Goal: Task Accomplishment & Management: Use online tool/utility

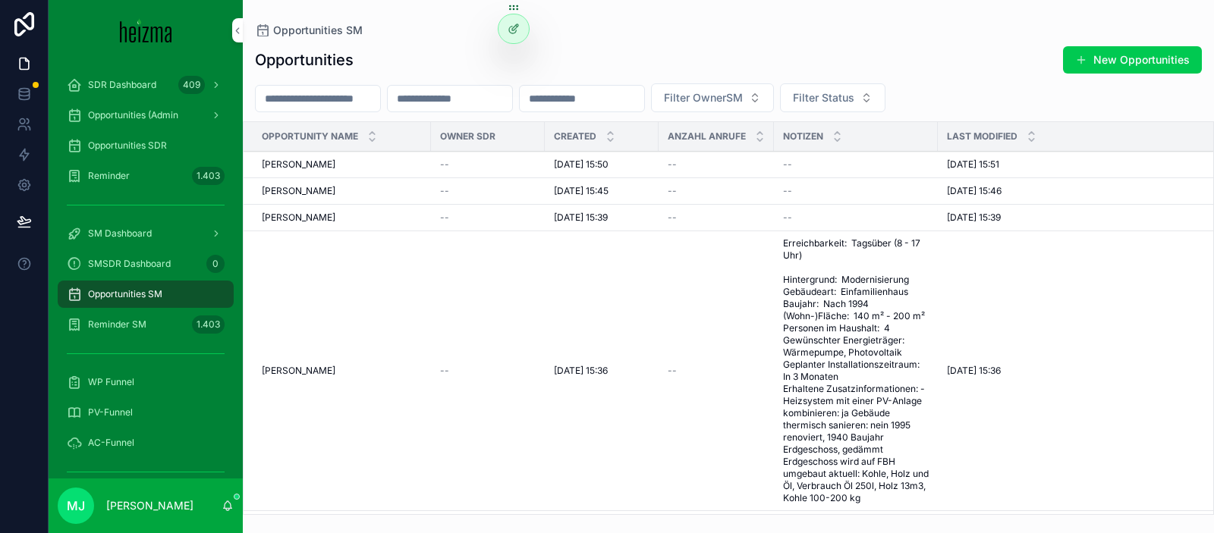
click at [316, 105] on input "scrollable content" at bounding box center [318, 98] width 124 height 21
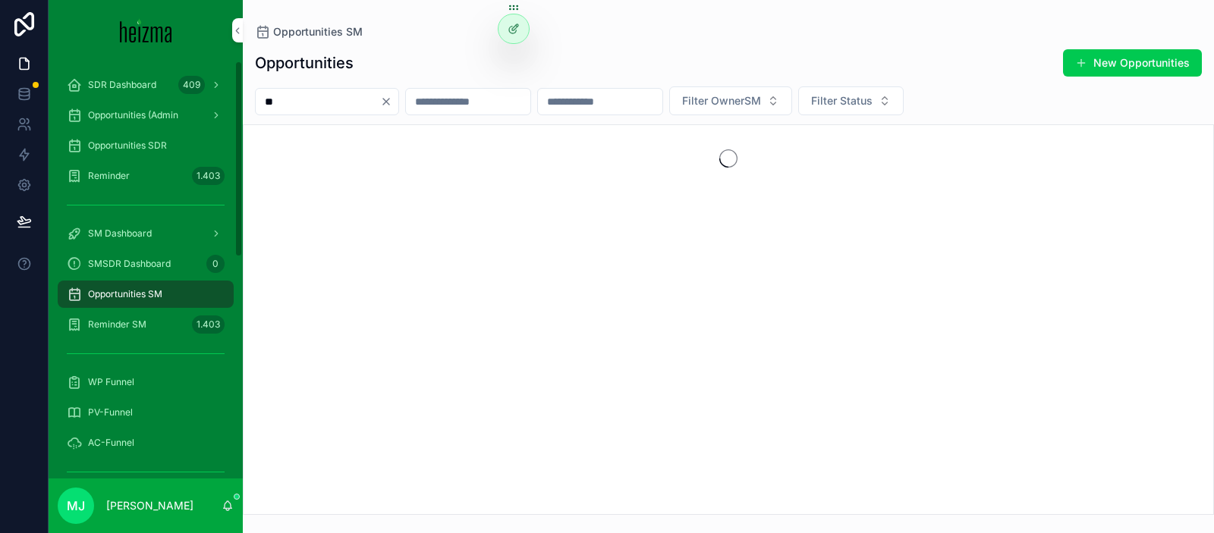
type input "**"
click at [133, 232] on span "SM Dashboard" at bounding box center [120, 234] width 64 height 12
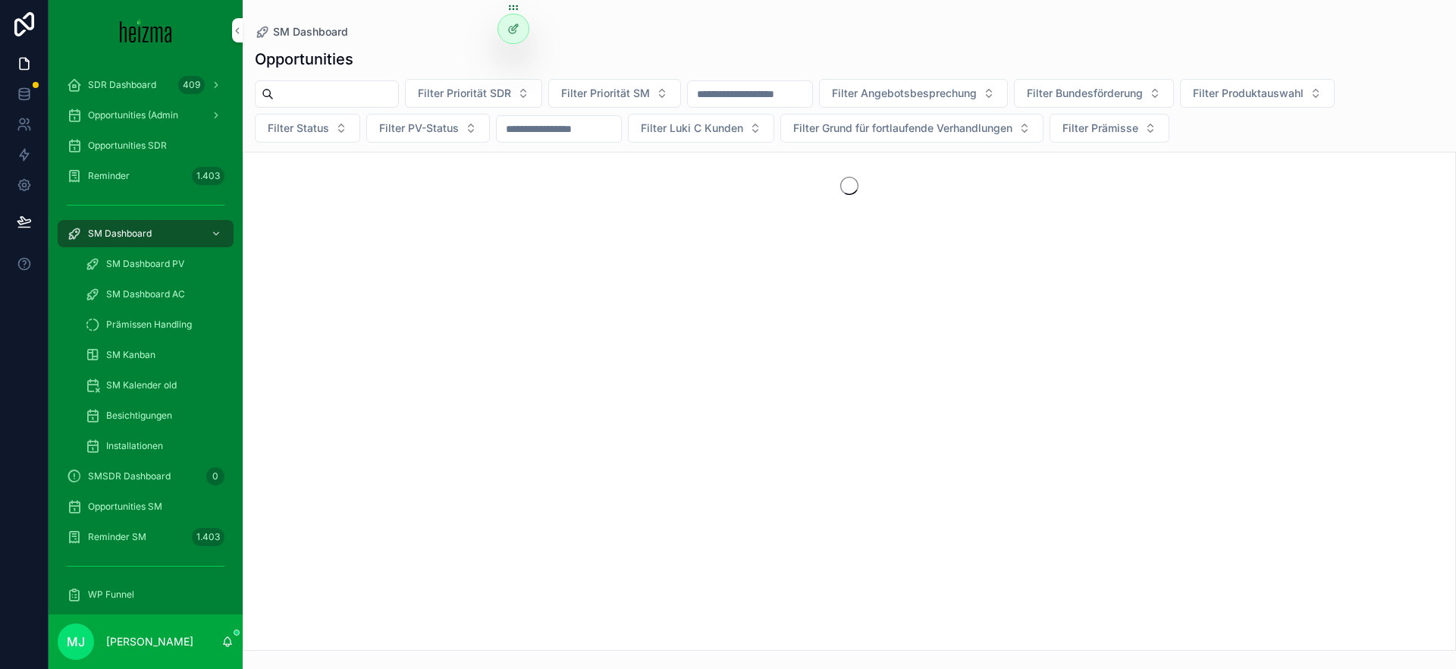
click at [344, 108] on div "Filter Priorität SDR Filter Priorität SM Filter Angebotsbesprechung Filter Bund…" at bounding box center [850, 111] width 1214 height 64
click at [347, 87] on input "scrollable content" at bounding box center [336, 93] width 124 height 21
click at [295, 98] on input "*******" at bounding box center [336, 93] width 124 height 21
type input "********"
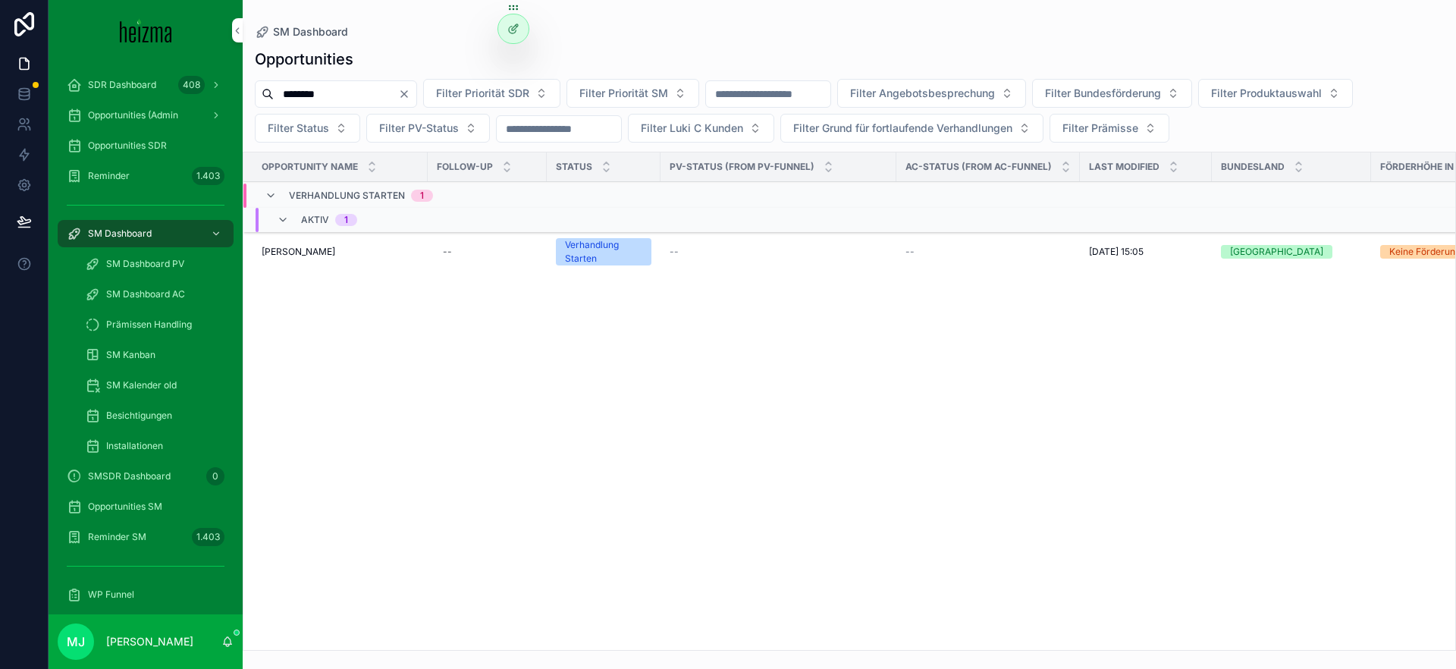
click at [290, 253] on span "[PERSON_NAME]" at bounding box center [299, 252] width 74 height 12
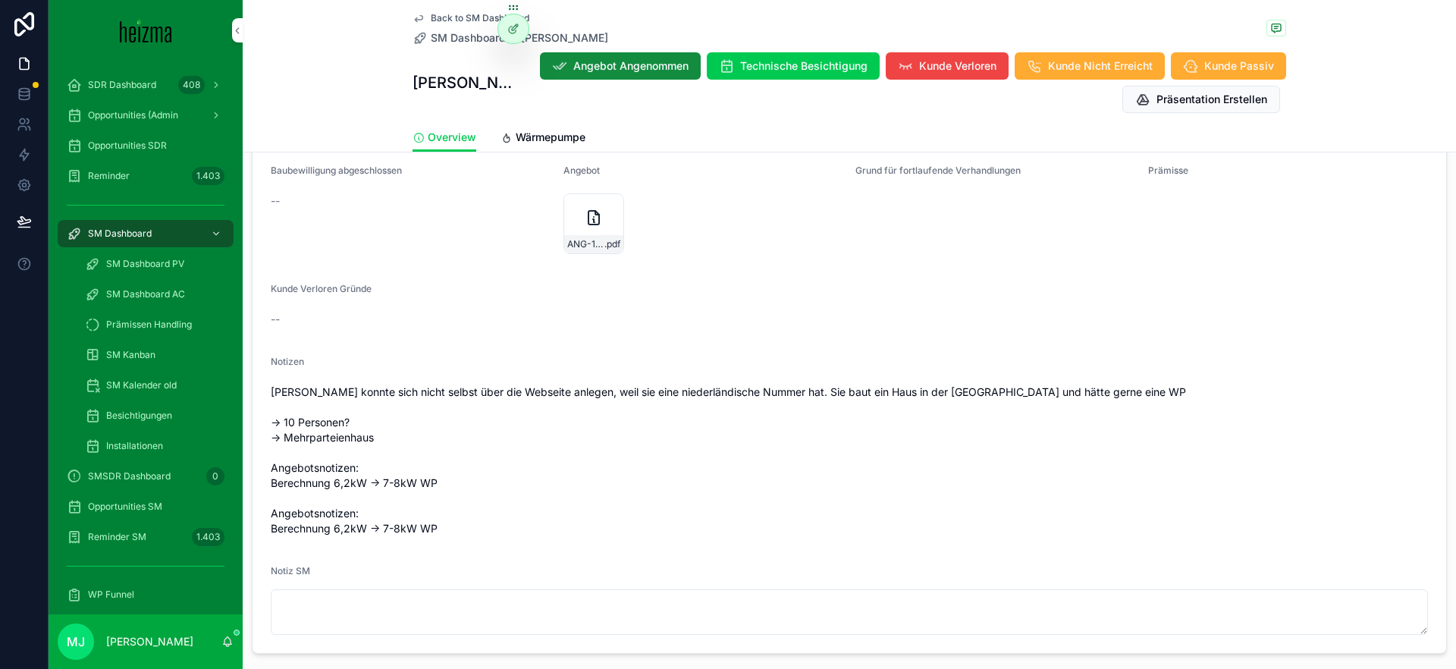
scroll to position [1681, 0]
click at [753, 394] on span "Kundin konnte sich nicht selbst über die Webseite anlegen, weil sie eine nieder…" at bounding box center [849, 461] width 1157 height 152
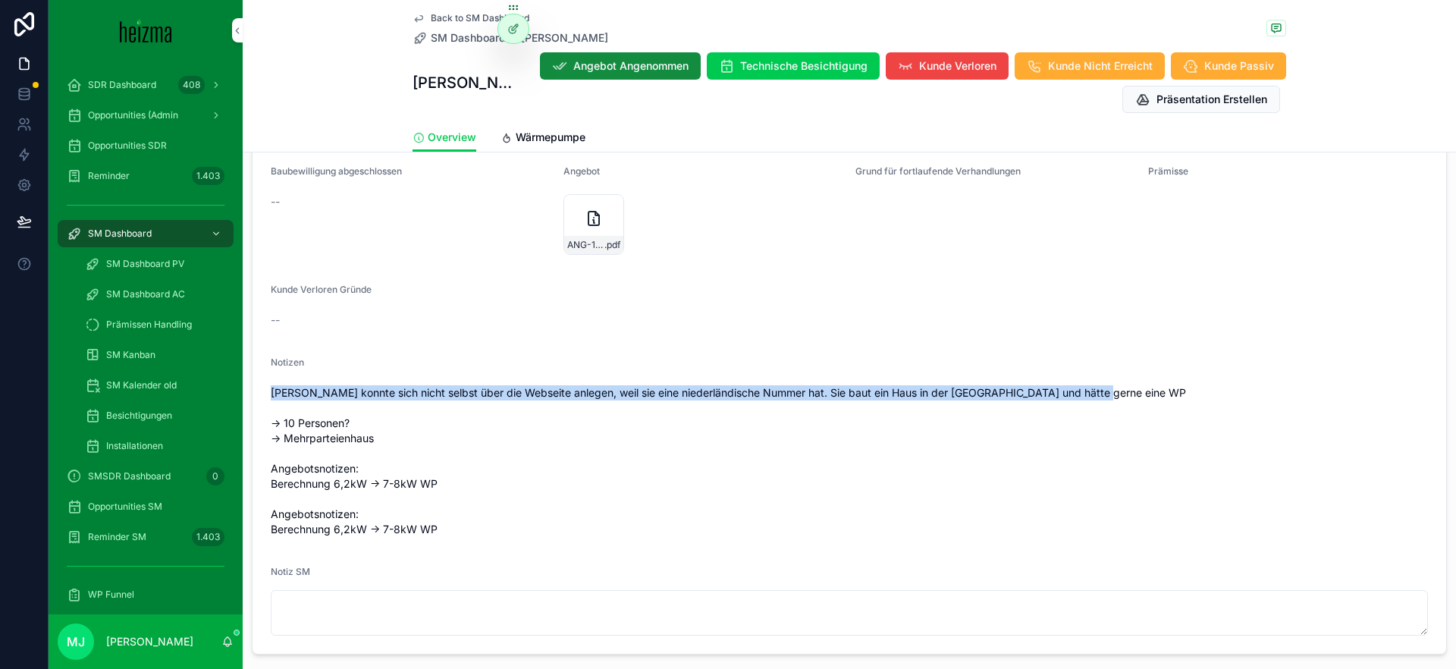
click at [753, 394] on span "Kundin konnte sich nicht selbst über die Webseite anlegen, weil sie eine nieder…" at bounding box center [849, 461] width 1157 height 152
click at [740, 391] on span "Kundin konnte sich nicht selbst über die Webseite anlegen, weil sie eine nieder…" at bounding box center [849, 461] width 1157 height 152
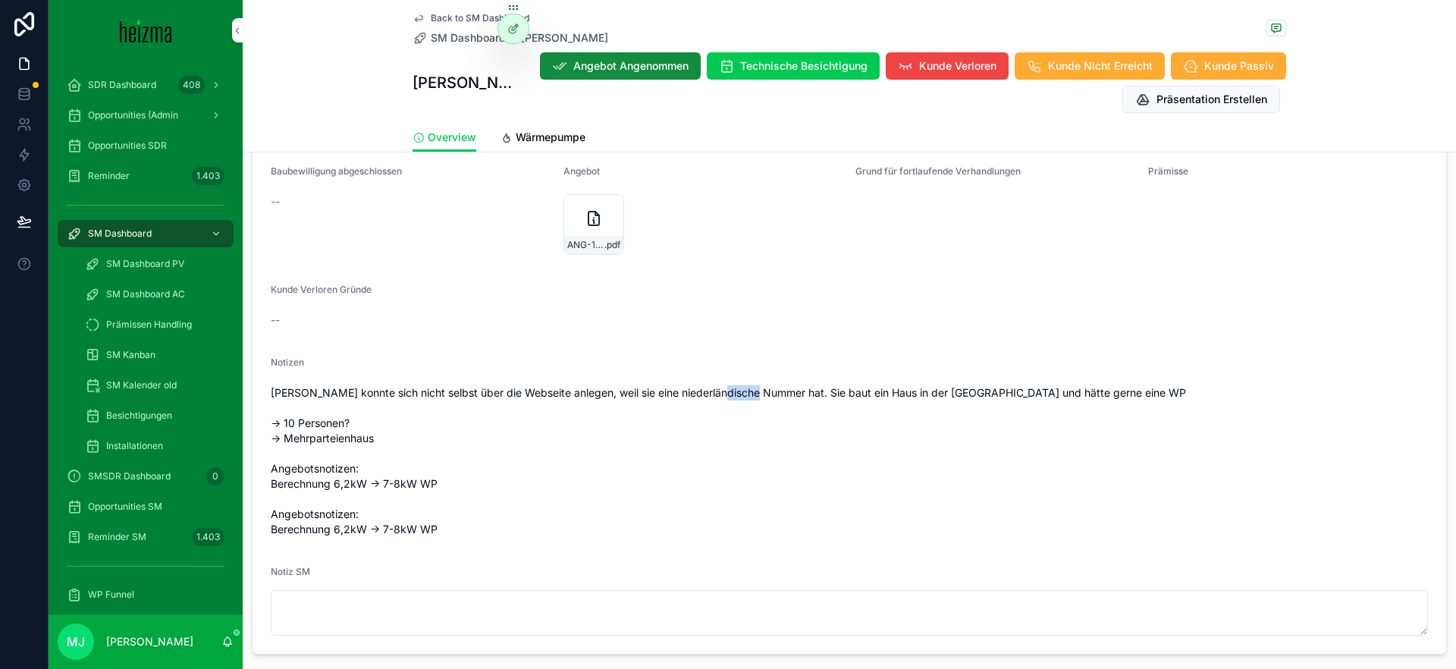
click at [740, 391] on span "Kundin konnte sich nicht selbst über die Webseite anlegen, weil sie eine nieder…" at bounding box center [849, 461] width 1157 height 152
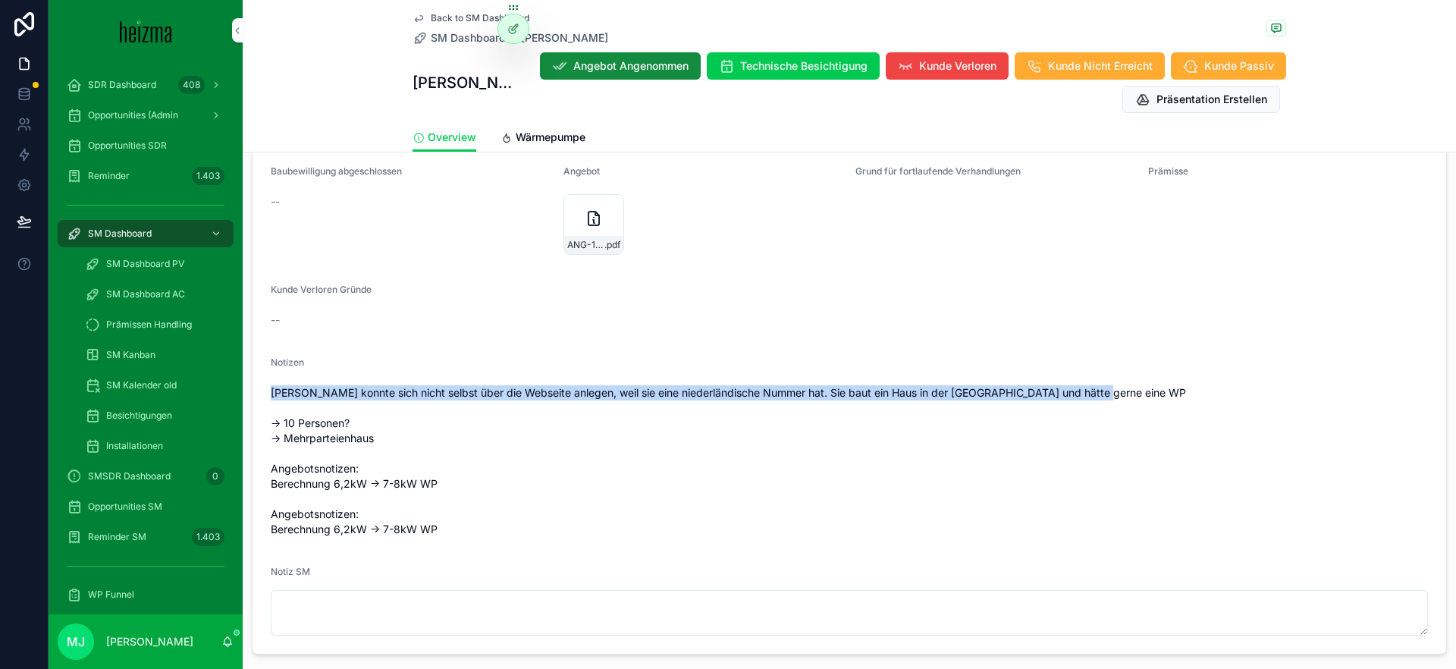
click at [740, 391] on span "Kundin konnte sich nicht selbst über die Webseite anlegen, weil sie eine nieder…" at bounding box center [849, 461] width 1157 height 152
click at [768, 391] on span "Kundin konnte sich nicht selbst über die Webseite anlegen, weil sie eine nieder…" at bounding box center [849, 461] width 1157 height 152
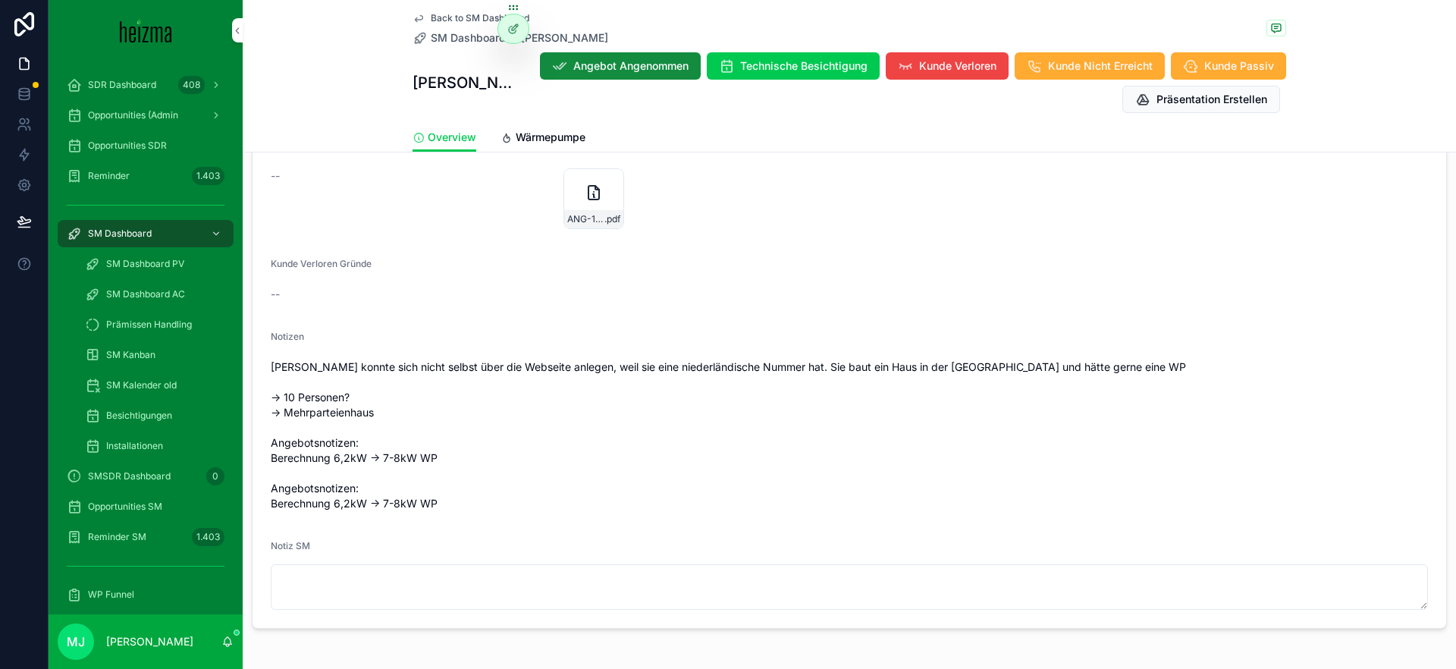
scroll to position [1707, 0]
click at [545, 140] on span "Wärmepumpe" at bounding box center [551, 137] width 70 height 15
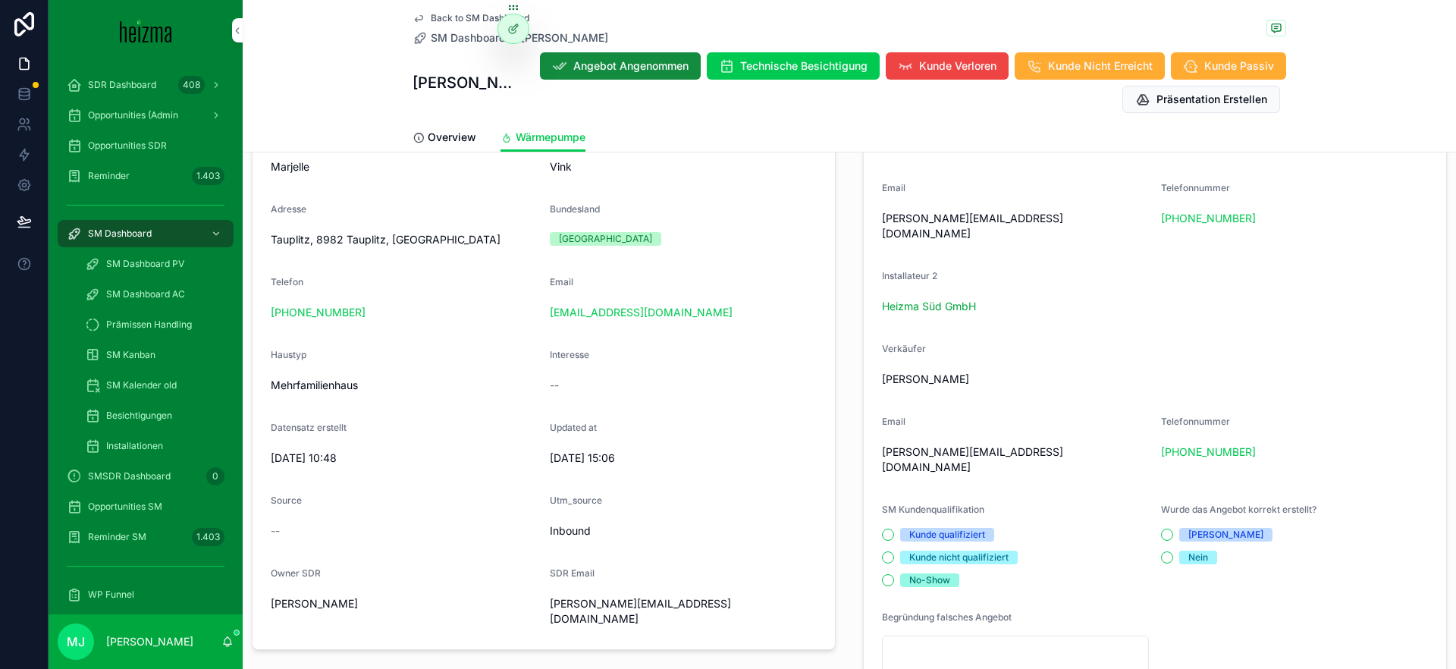
scroll to position [117, 0]
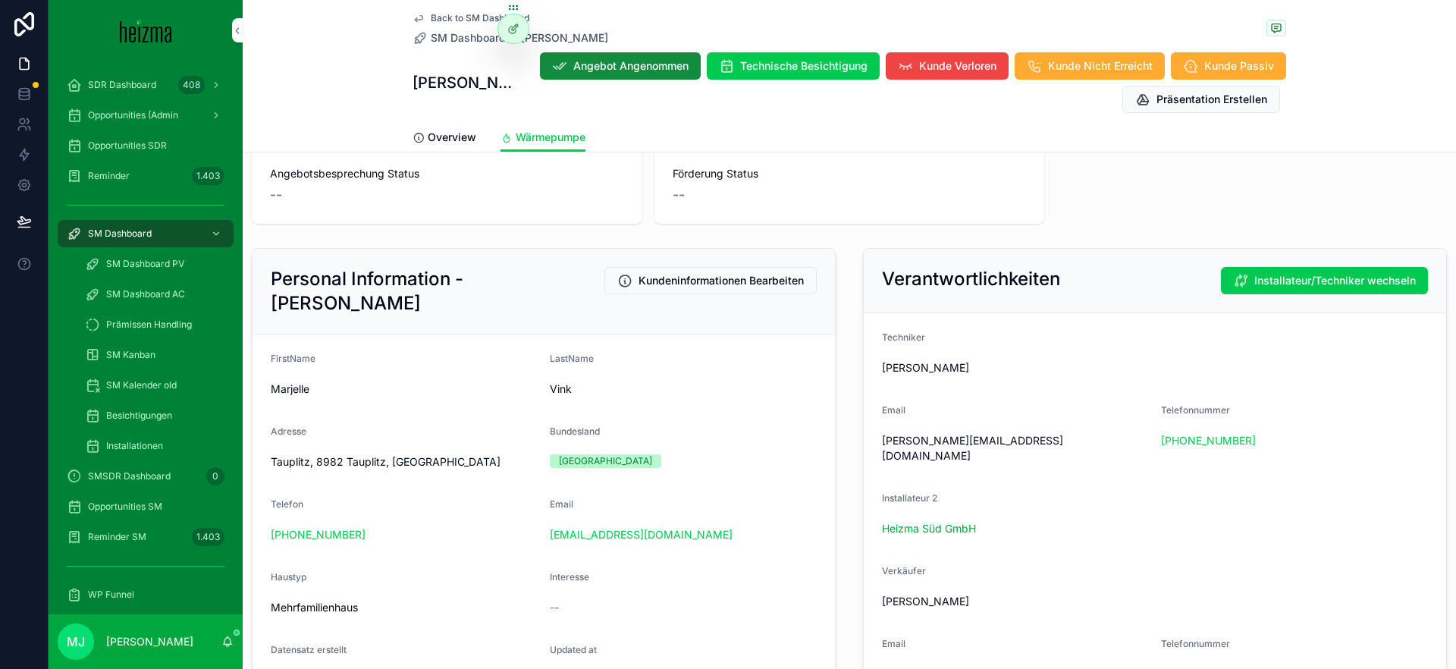
click at [370, 454] on span "Tauplitz, 8982 Tauplitz, Österreich" at bounding box center [404, 461] width 267 height 15
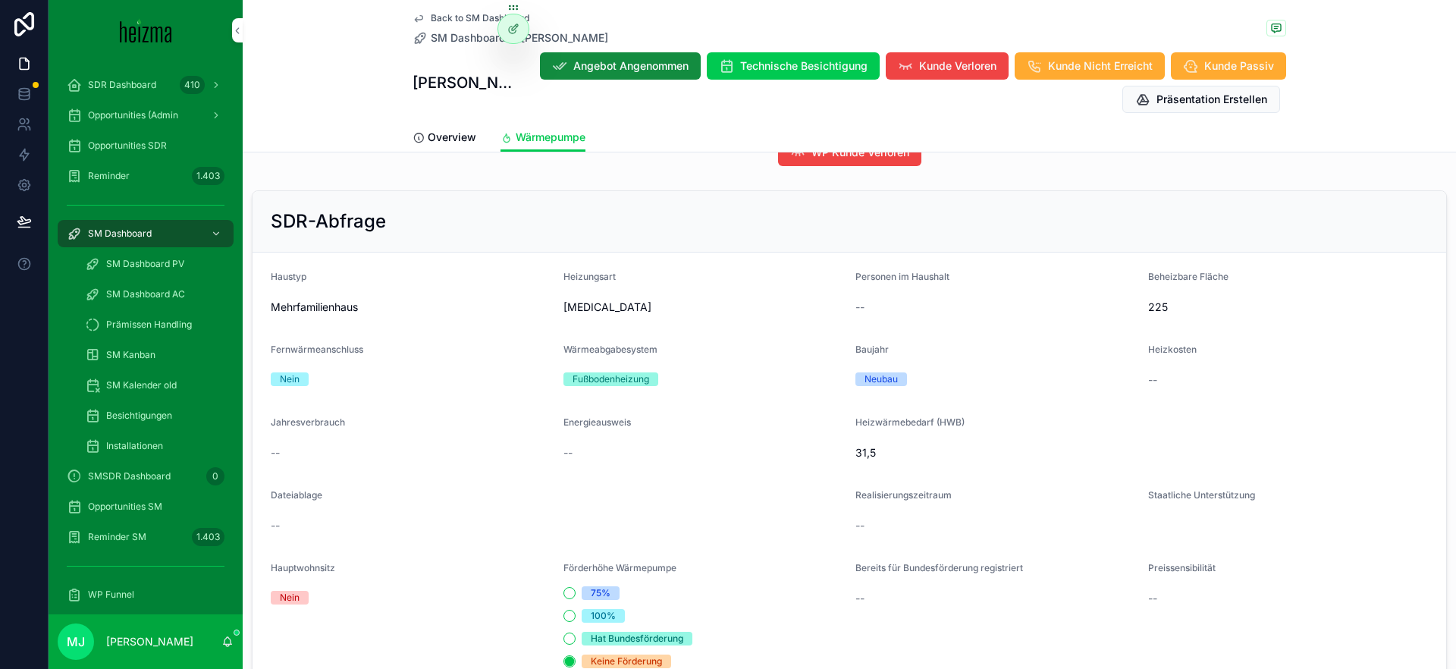
scroll to position [1563, 0]
click at [1155, 385] on form "Haustyp Mehrfamilienhaus Heizungsart Nix Personen im Haushalt -- Beheizbare Flä…" at bounding box center [850, 596] width 1194 height 693
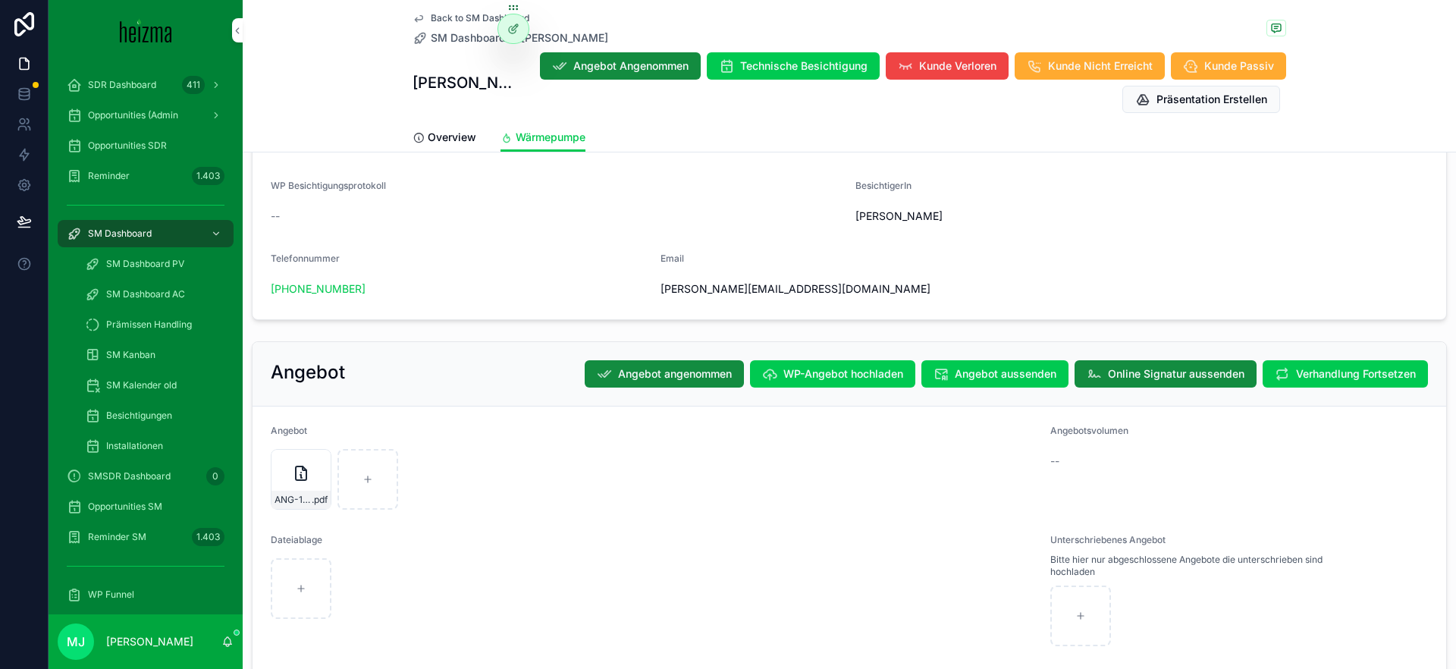
scroll to position [2644, 0]
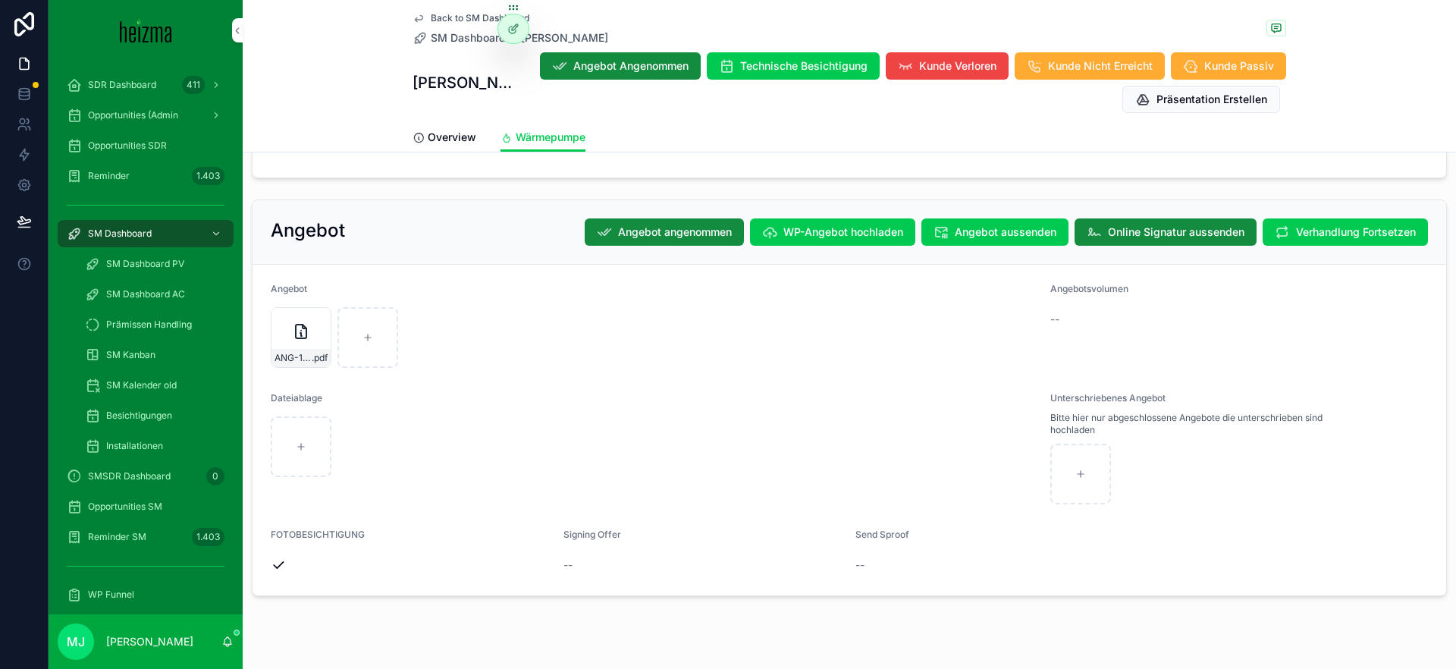
click at [444, 148] on link "Overview" at bounding box center [445, 139] width 64 height 30
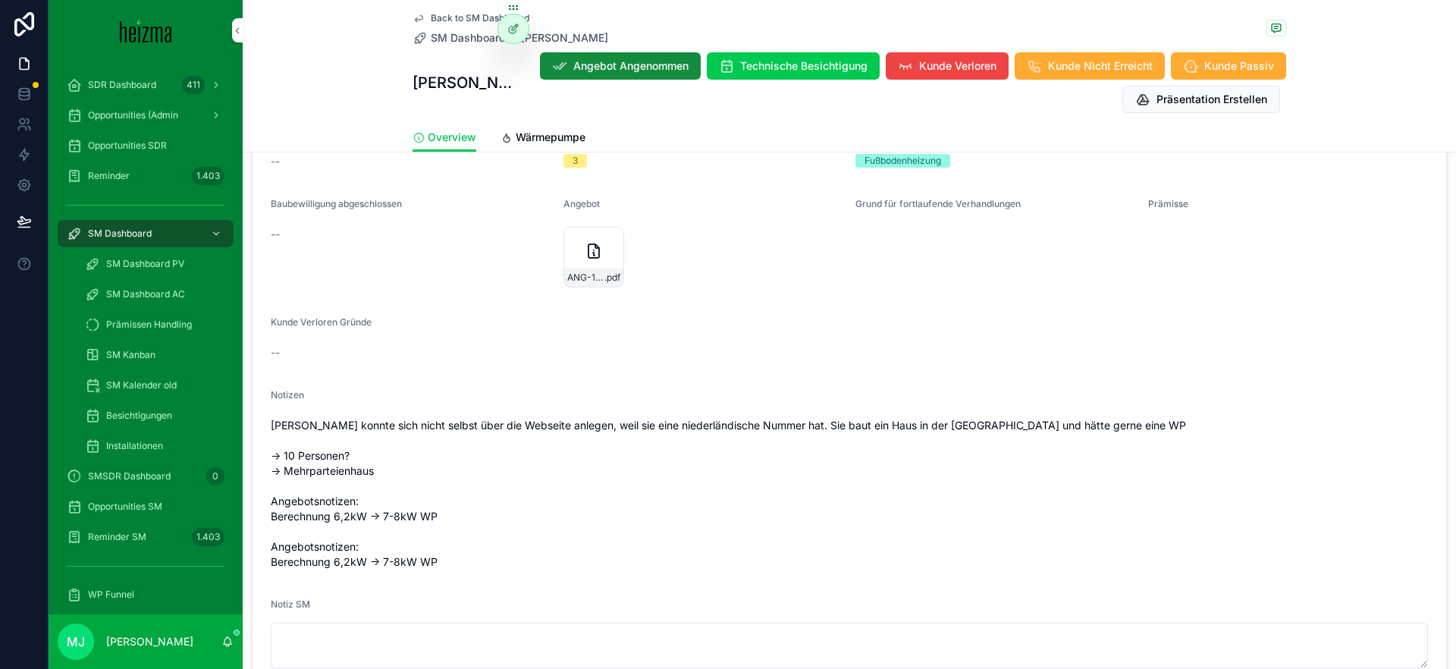
scroll to position [1770, 0]
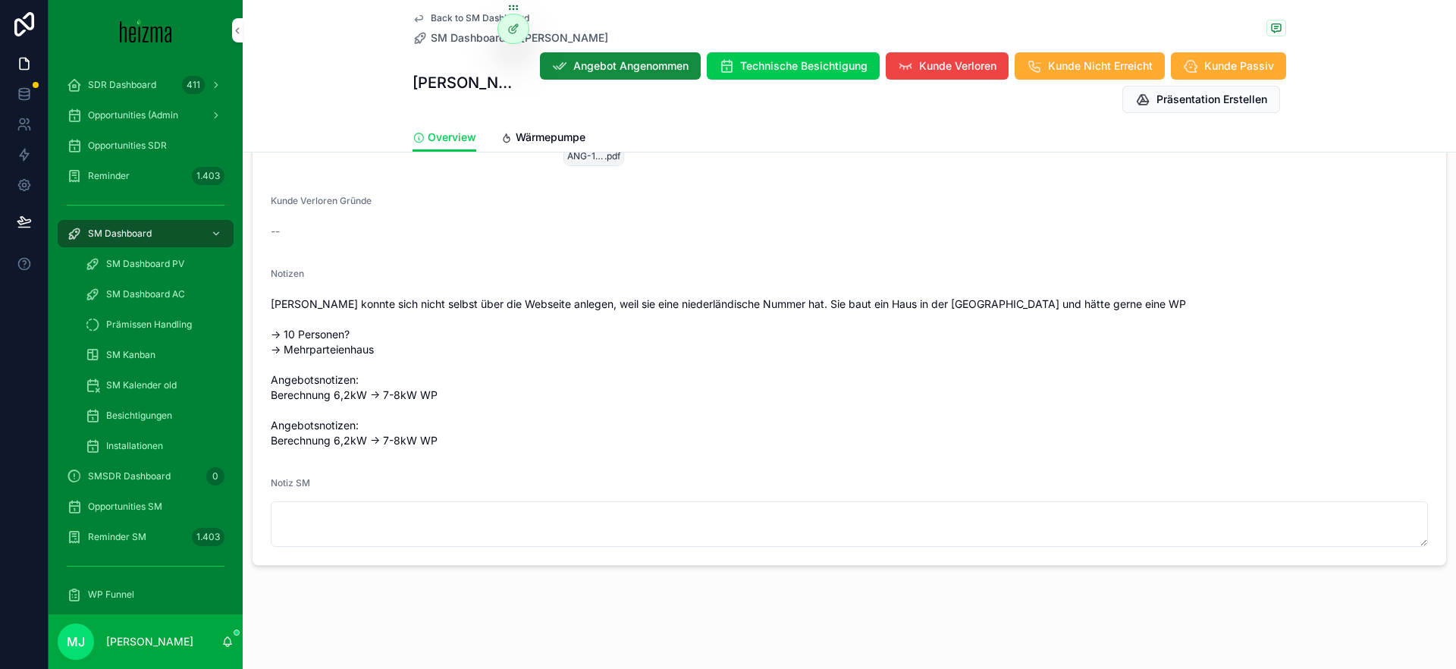
click at [743, 492] on div "Notiz SM" at bounding box center [849, 486] width 1157 height 18
drag, startPoint x: 746, startPoint y: 498, endPoint x: 755, endPoint y: 506, distance: 12.3
click at [746, 498] on div "Notiz SM" at bounding box center [849, 512] width 1157 height 70
click at [759, 516] on textarea "scrollable content" at bounding box center [849, 524] width 1157 height 46
type textarea "**********"
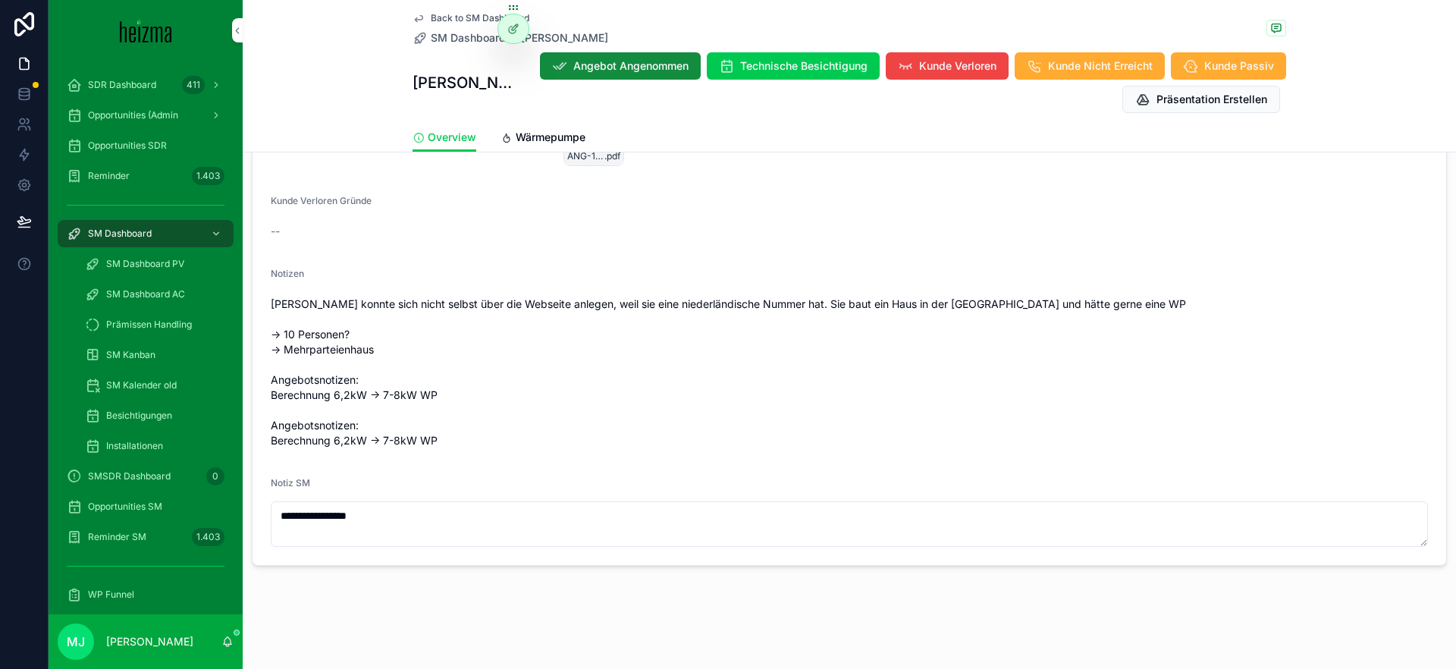
click at [761, 346] on span "Kundin konnte sich nicht selbst über die Webseite anlegen, weil sie eine nieder…" at bounding box center [849, 373] width 1157 height 152
click at [545, 132] on span "Wärmepumpe" at bounding box center [551, 137] width 70 height 15
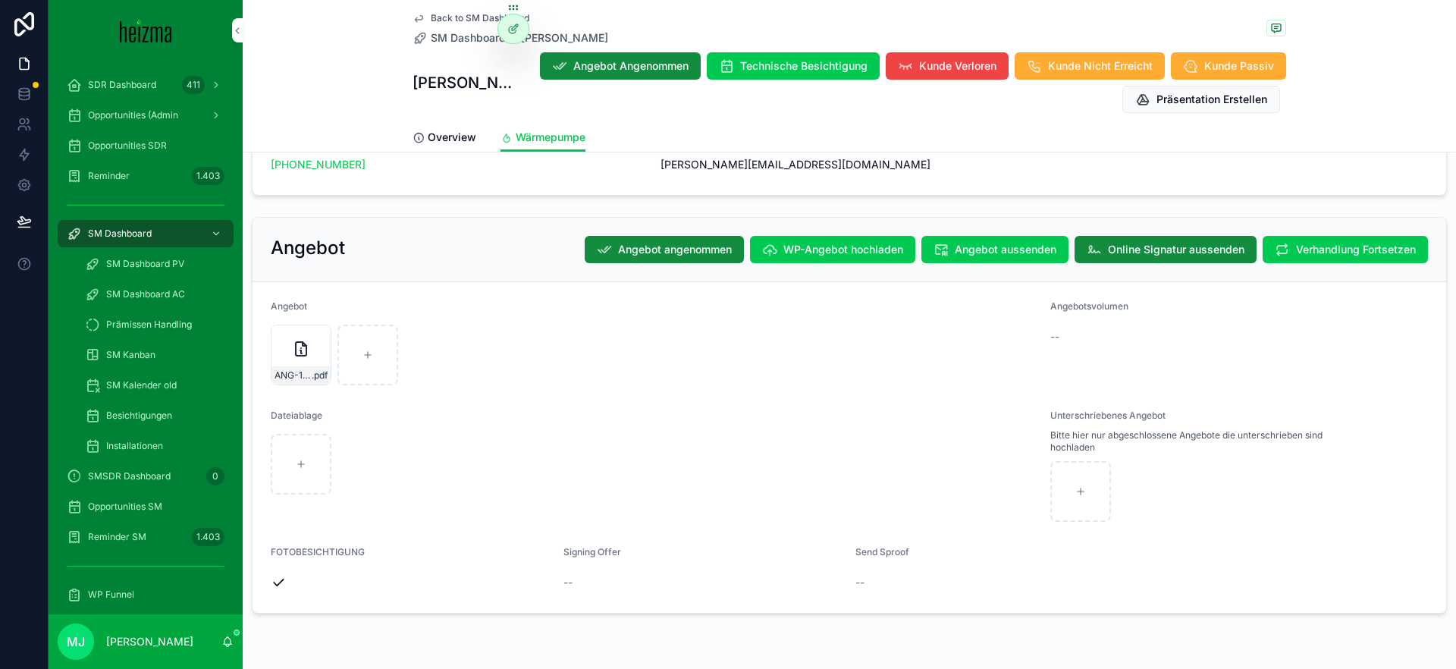
scroll to position [2626, 0]
click at [1213, 27] on div "Back to SM Dashboard SM Dashboard Marjelle Vink Marjelle Vink Angebot Angenomme…" at bounding box center [850, 76] width 1214 height 152
click at [1213, 29] on icon "scrollable content" at bounding box center [1276, 28] width 12 height 12
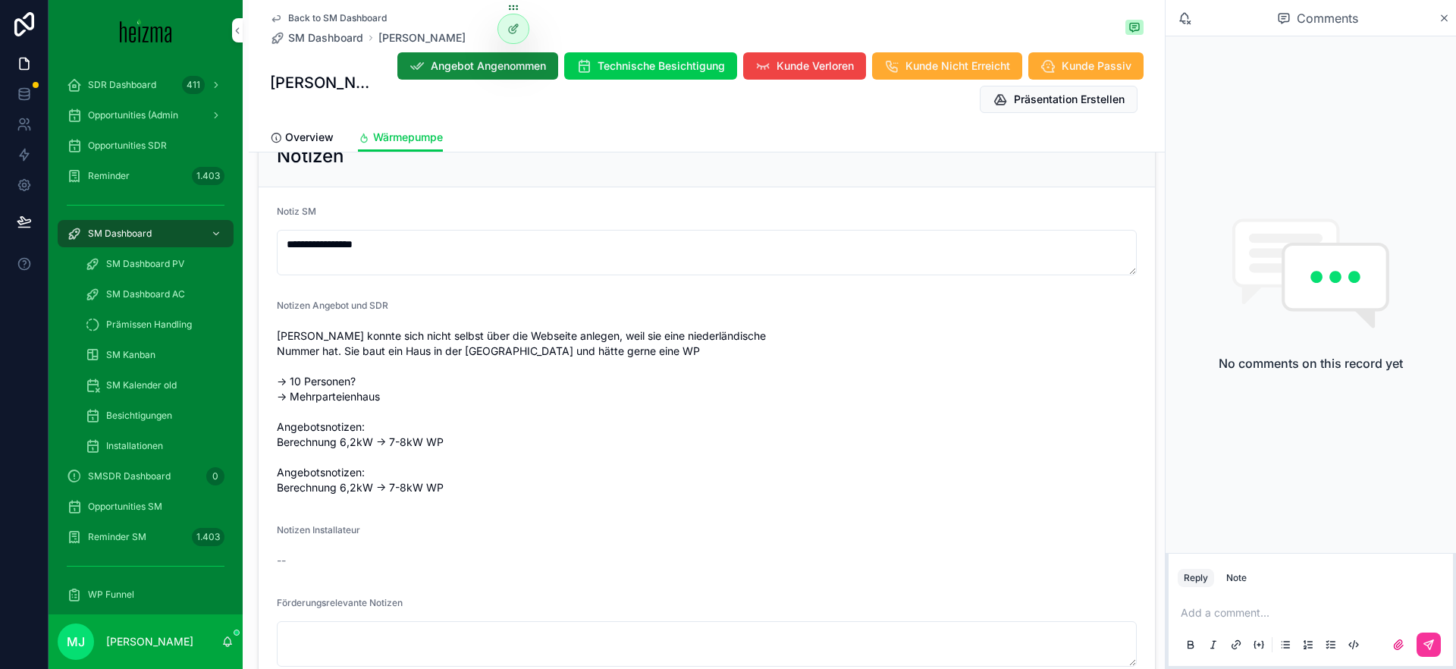
scroll to position [915, 0]
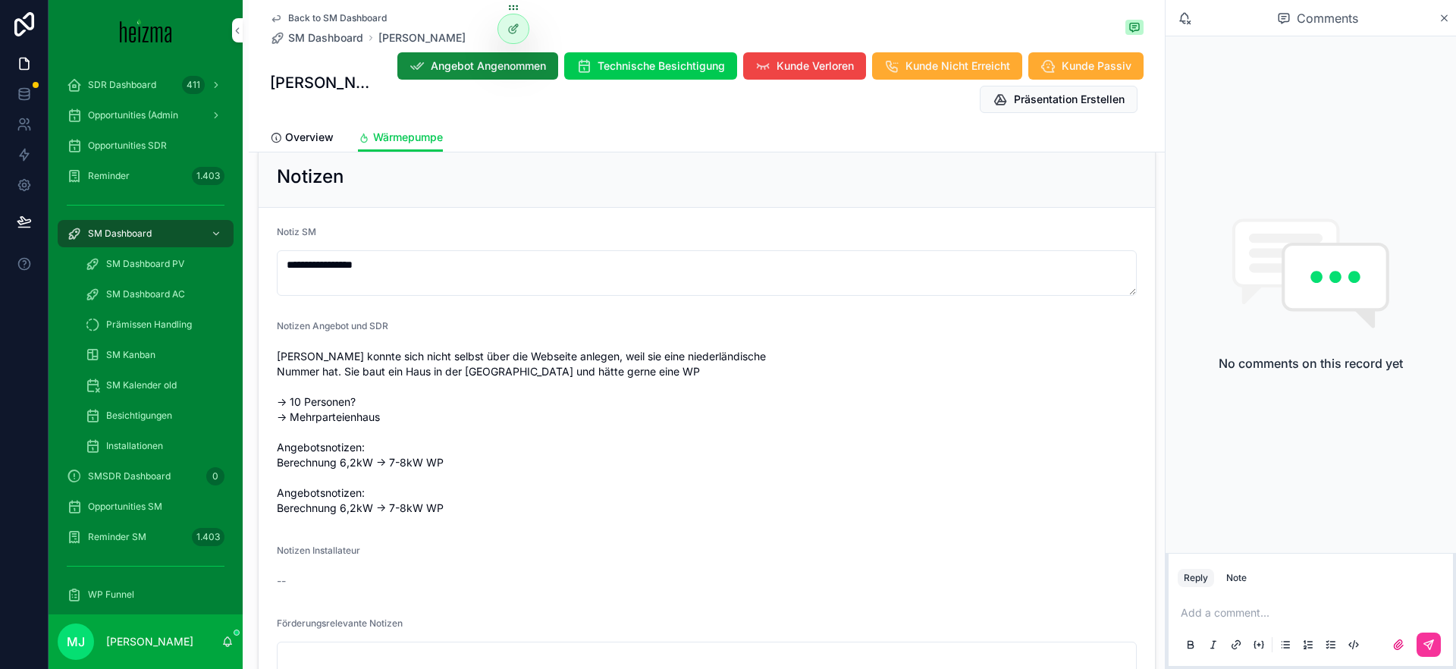
click at [506, 286] on form "**********" at bounding box center [707, 493] width 897 height 570
drag, startPoint x: 495, startPoint y: 204, endPoint x: 513, endPoint y: 225, distance: 28.5
click at [495, 226] on div "Notiz SM" at bounding box center [707, 235] width 860 height 18
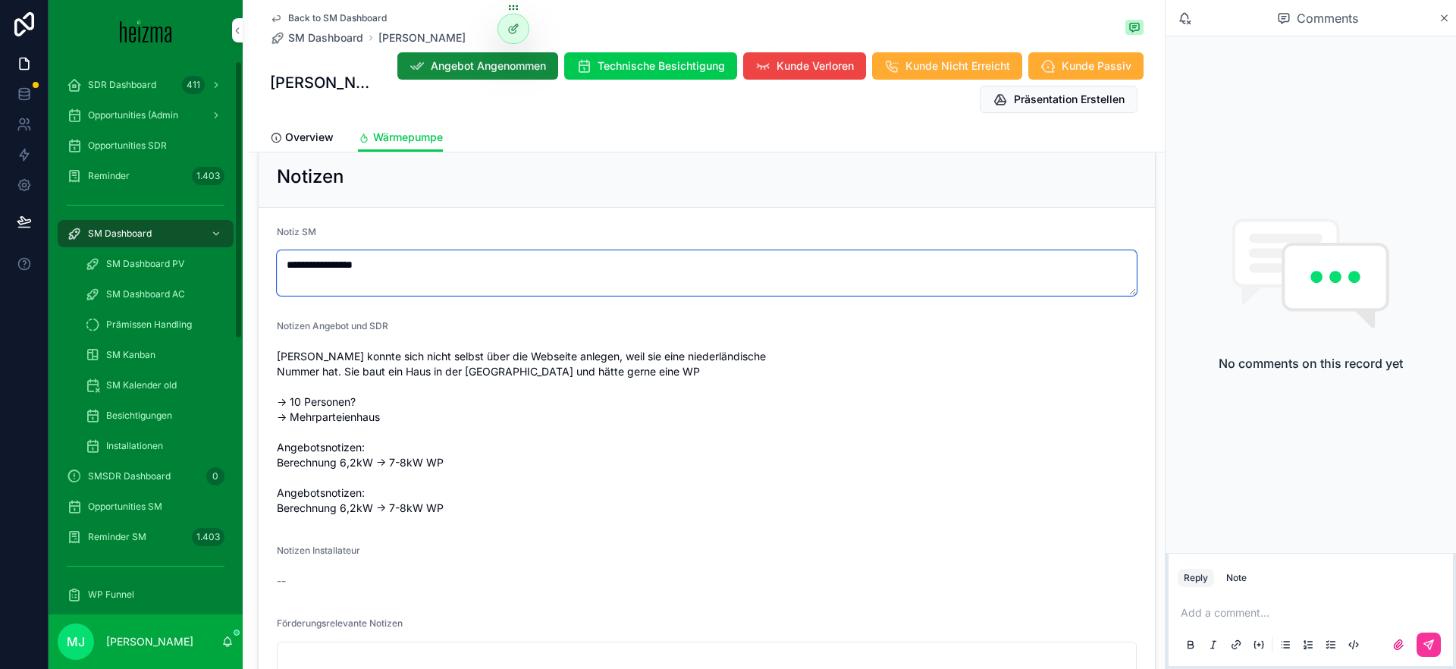
click at [524, 250] on textarea "**********" at bounding box center [707, 273] width 860 height 46
click at [532, 250] on textarea "**********" at bounding box center [707, 273] width 860 height 46
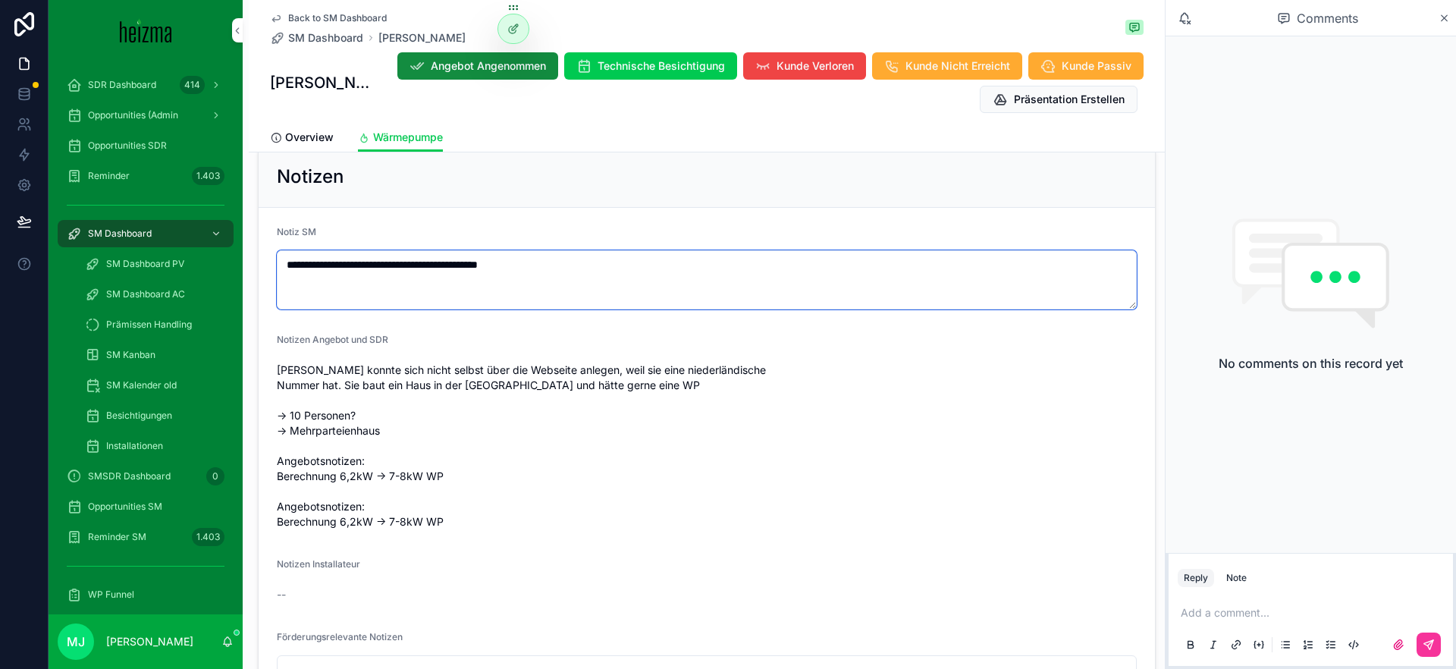
type textarea "**********"
drag, startPoint x: 413, startPoint y: 239, endPoint x: 438, endPoint y: 236, distance: 25.2
click at [438, 250] on textarea "**********" at bounding box center [707, 279] width 860 height 59
click at [433, 250] on textarea "**********" at bounding box center [707, 279] width 860 height 59
click at [1056, 208] on form "**********" at bounding box center [707, 500] width 897 height 584
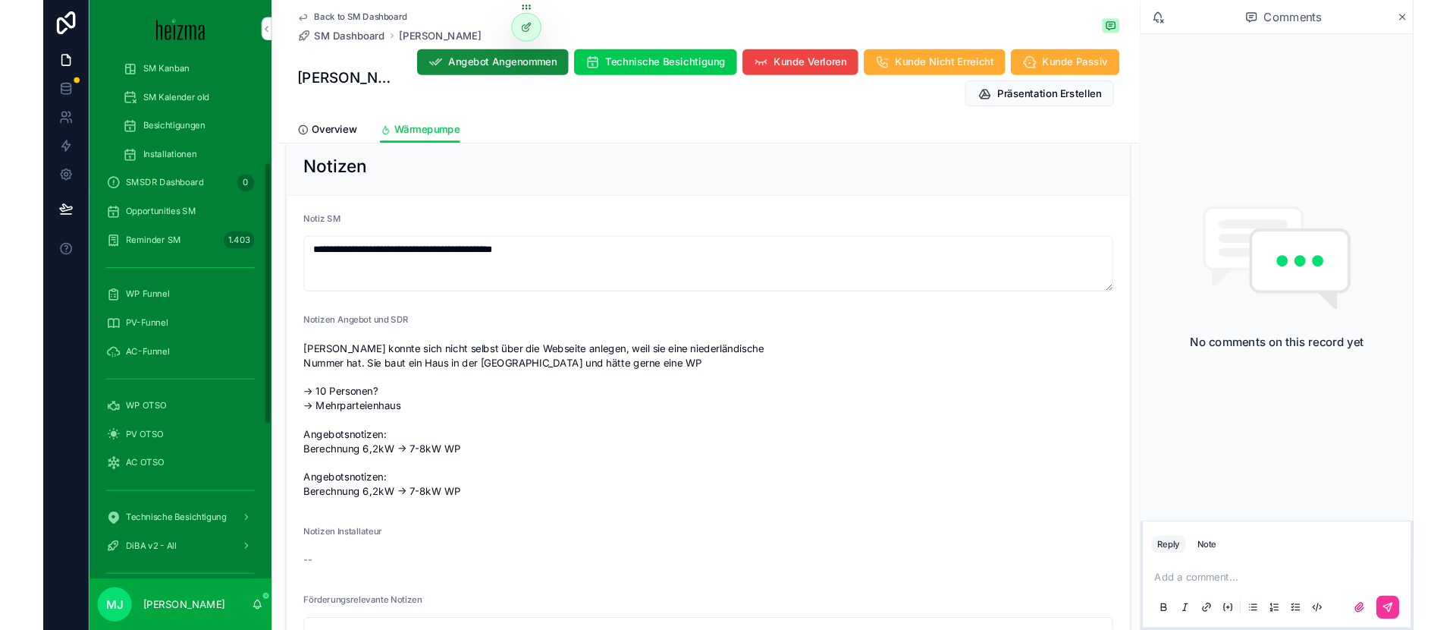
scroll to position [283, 0]
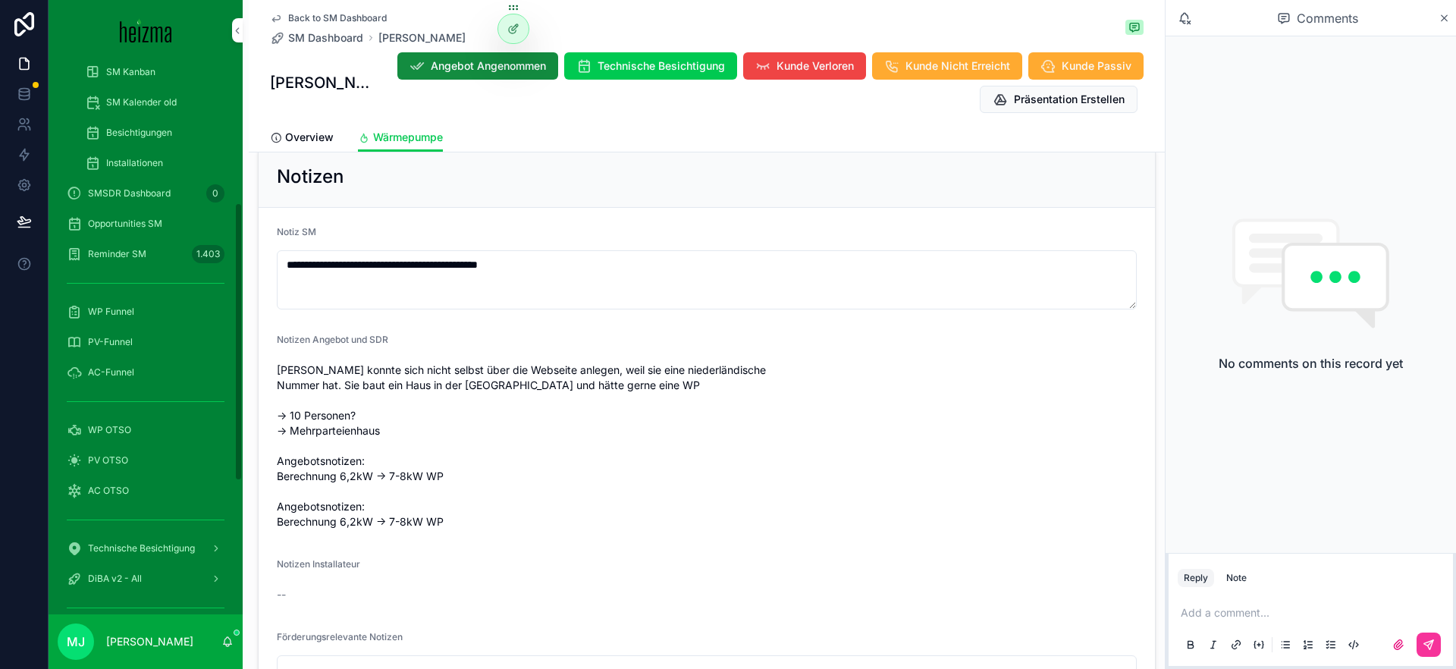
click at [150, 429] on div "WP OTSO" at bounding box center [146, 430] width 158 height 24
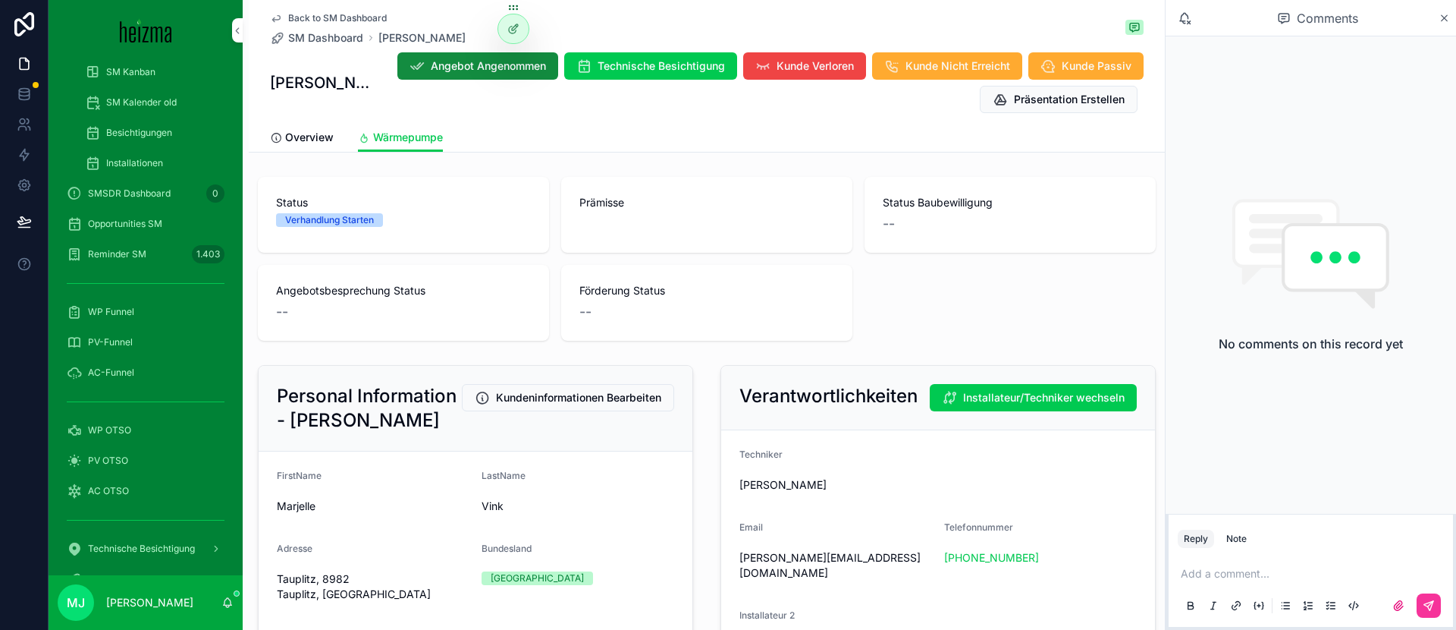
scroll to position [45, 0]
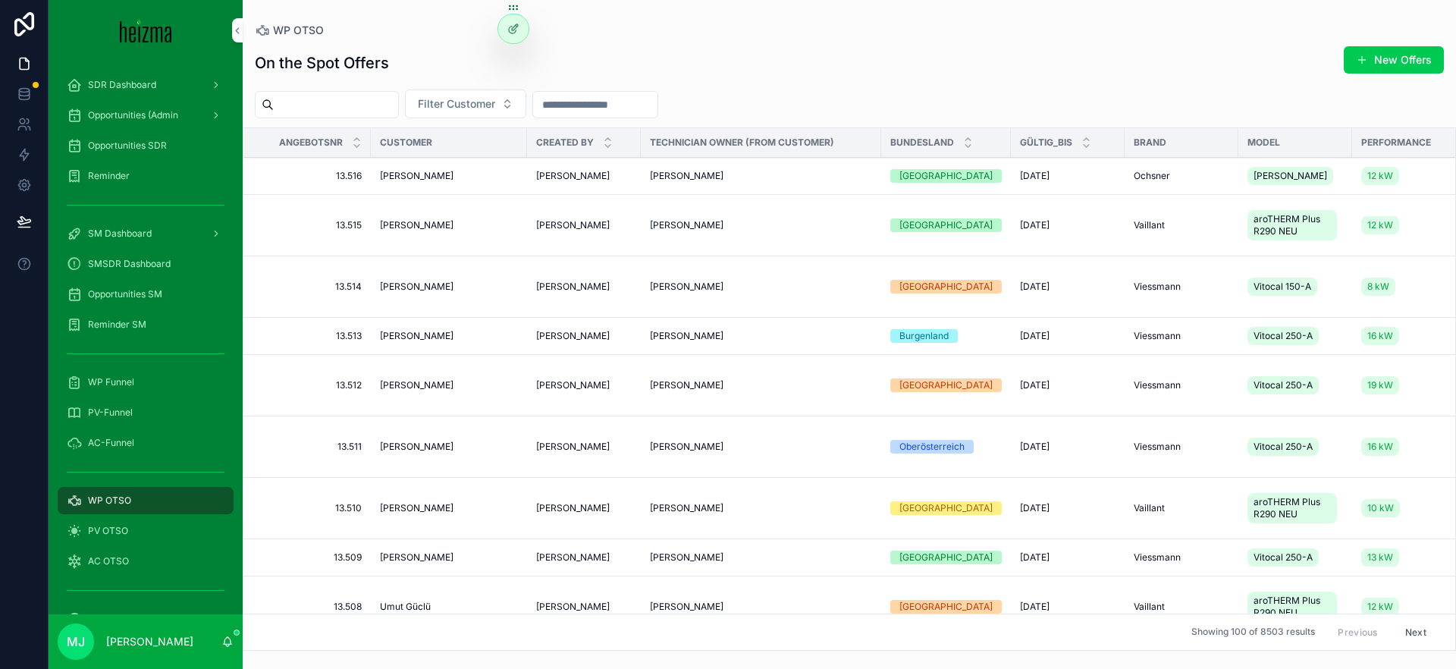
click at [526, 89] on button "Filter Customer" at bounding box center [465, 103] width 121 height 29
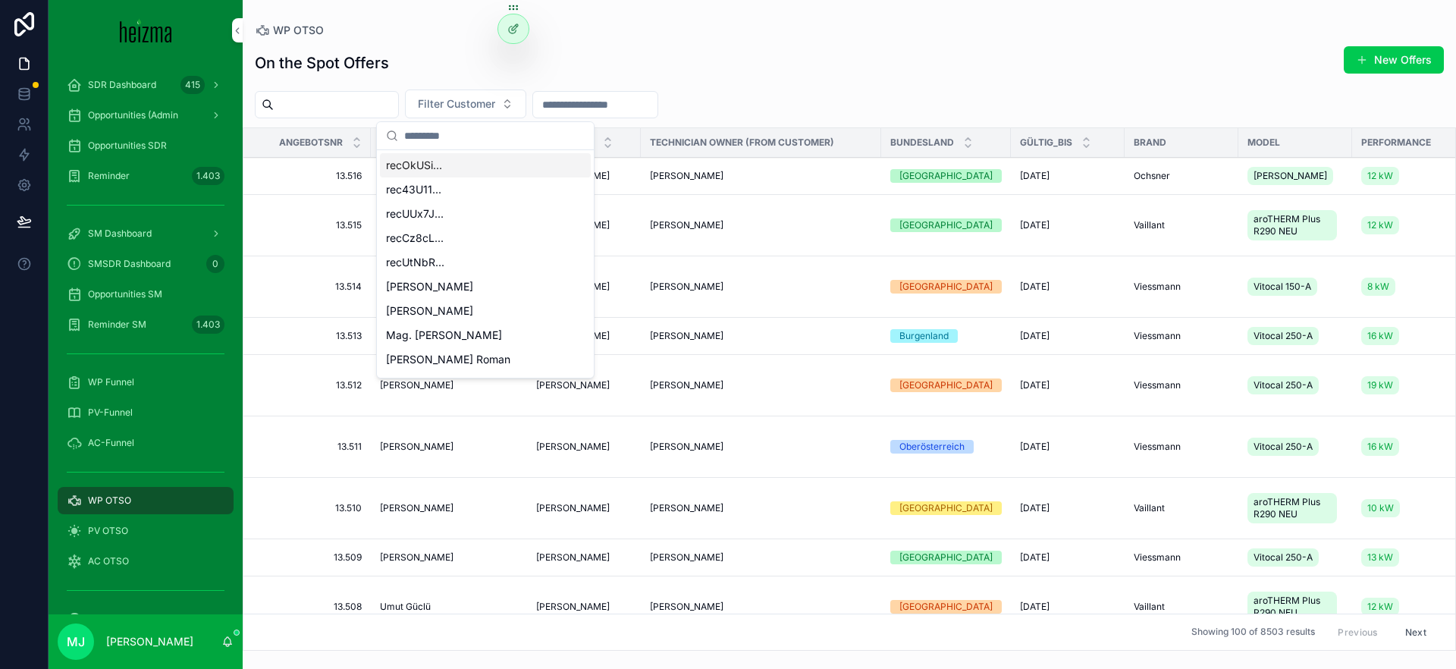
click at [480, 74] on div "On the Spot Offers New Offers" at bounding box center [849, 63] width 1189 height 35
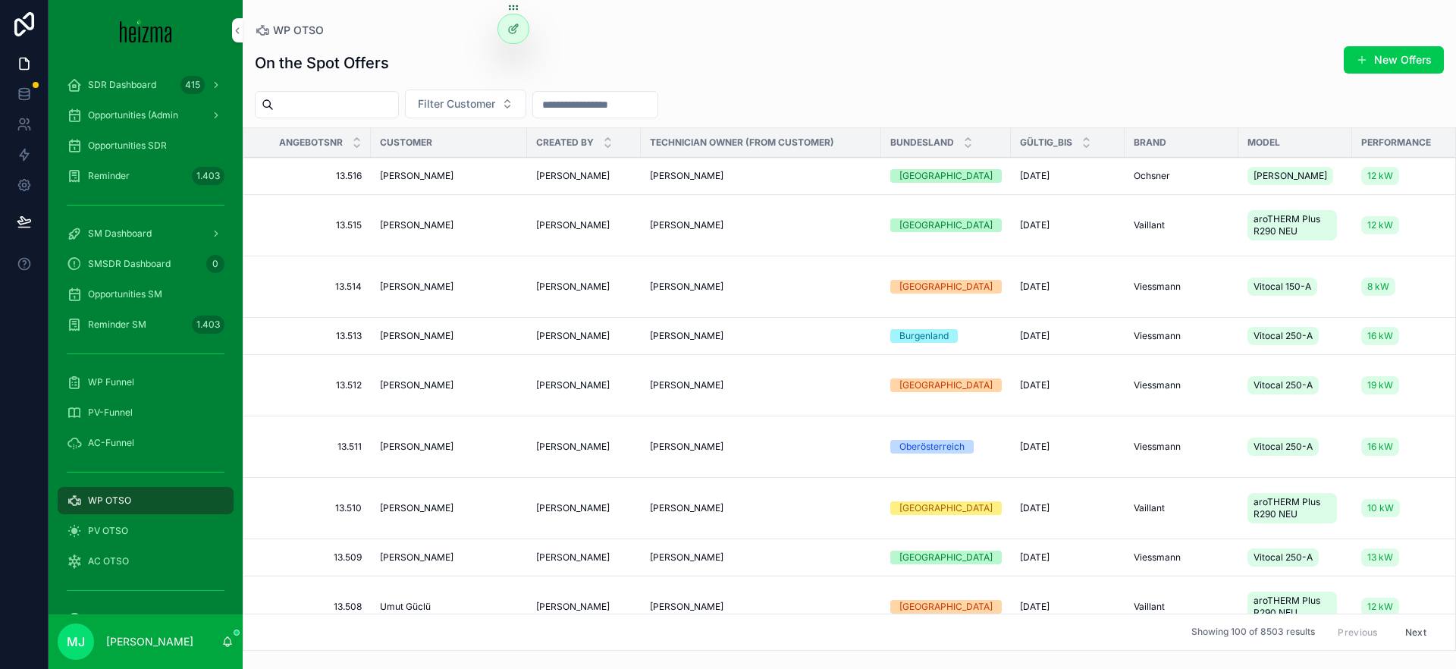
click at [485, 104] on span "Filter Customer" at bounding box center [456, 103] width 77 height 15
type input "****"
click at [485, 170] on div "[PERSON_NAME]" at bounding box center [485, 165] width 211 height 24
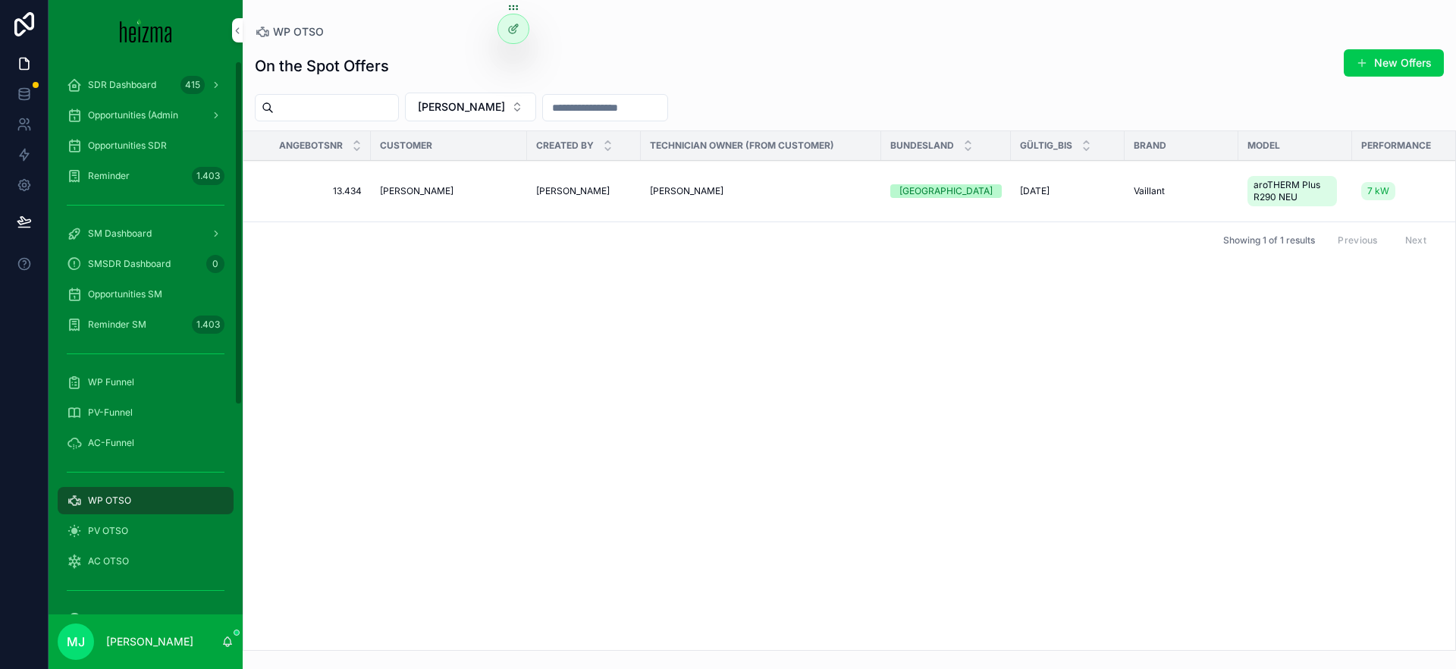
click at [406, 188] on span "[PERSON_NAME]" at bounding box center [417, 191] width 74 height 12
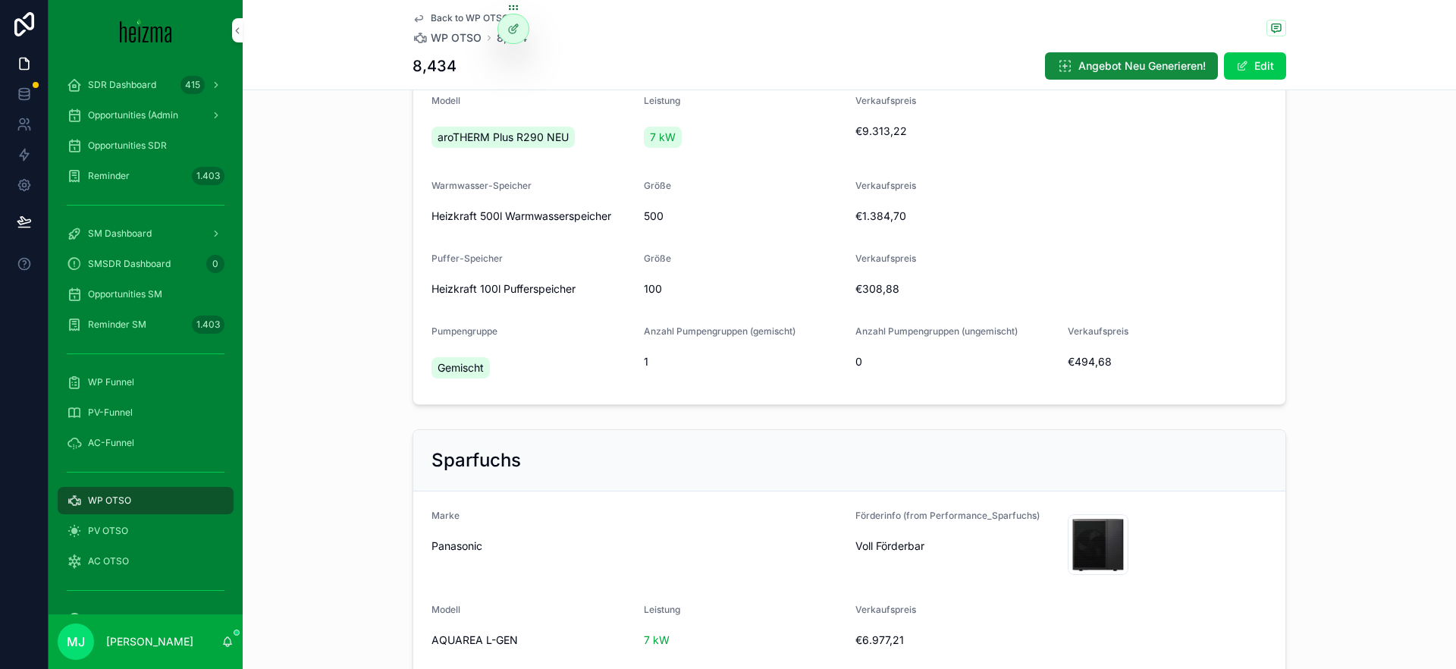
scroll to position [588, 0]
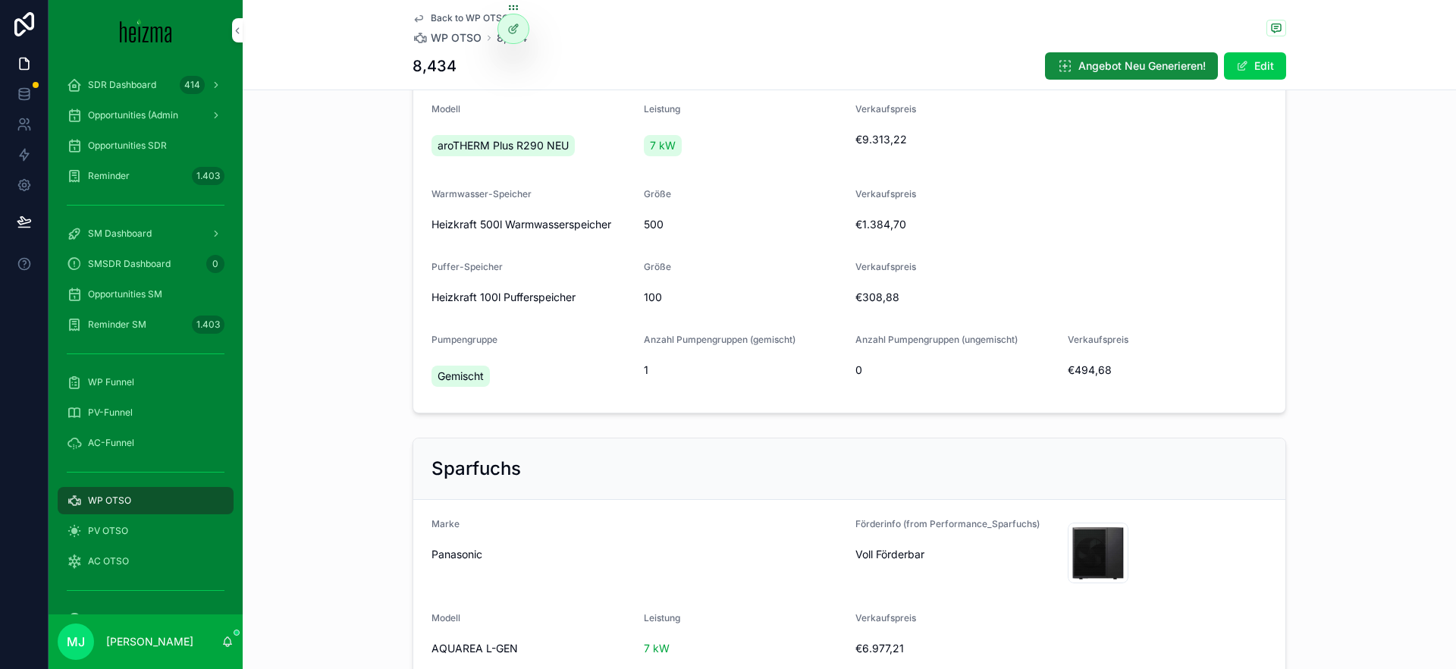
click at [580, 226] on span "Heizkraft 500l Warmwasserspeicher" at bounding box center [522, 224] width 180 height 15
click at [726, 230] on span "500" at bounding box center [744, 224] width 200 height 15
click at [1252, 71] on button "Edit" at bounding box center [1255, 65] width 62 height 27
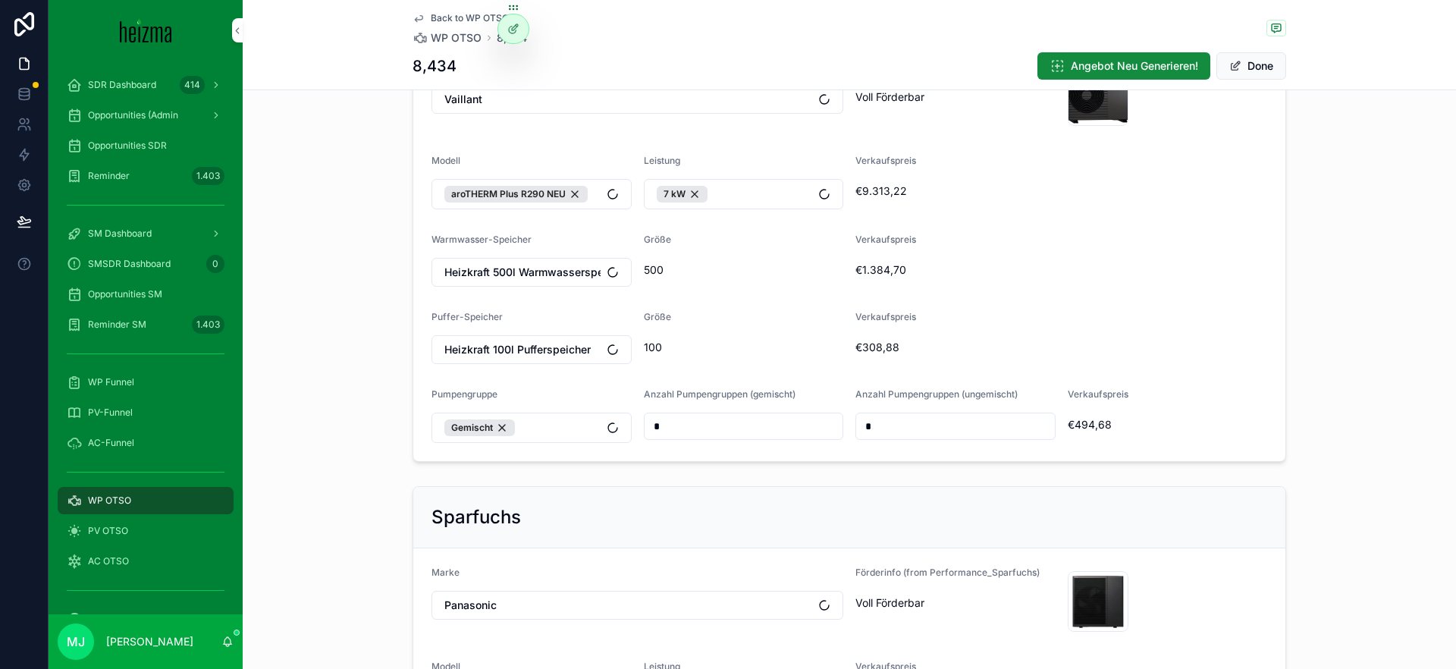
scroll to position [525, 0]
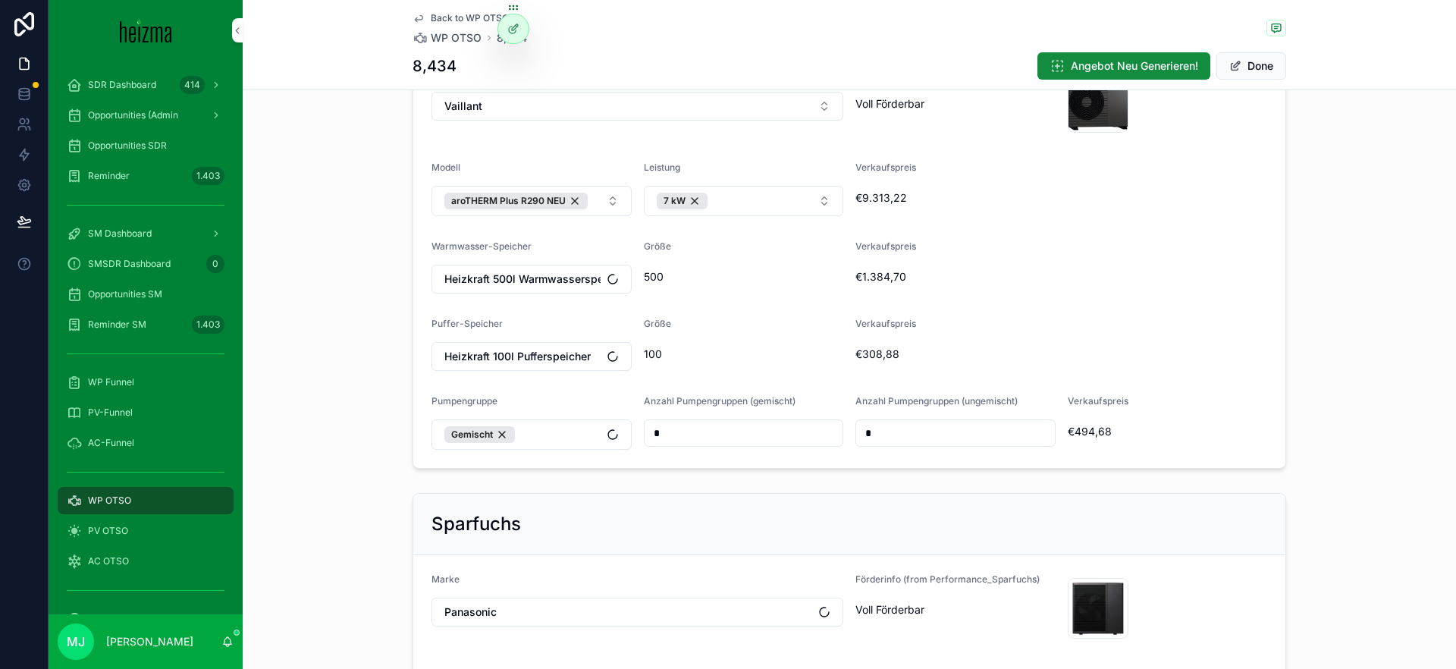
drag, startPoint x: 700, startPoint y: 199, endPoint x: 765, endPoint y: 236, distance: 75.1
click at [699, 199] on div "7 kW" at bounding box center [682, 201] width 51 height 17
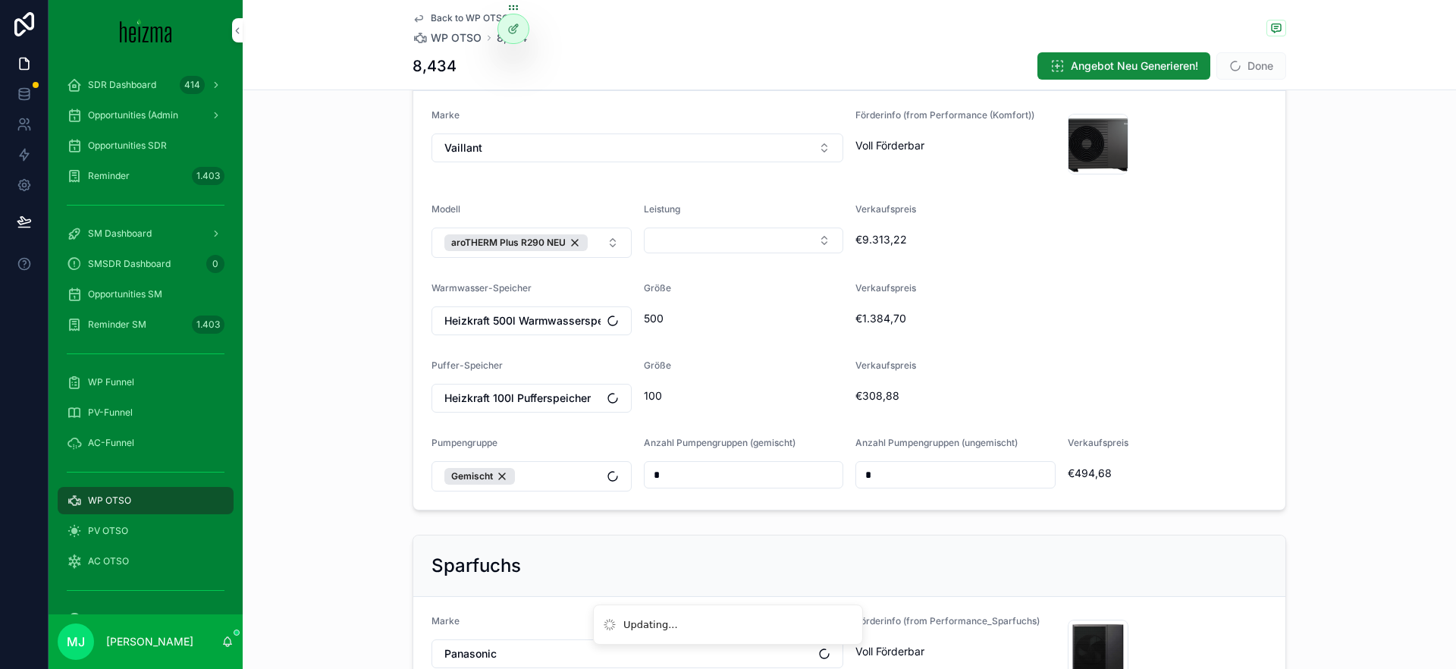
scroll to position [466, 0]
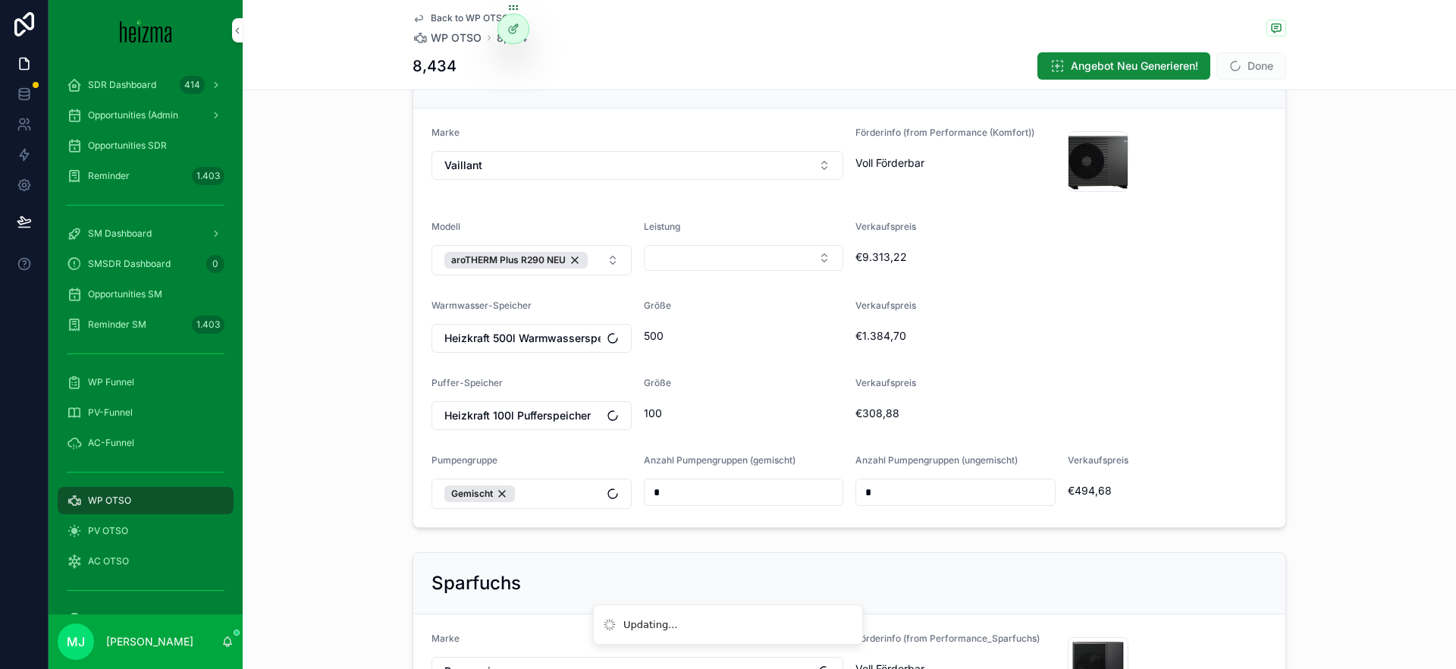
click at [794, 257] on button "Select Button" at bounding box center [744, 258] width 200 height 26
click at [782, 369] on div "12 kW" at bounding box center [743, 366] width 211 height 24
click at [948, 358] on form "Marke Vaillant Förderinfo (from Performance (Komfort)) Voll Förderbar f7b9dd6f-…" at bounding box center [849, 317] width 872 height 419
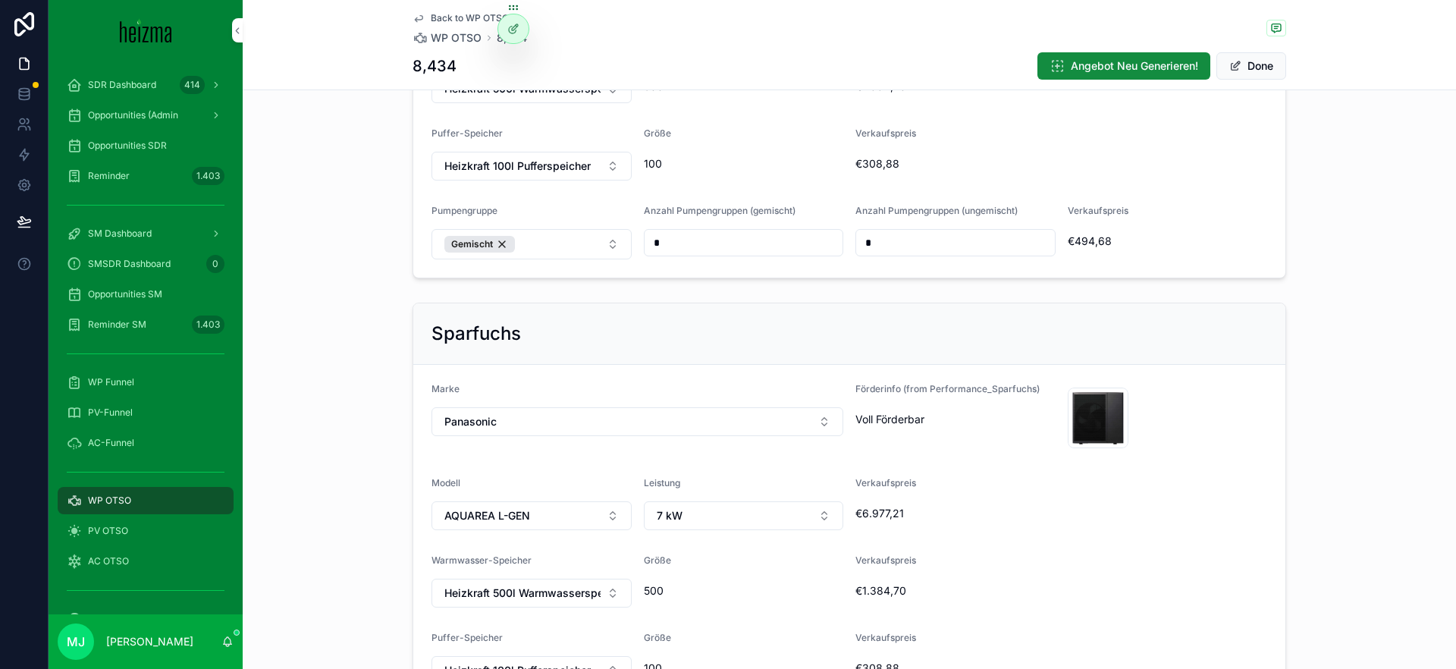
scroll to position [767, 0]
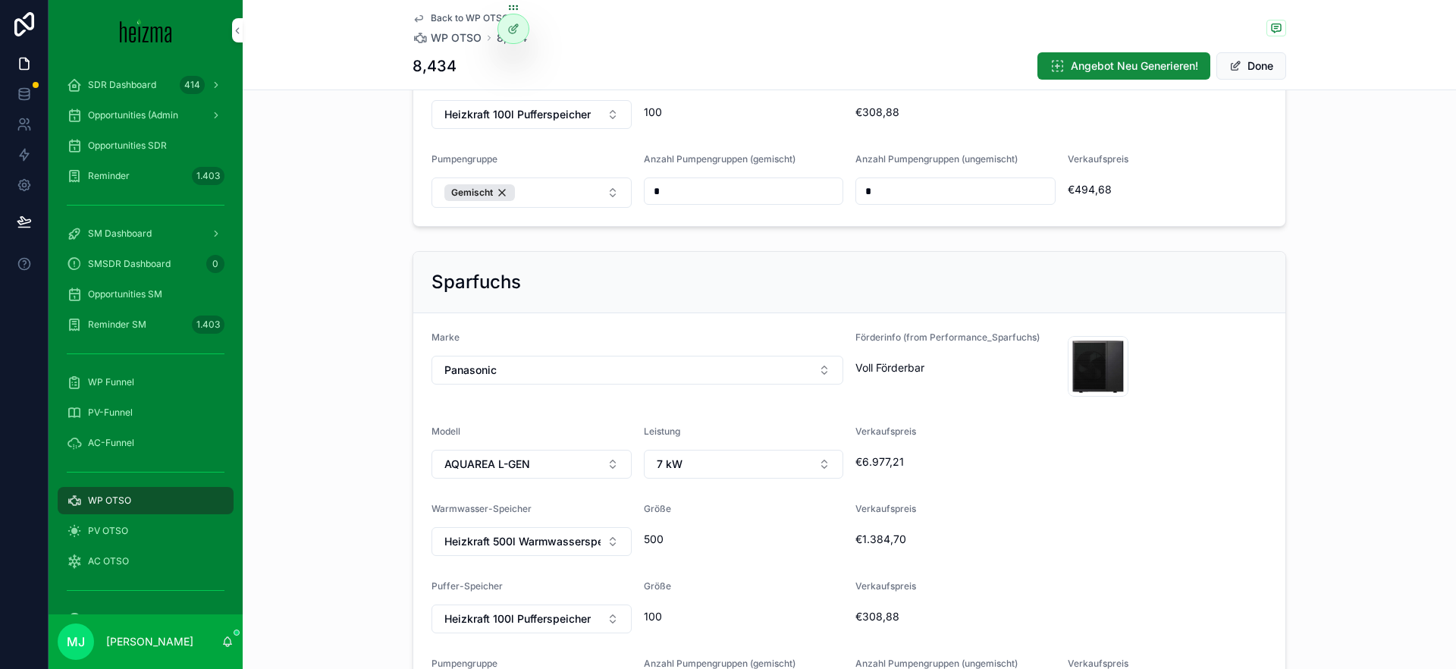
click at [715, 478] on button "7 kW" at bounding box center [744, 464] width 200 height 29
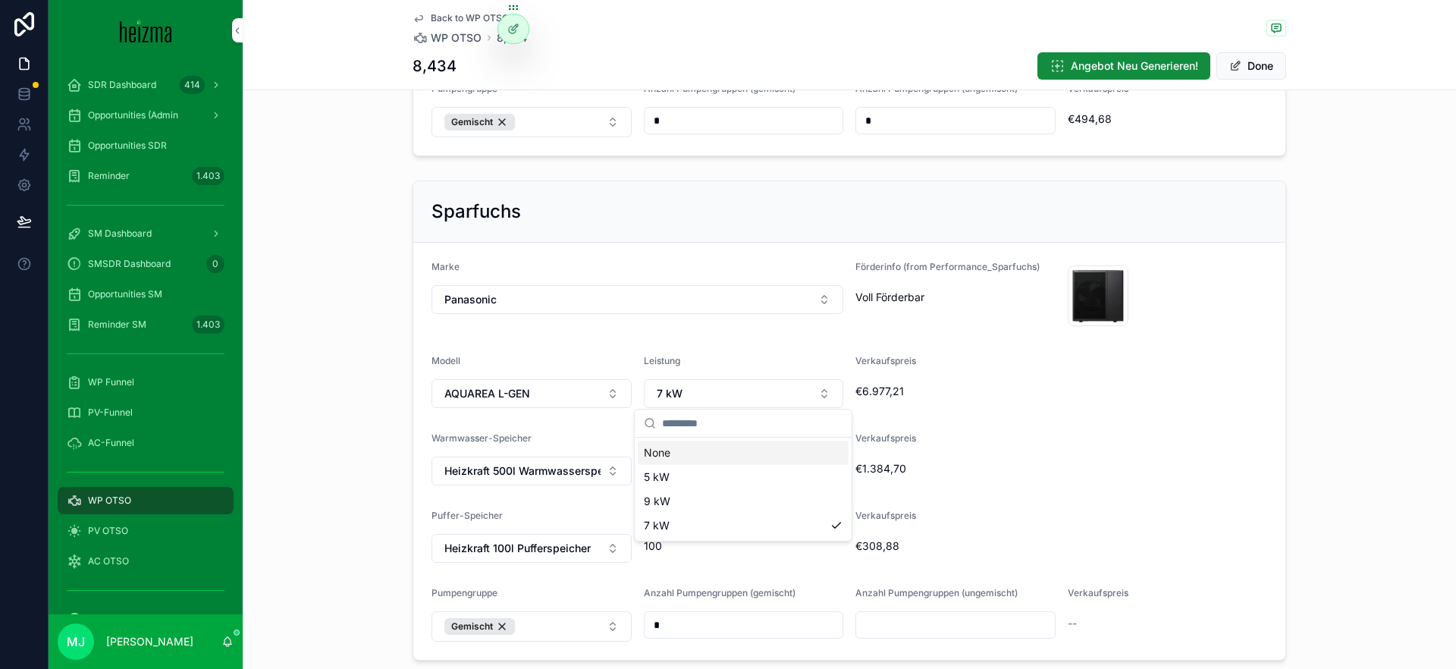
scroll to position [840, 0]
click at [583, 401] on button "AQUAREA L-GEN" at bounding box center [532, 391] width 200 height 29
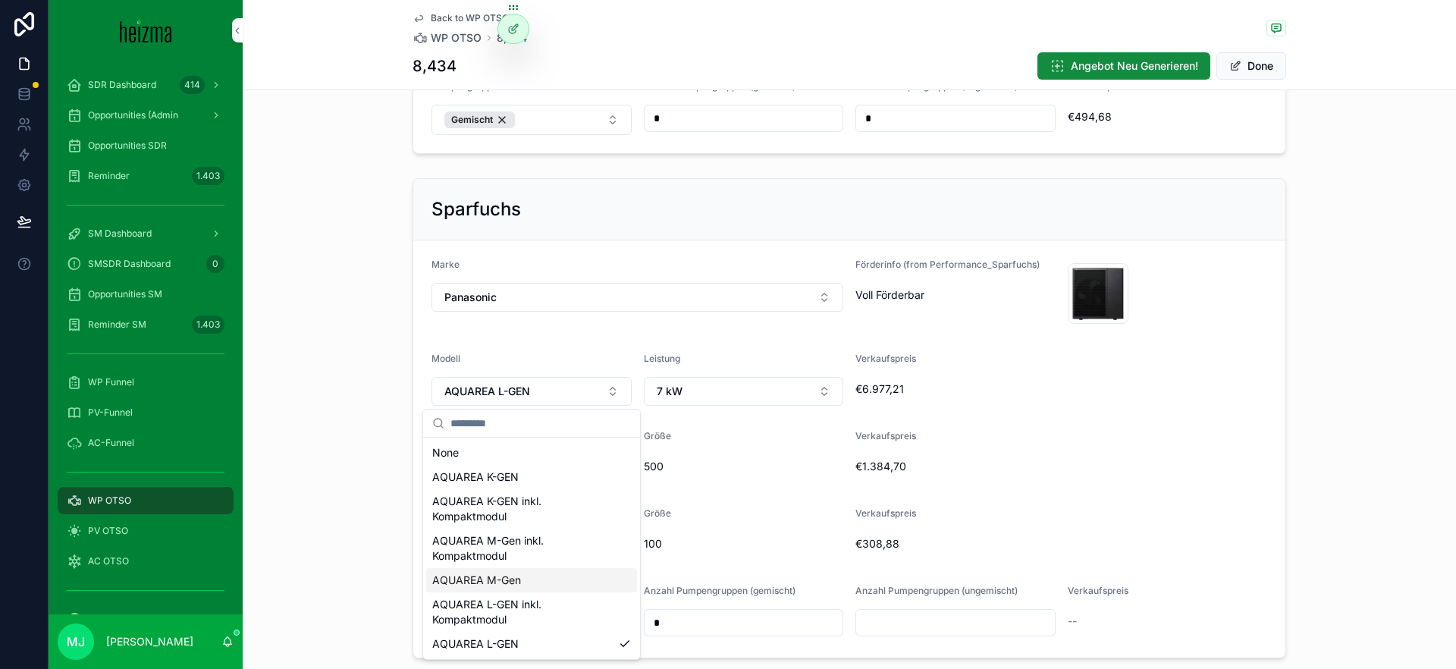
click at [570, 577] on div "AQUAREA M-Gen" at bounding box center [531, 580] width 211 height 24
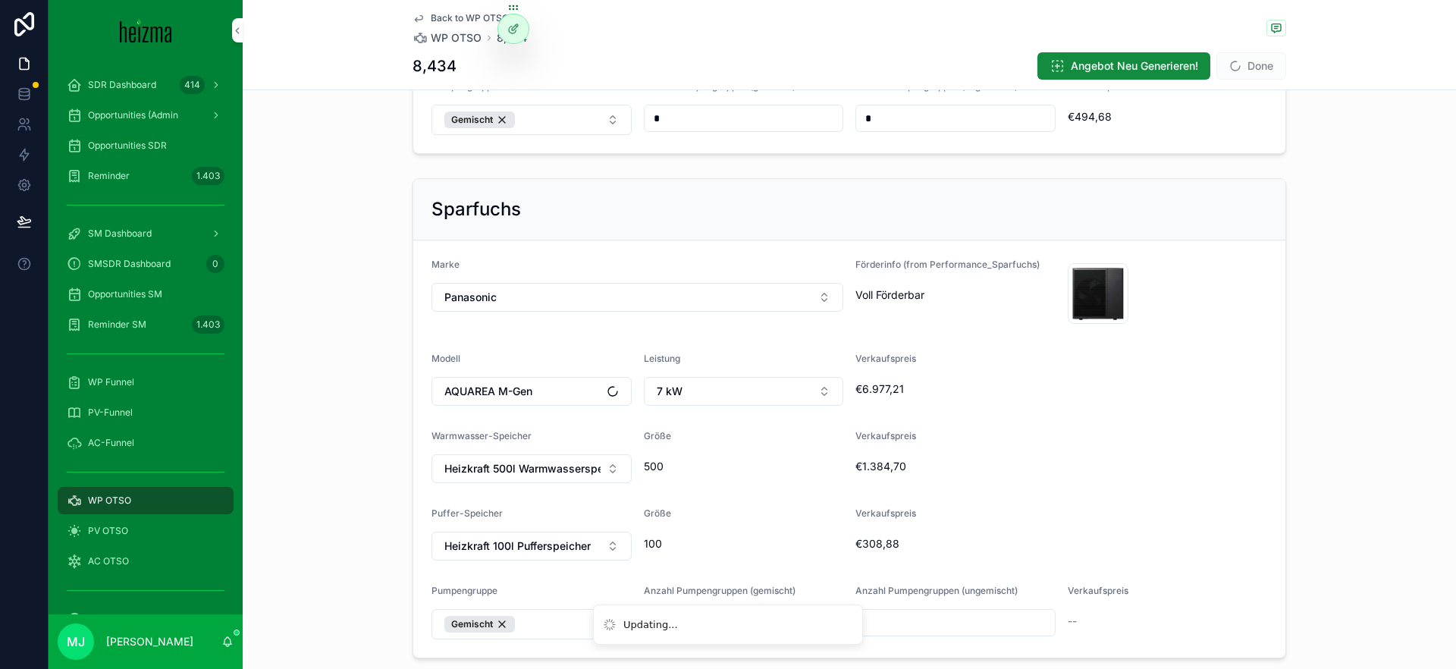
click at [721, 378] on button "7 kW" at bounding box center [744, 391] width 200 height 29
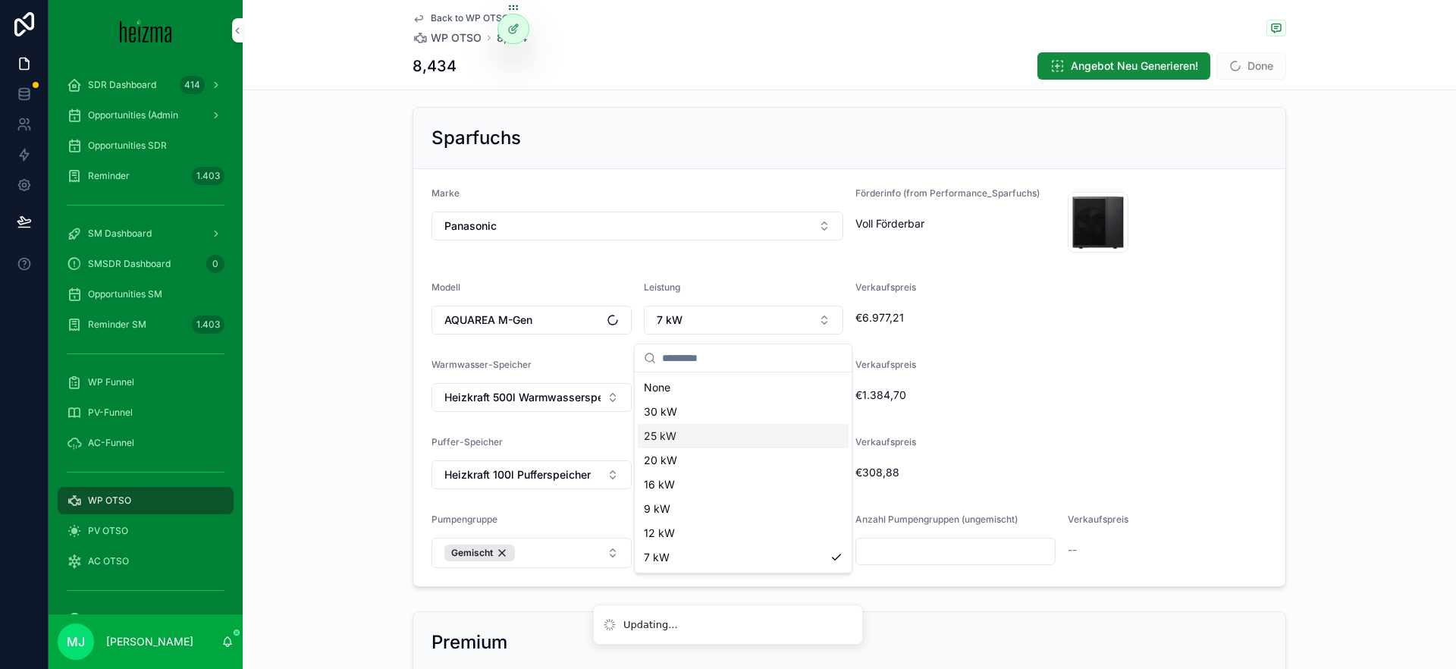
scroll to position [912, 0]
click at [782, 525] on div "12 kW" at bounding box center [743, 526] width 211 height 24
click at [951, 410] on div "Verkaufspreis €1.384,70" at bounding box center [1062, 384] width 412 height 53
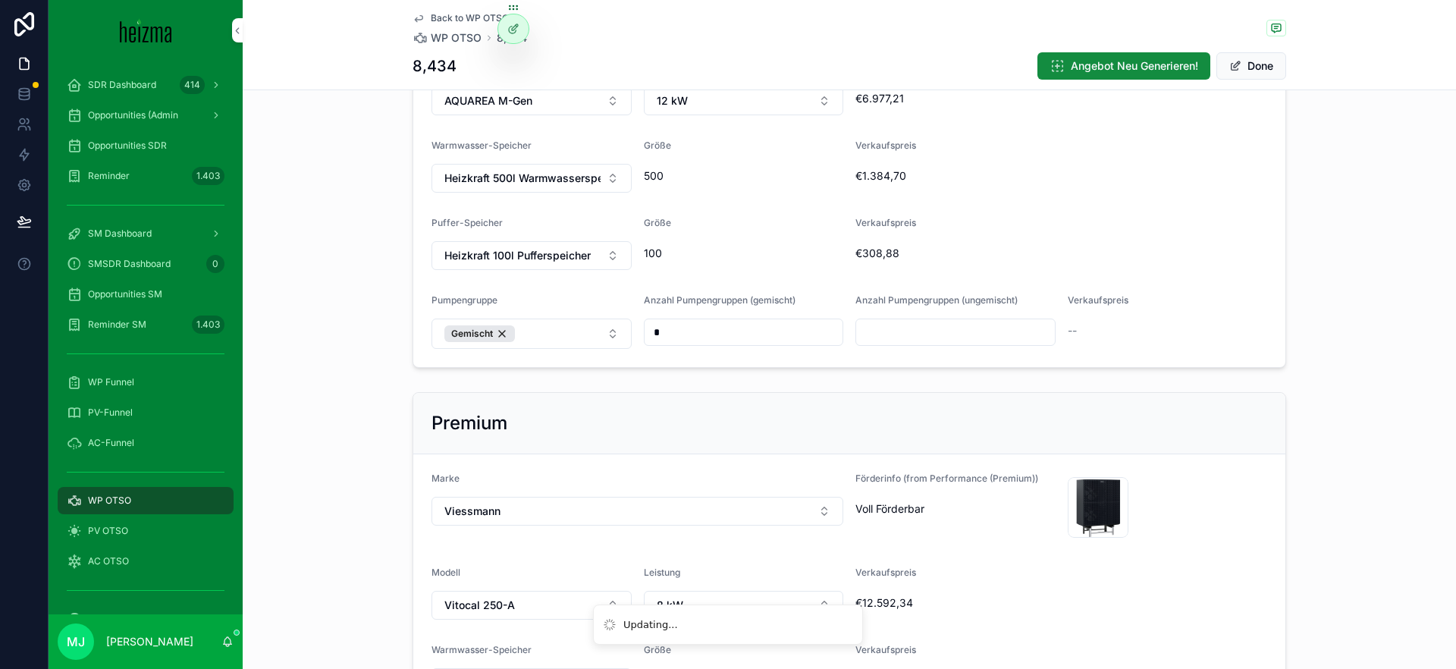
scroll to position [1354, 0]
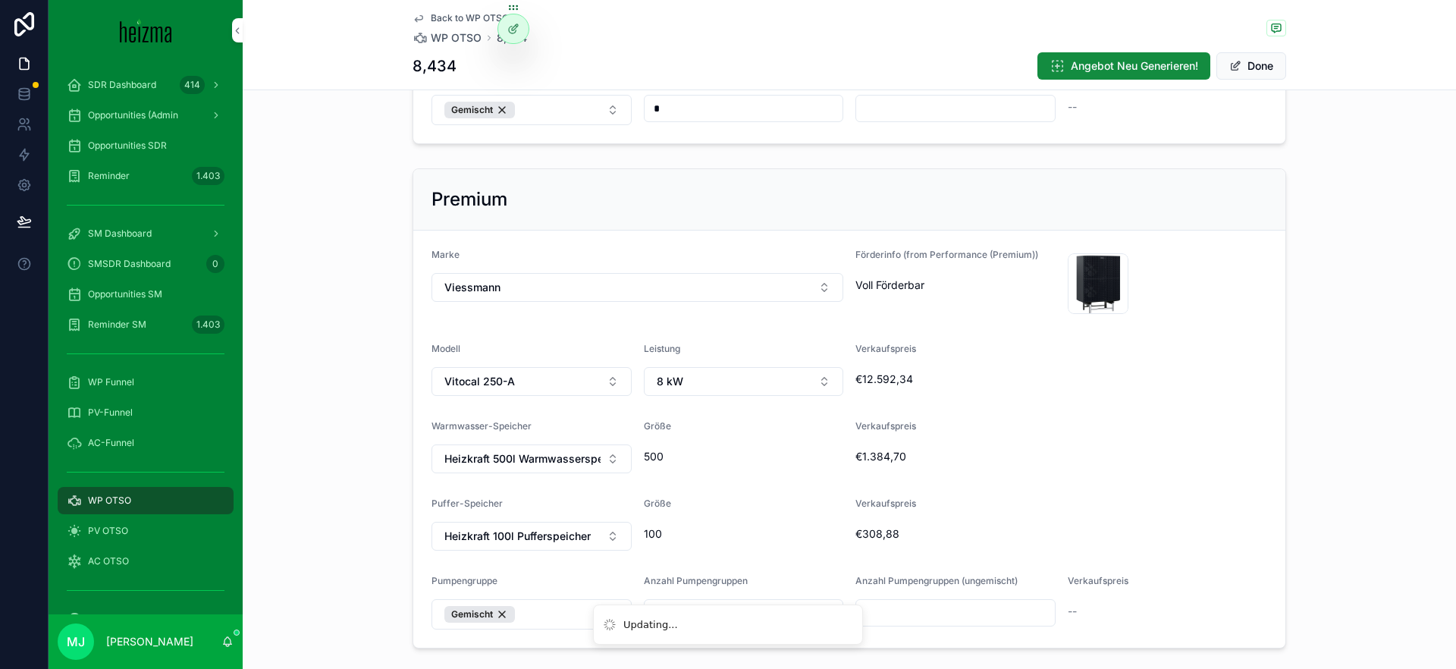
click at [765, 385] on button "8 kW" at bounding box center [744, 381] width 200 height 29
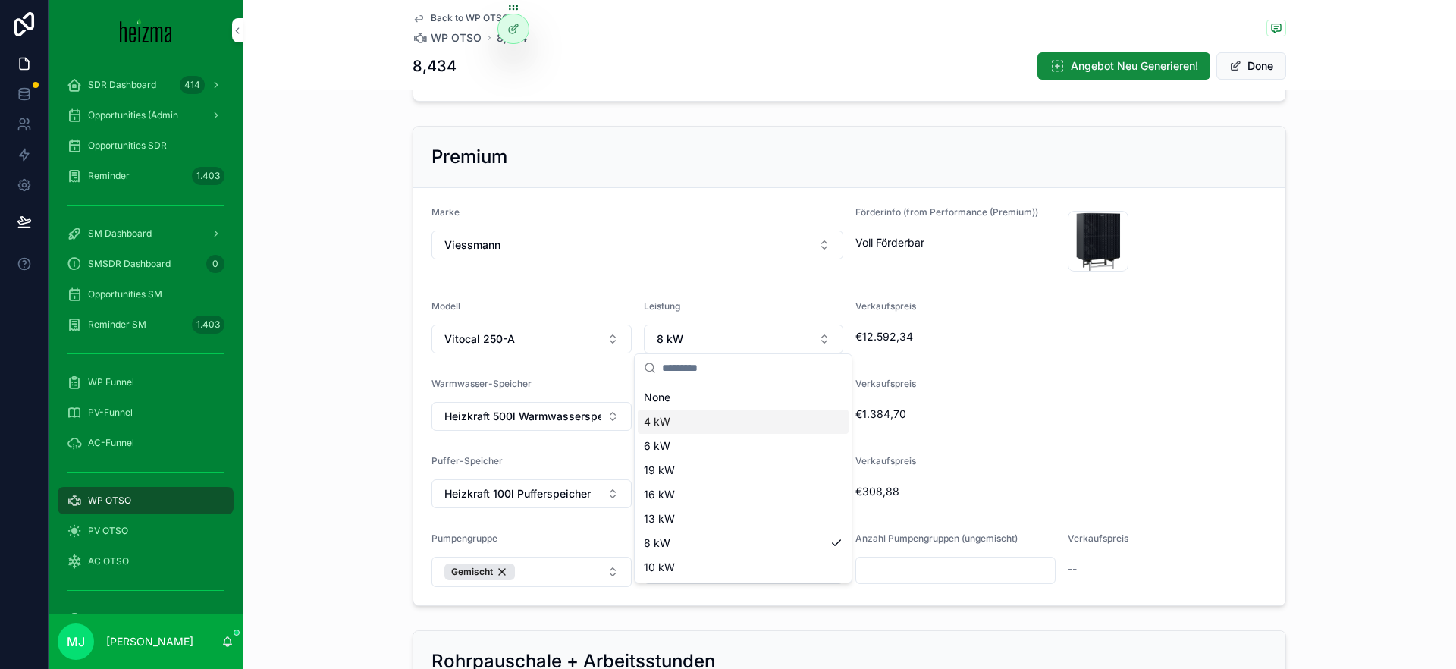
scroll to position [1399, 0]
click at [772, 517] on div "13 kW" at bounding box center [743, 519] width 211 height 24
click at [1006, 469] on div "Verkaufspreis" at bounding box center [1062, 461] width 412 height 18
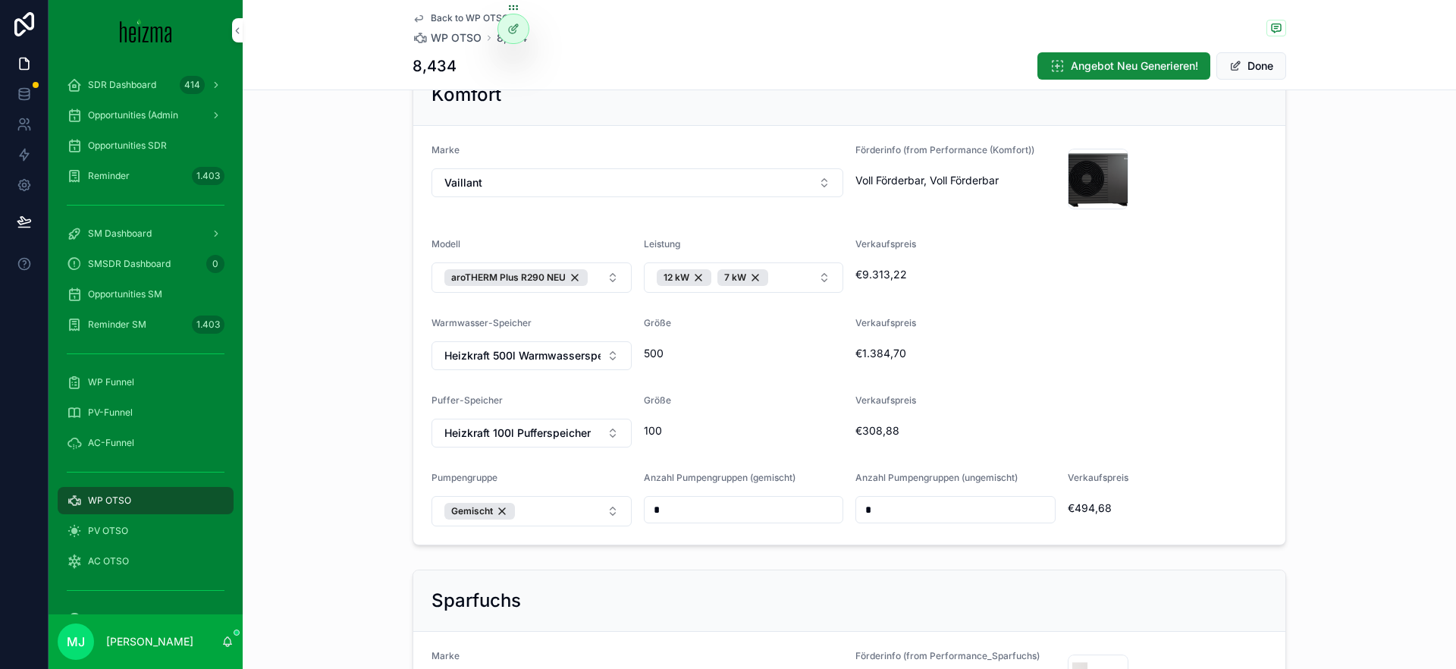
scroll to position [432, 0]
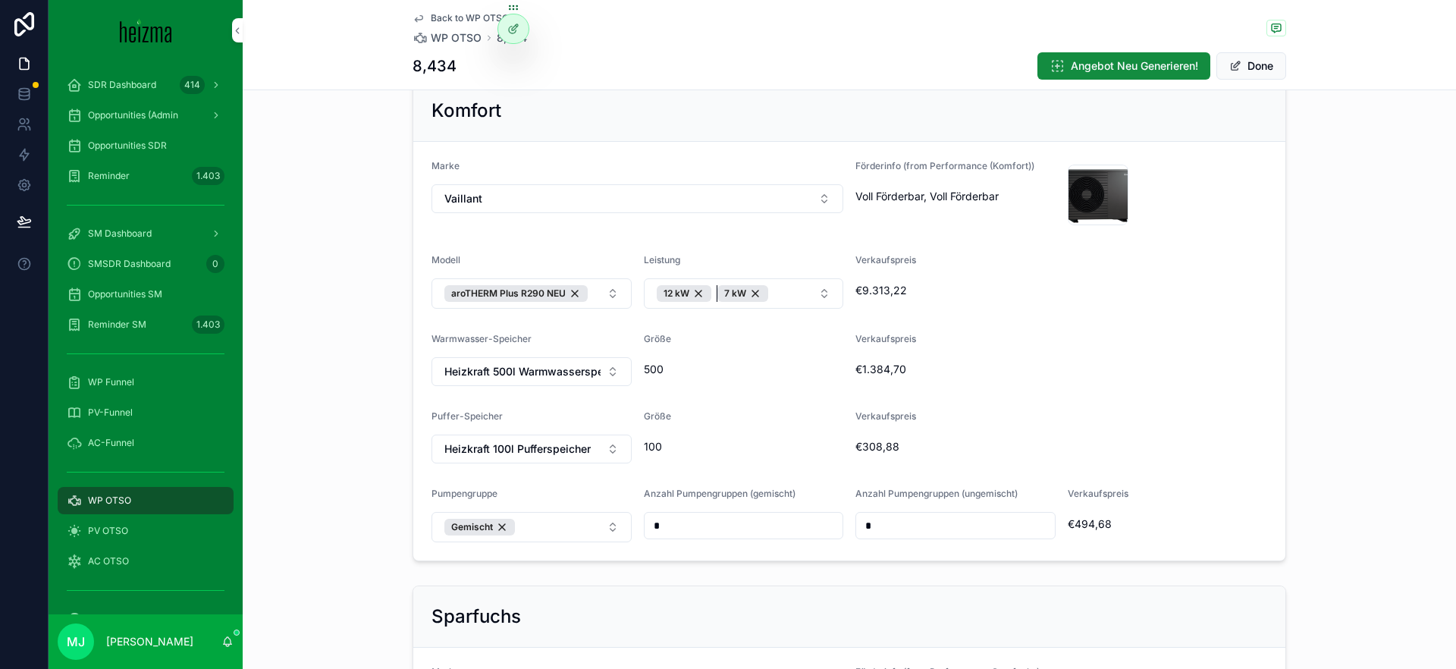
click at [758, 297] on div "7 kW" at bounding box center [743, 293] width 51 height 17
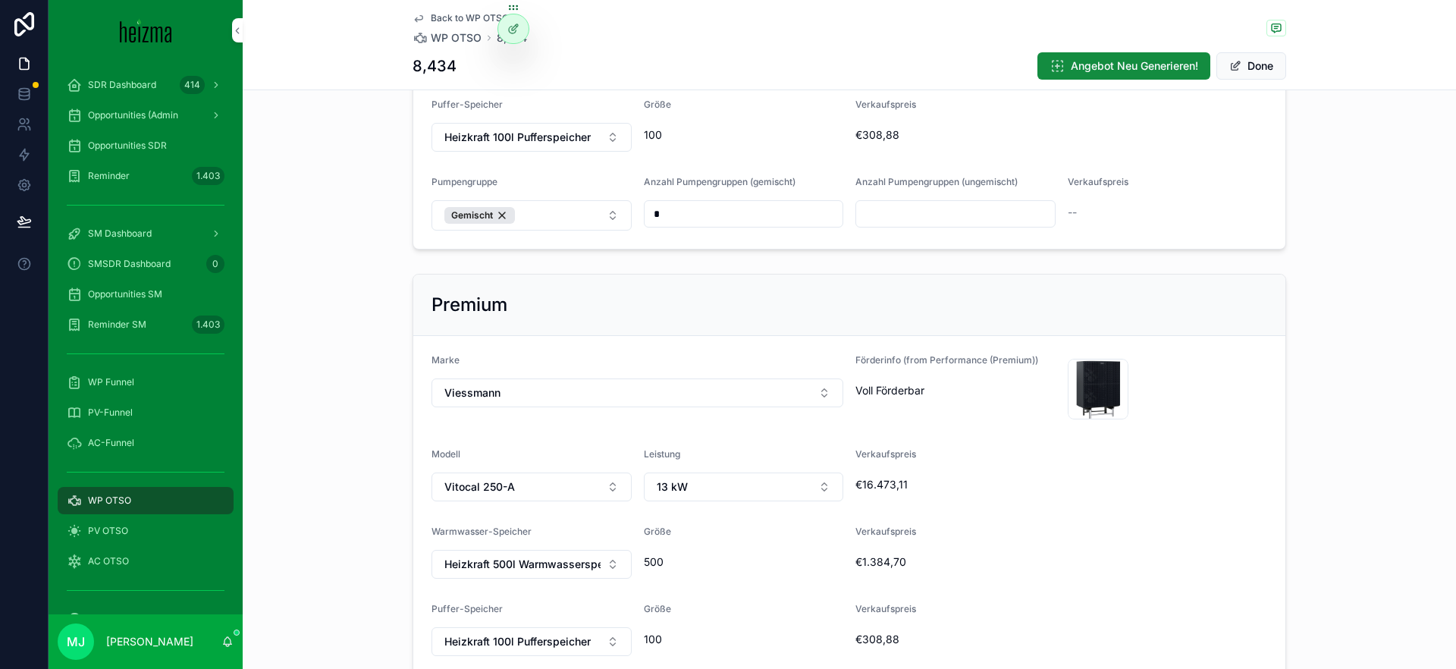
scroll to position [1360, 0]
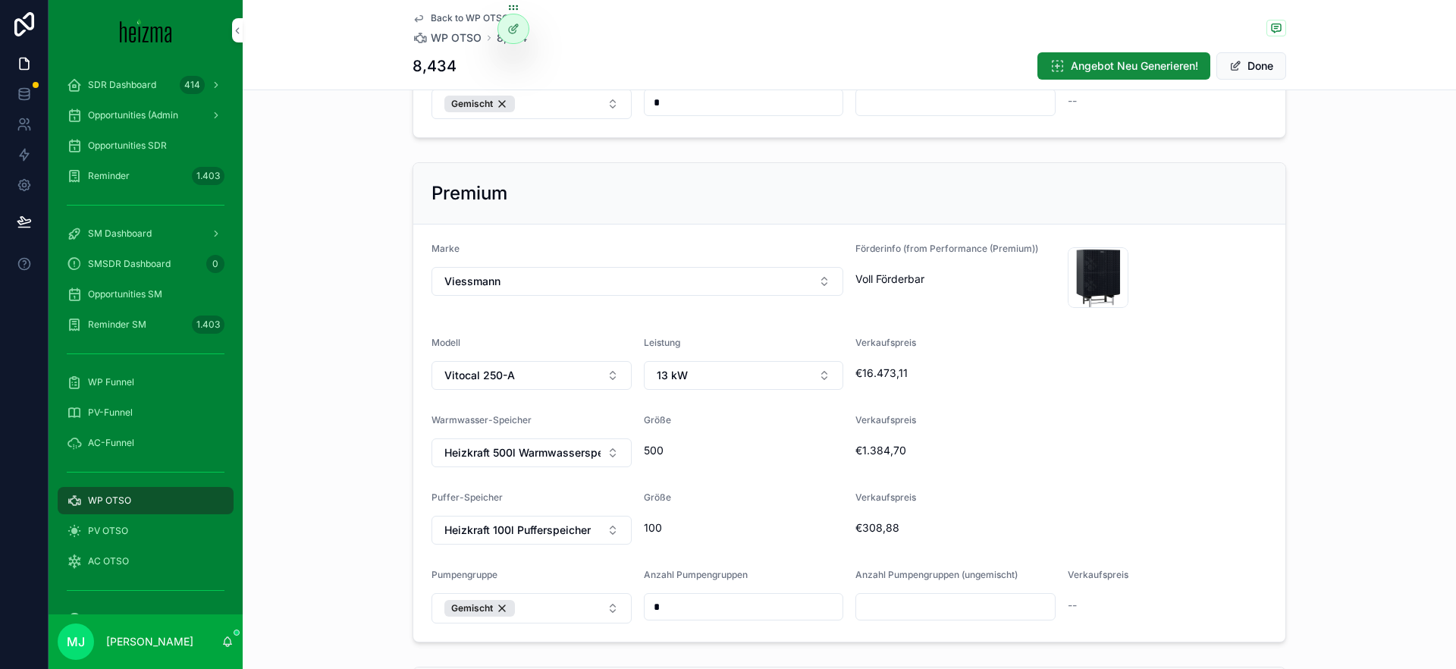
click at [788, 366] on button "13 kW" at bounding box center [744, 375] width 200 height 29
click at [1077, 438] on div "€1.384,70" at bounding box center [1062, 450] width 412 height 24
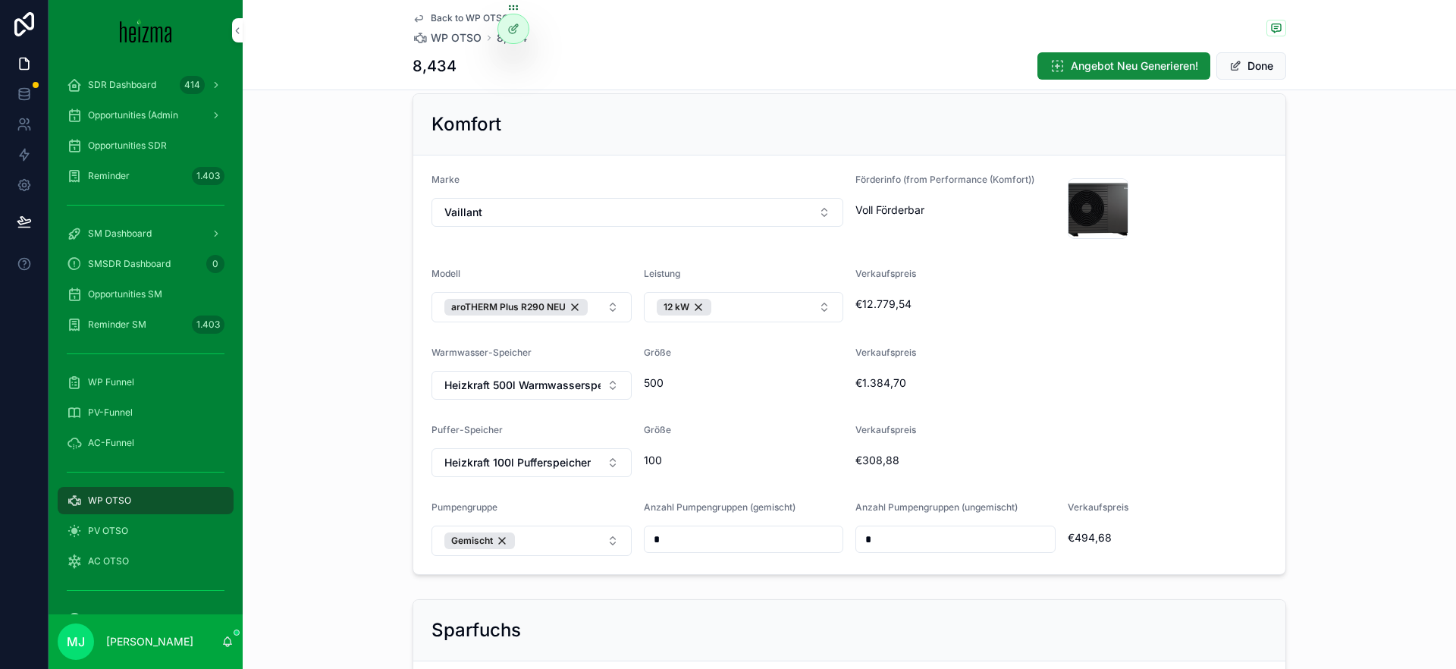
scroll to position [416, 0]
click at [603, 380] on button "Heizkraft 500l Warmwasserspeicher" at bounding box center [532, 387] width 200 height 29
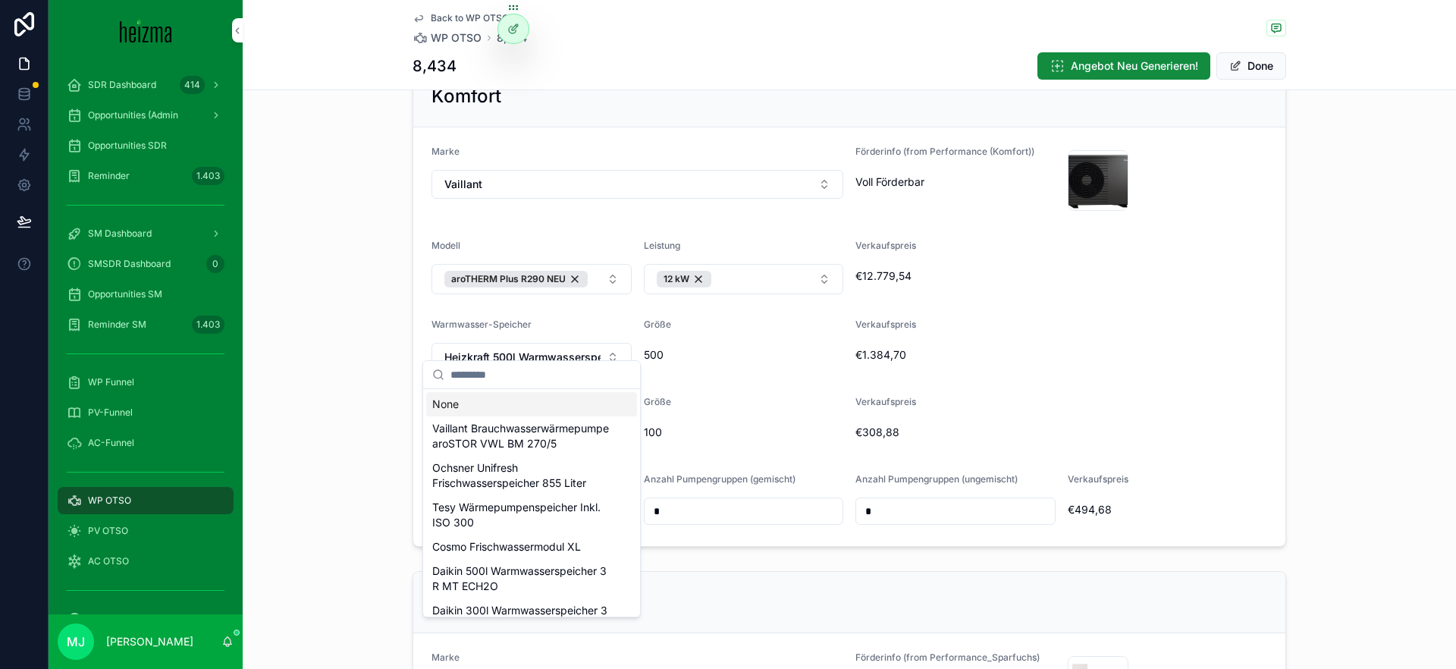
scroll to position [461, 0]
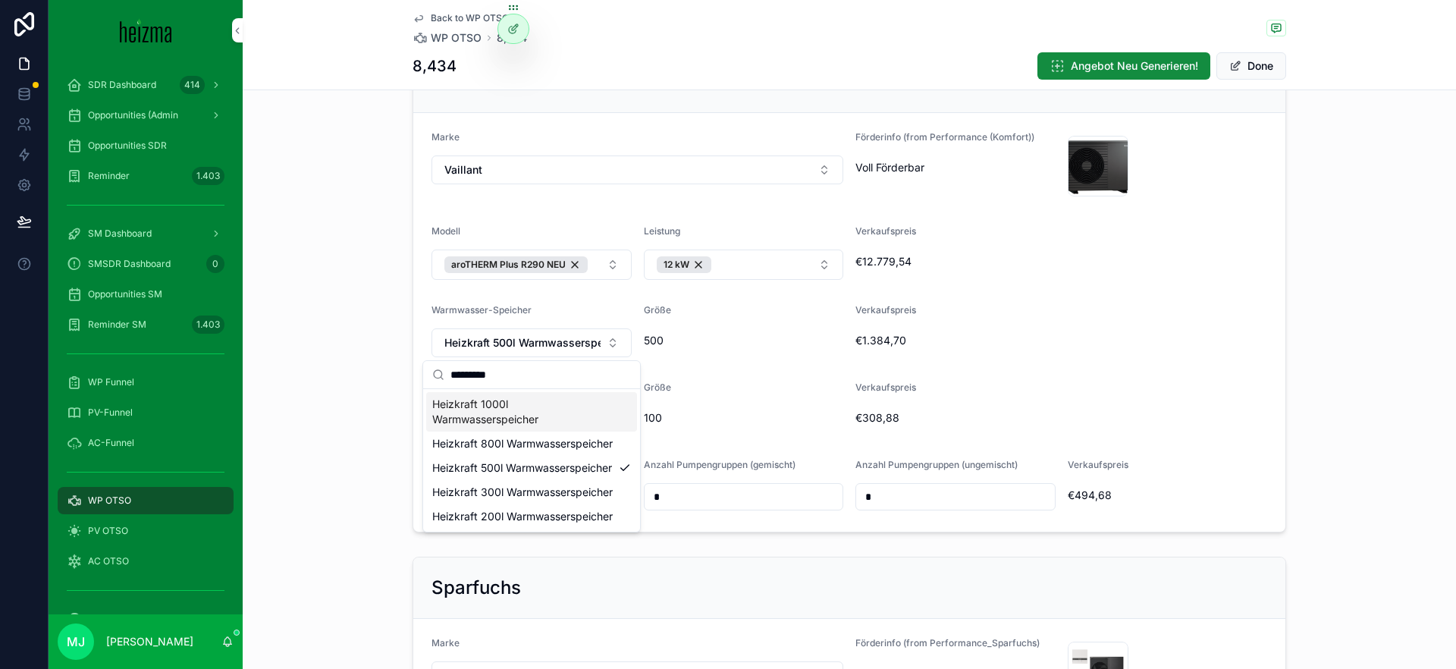
type input "*********"
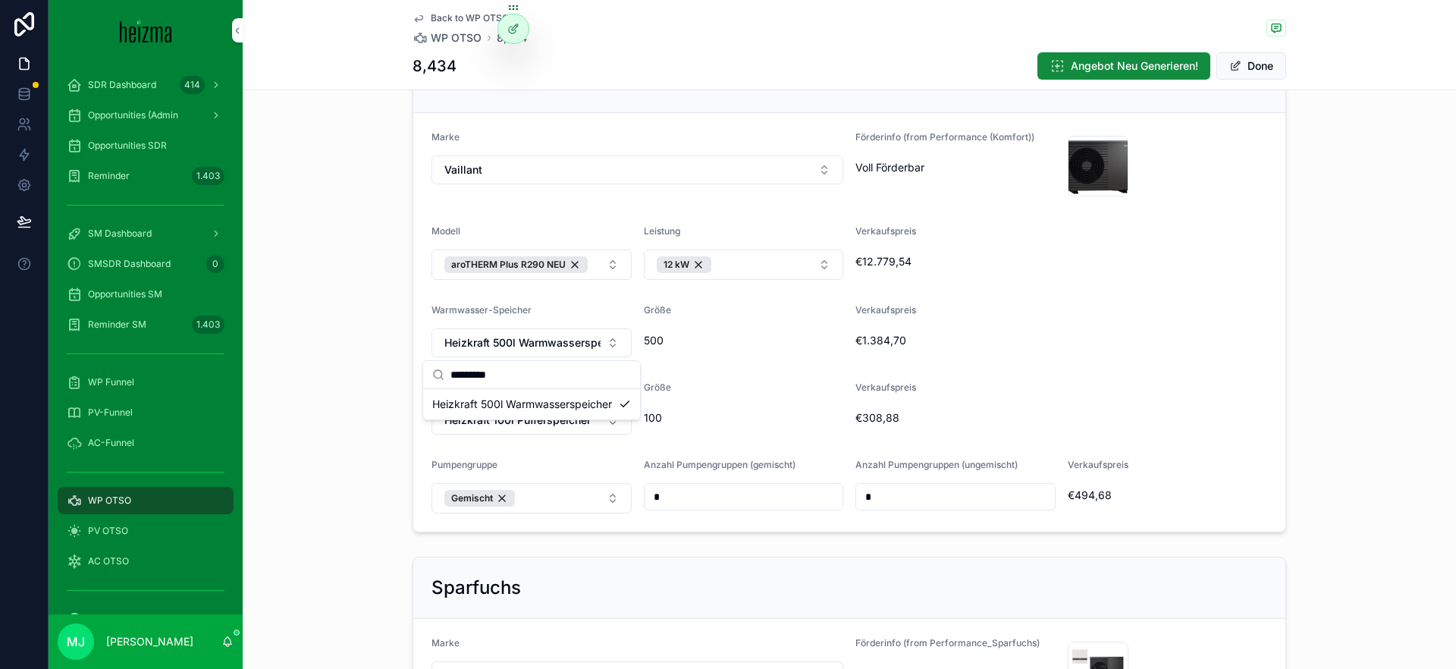
click at [714, 403] on div "Größe 100" at bounding box center [744, 408] width 200 height 53
click at [595, 350] on button "Heizkraft 500l Warmwasserspeicher" at bounding box center [532, 342] width 200 height 29
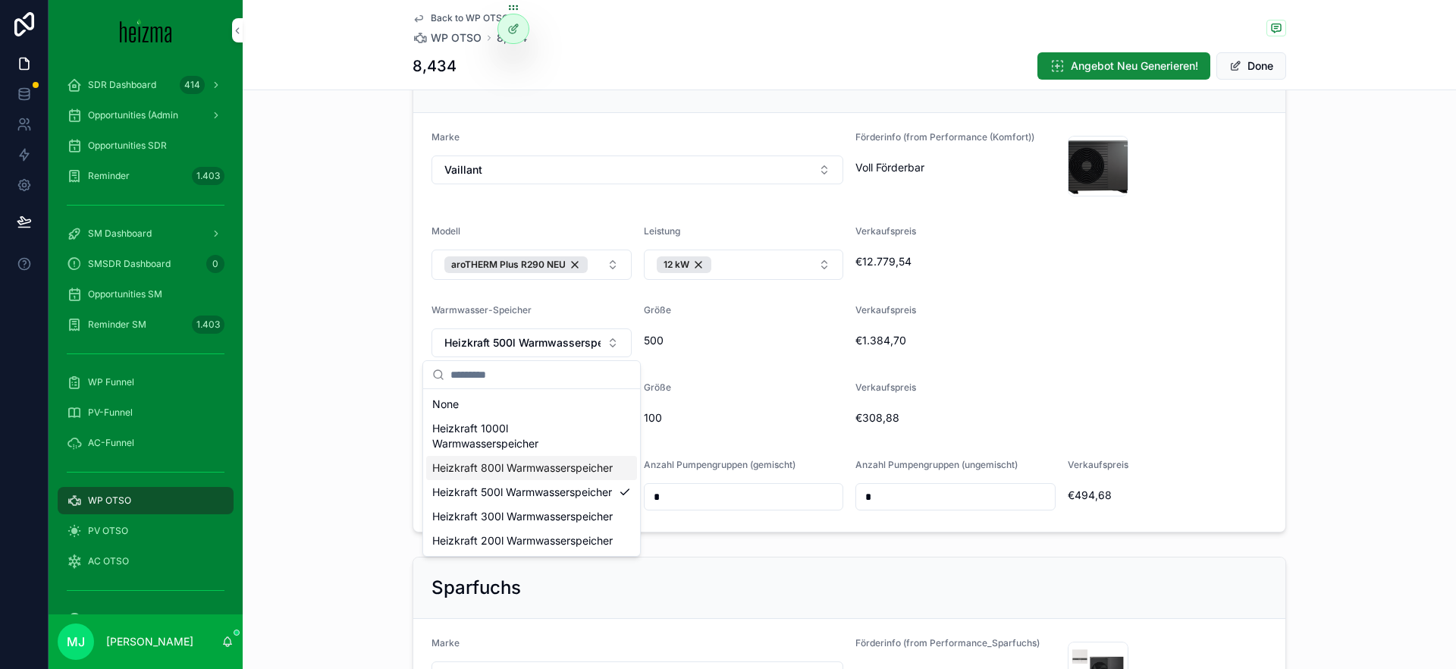
click at [630, 471] on div "Heizkraft 800l Warmwasserspeicher" at bounding box center [531, 468] width 211 height 24
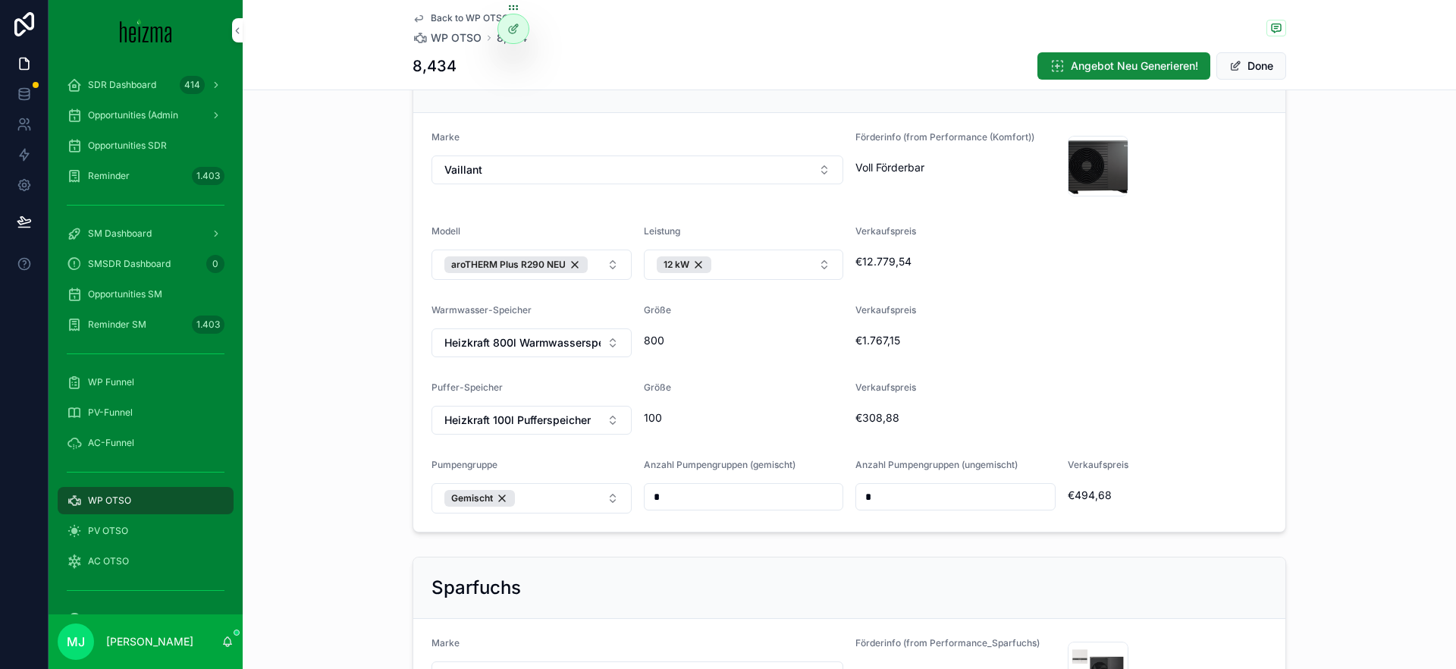
drag, startPoint x: 489, startPoint y: 342, endPoint x: 535, endPoint y: 354, distance: 47.1
click at [489, 342] on span "Heizkraft 800l Warmwasserspeicher" at bounding box center [522, 342] width 156 height 15
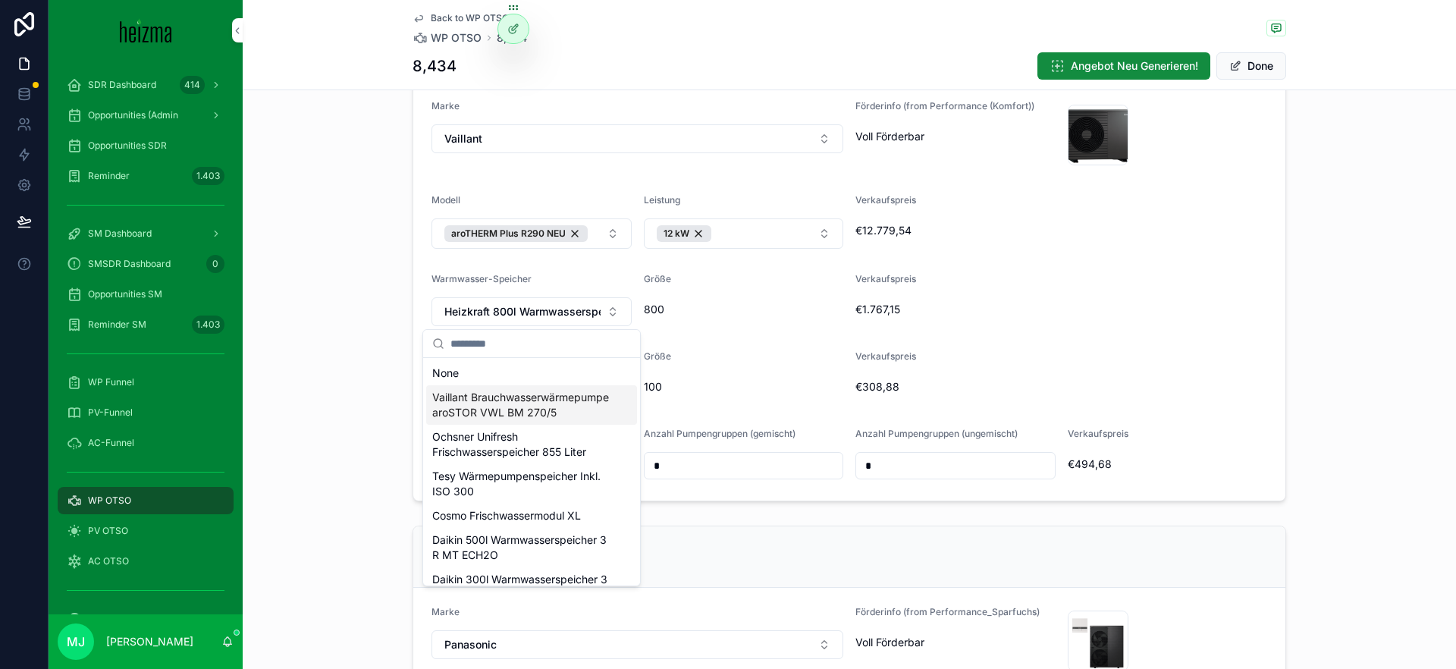
scroll to position [495, 0]
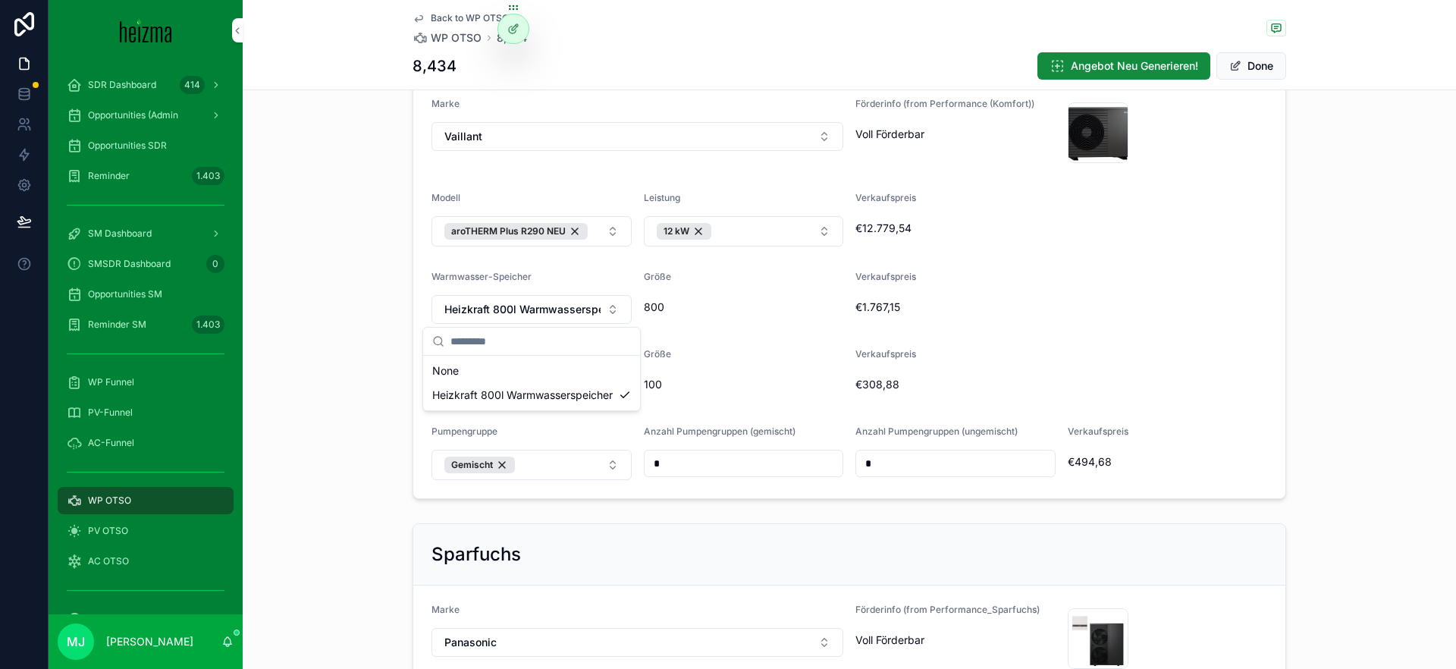
click at [783, 368] on div "Größe 100" at bounding box center [744, 374] width 200 height 53
click at [781, 368] on div "Größe 100" at bounding box center [744, 374] width 200 height 53
click at [565, 379] on span "Heizkraft 100l Pufferspeicher" at bounding box center [517, 386] width 146 height 15
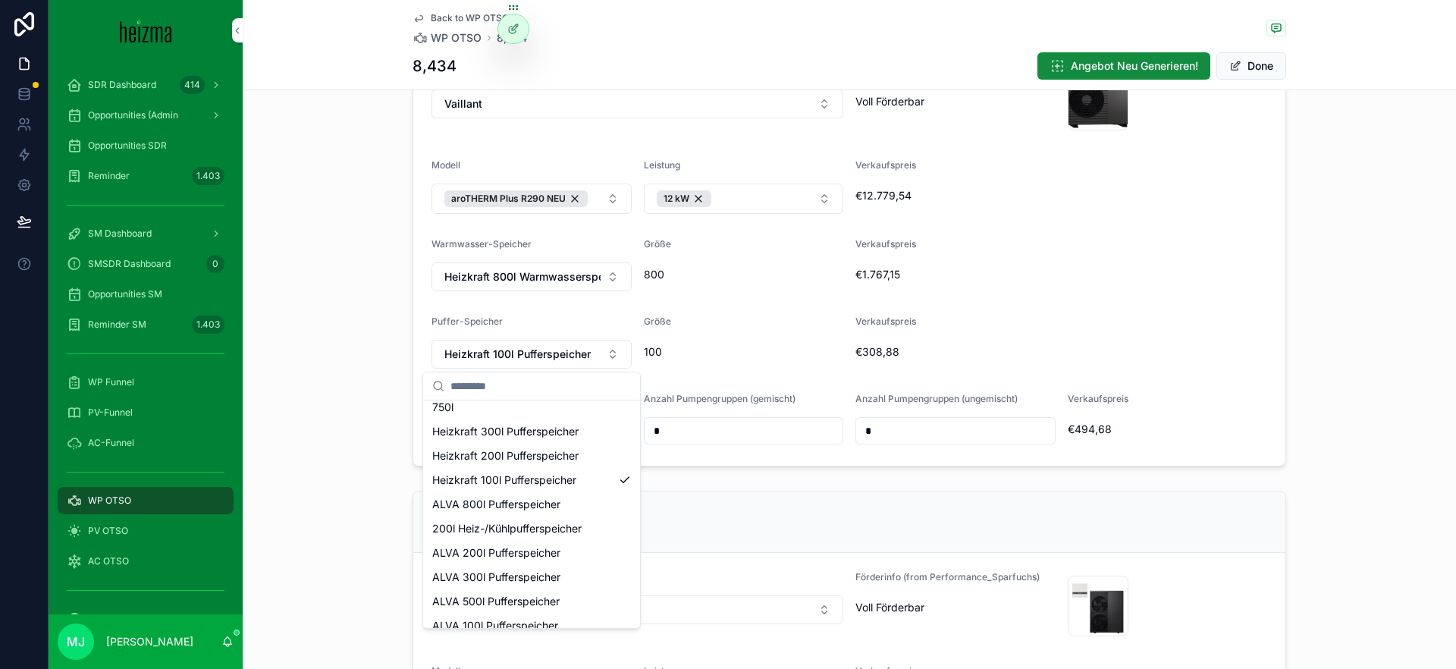
scroll to position [246, 0]
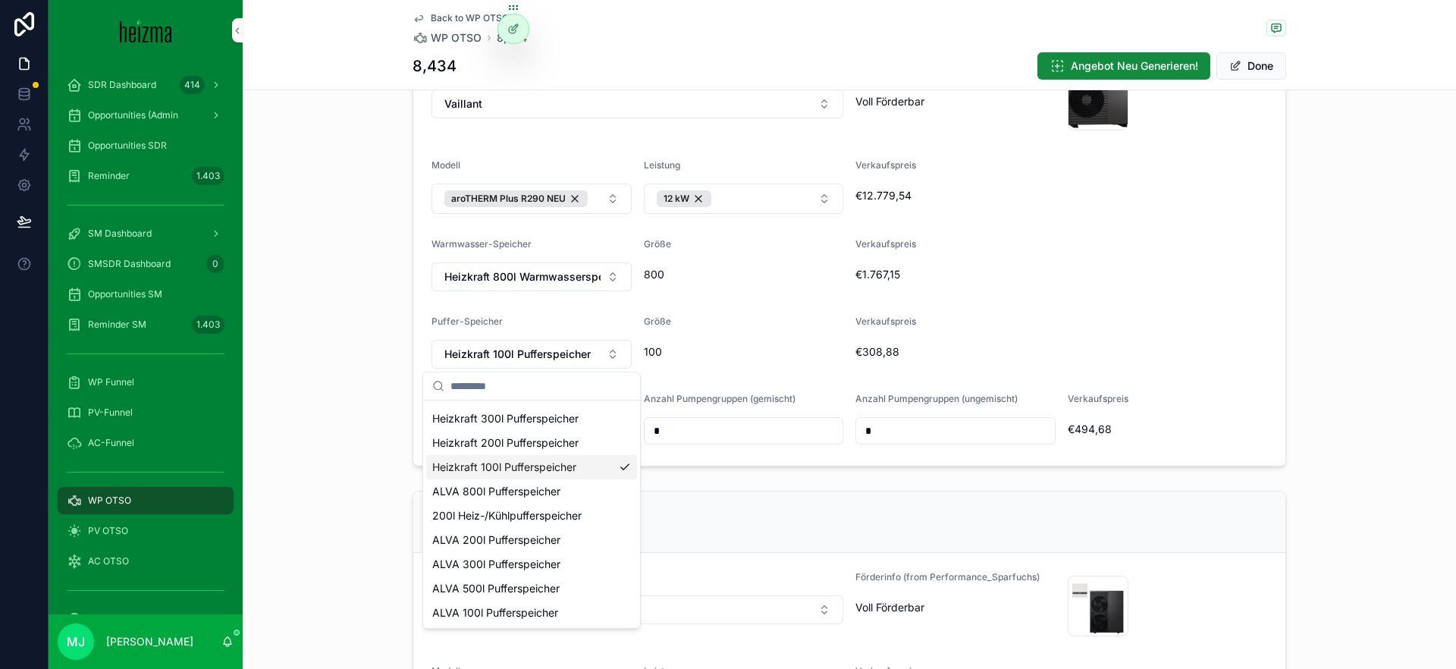
click at [539, 455] on div "Heizkraft 100l Pufferspeicher" at bounding box center [531, 467] width 211 height 24
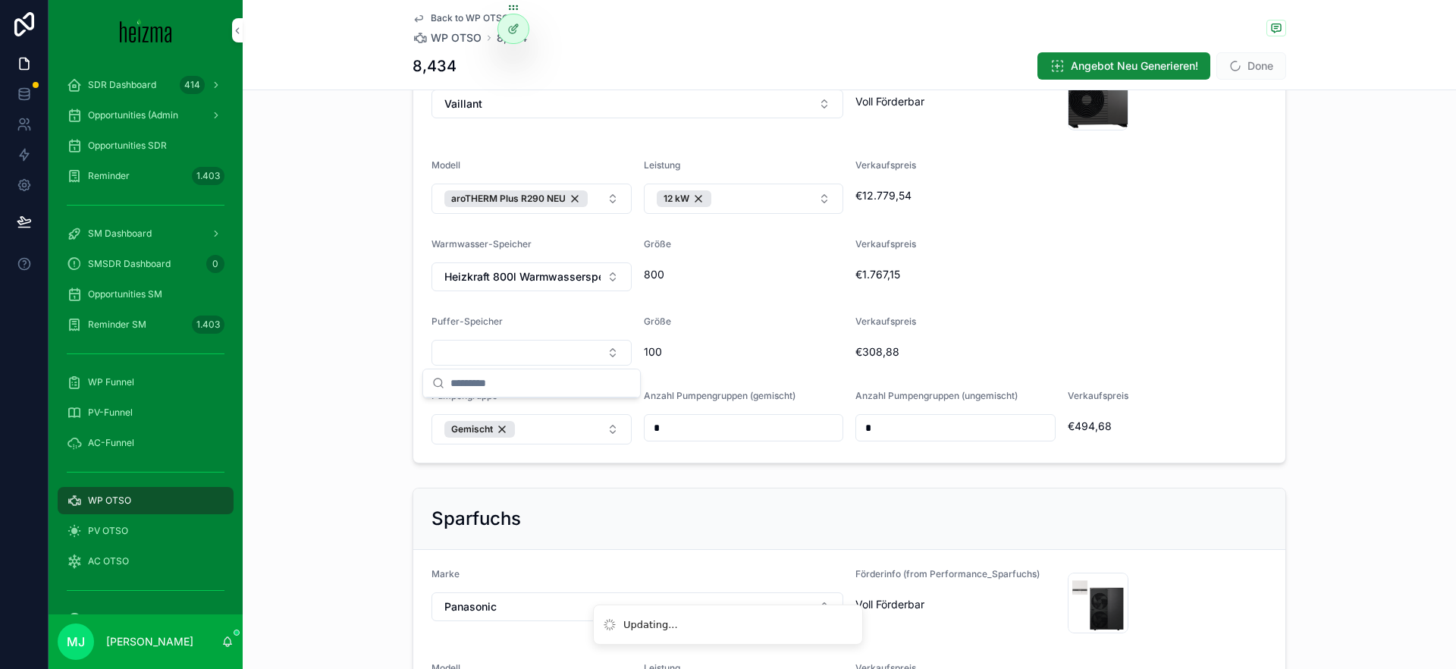
scroll to position [0, 0]
click at [538, 357] on button "Select Button" at bounding box center [532, 353] width 200 height 26
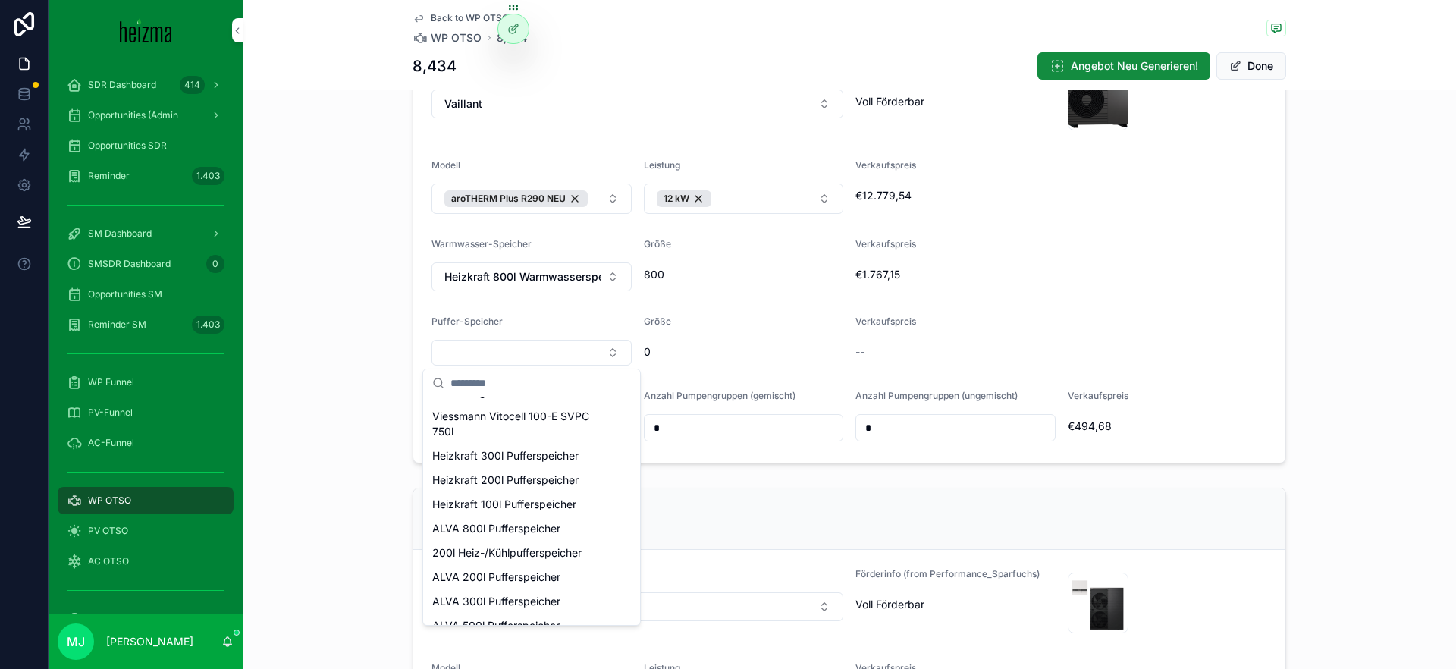
scroll to position [199, 0]
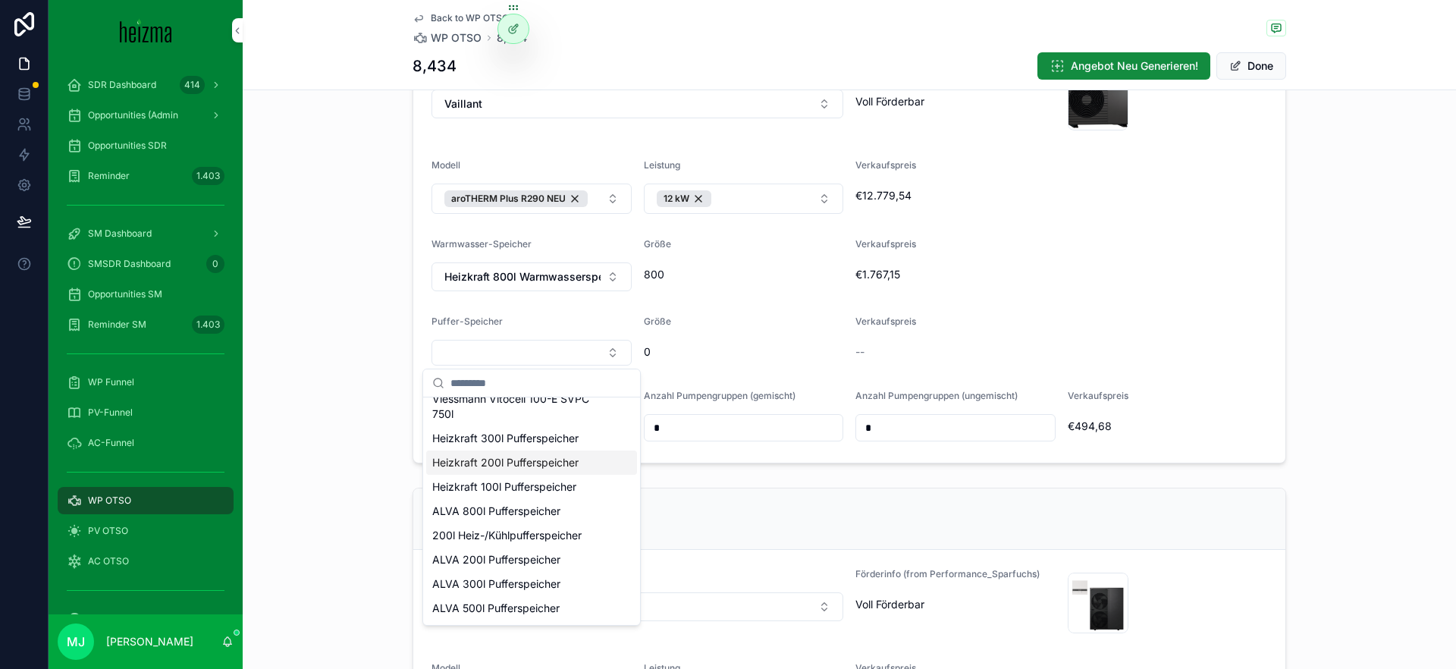
click at [537, 457] on span "Heizkraft 200l Pufferspeicher" at bounding box center [505, 462] width 146 height 15
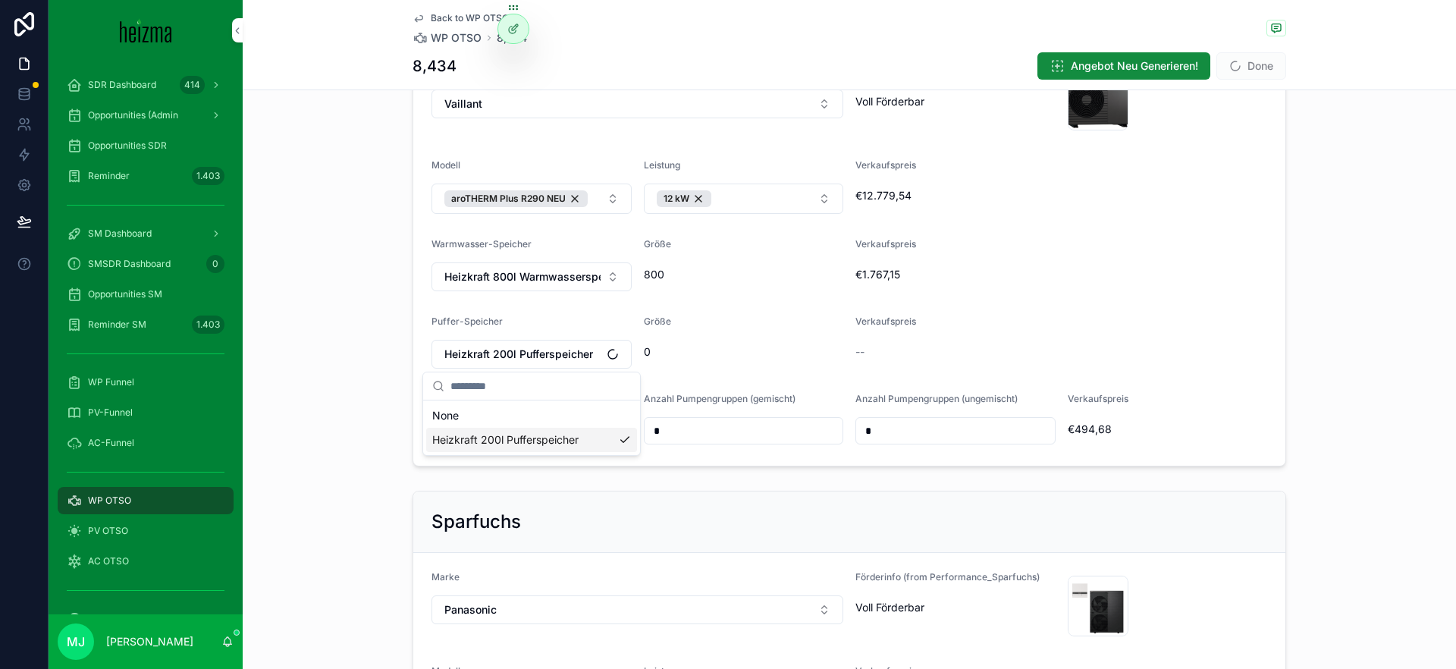
scroll to position [0, 0]
click at [720, 349] on span "0" at bounding box center [744, 351] width 200 height 15
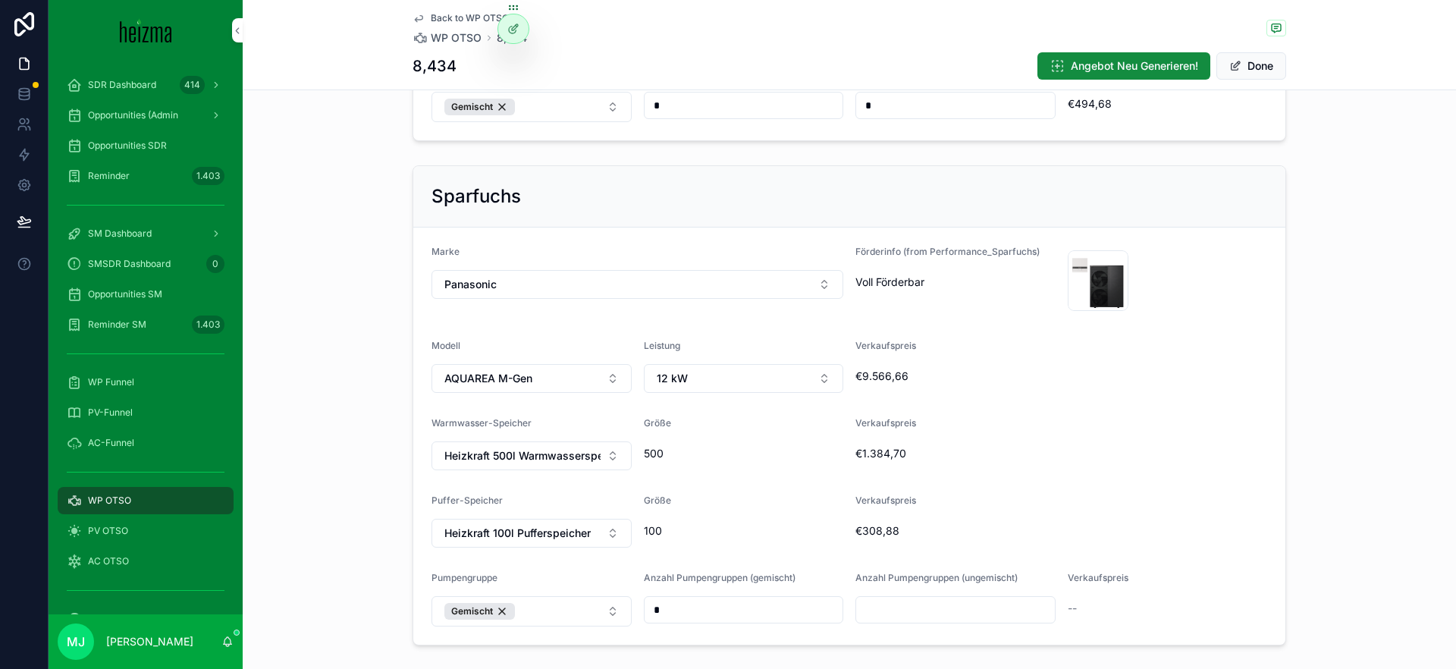
scroll to position [925, 0]
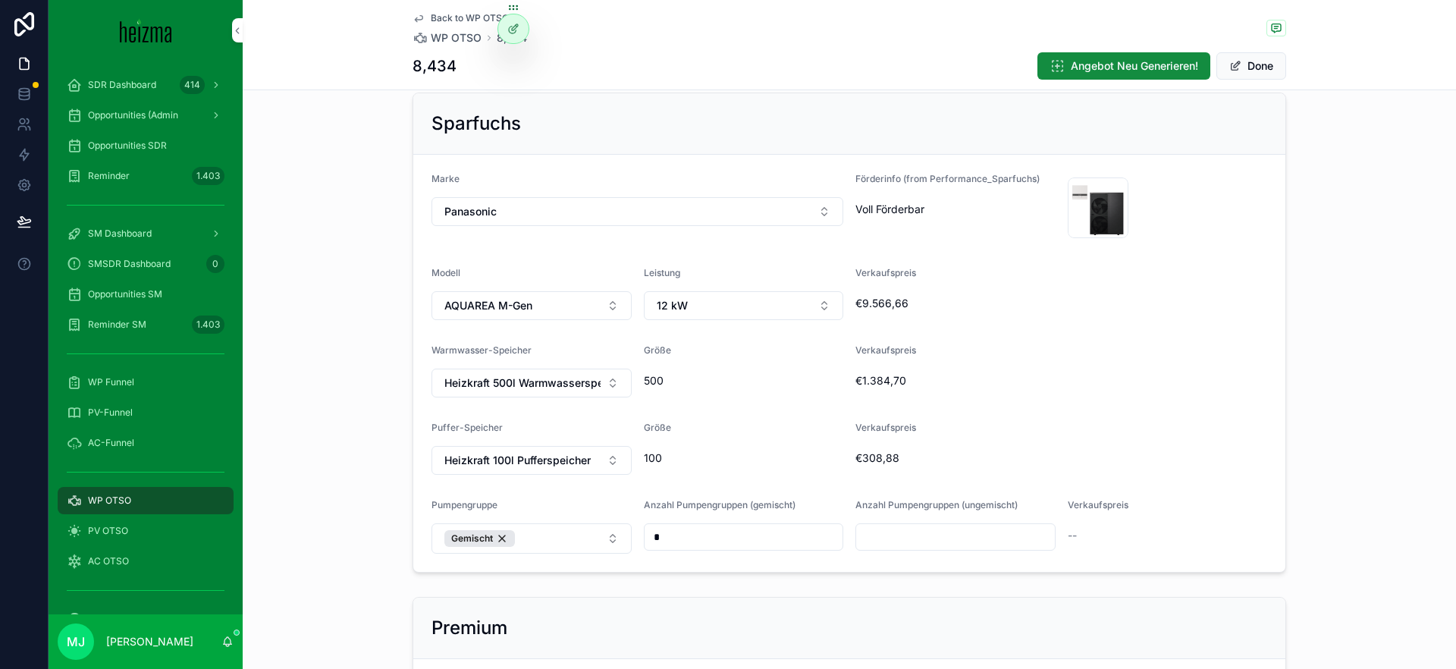
click at [534, 379] on span "Heizkraft 500l Warmwasserspeicher" at bounding box center [522, 382] width 156 height 15
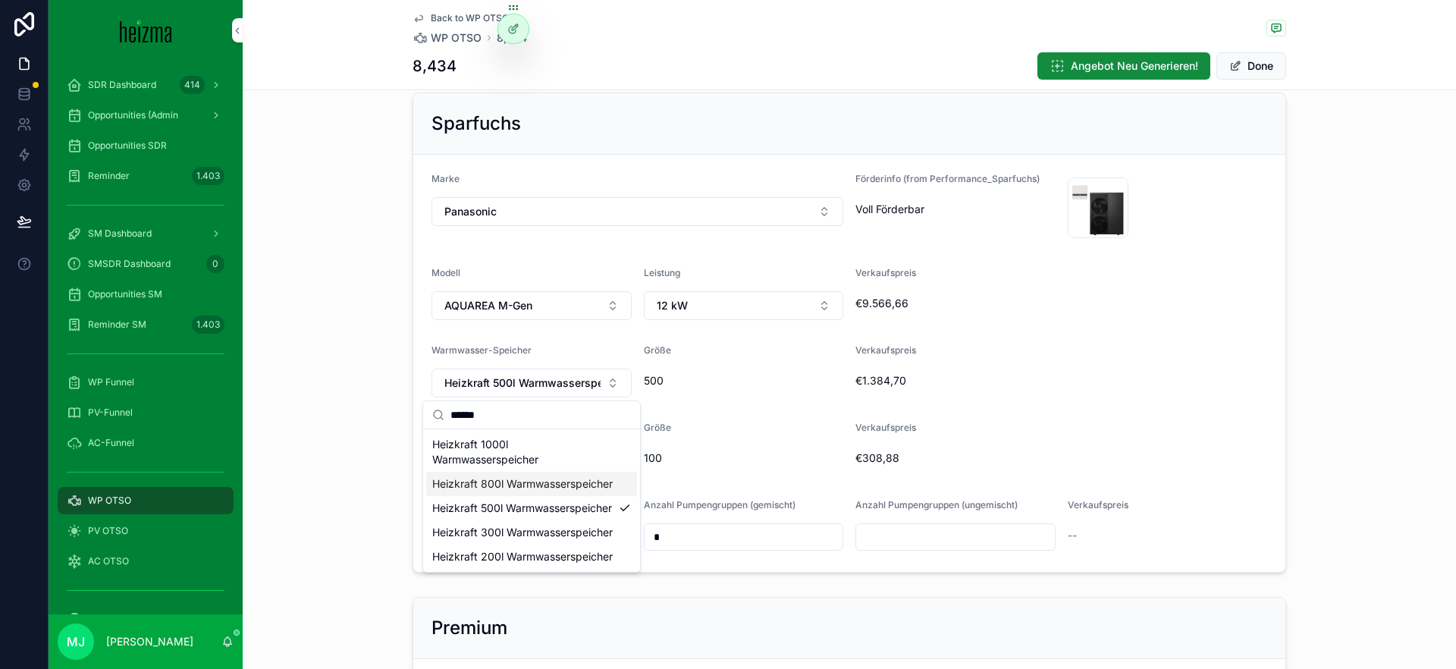
type input "******"
click at [543, 485] on span "Heizkraft 800l Warmwasserspeicher" at bounding box center [522, 483] width 181 height 15
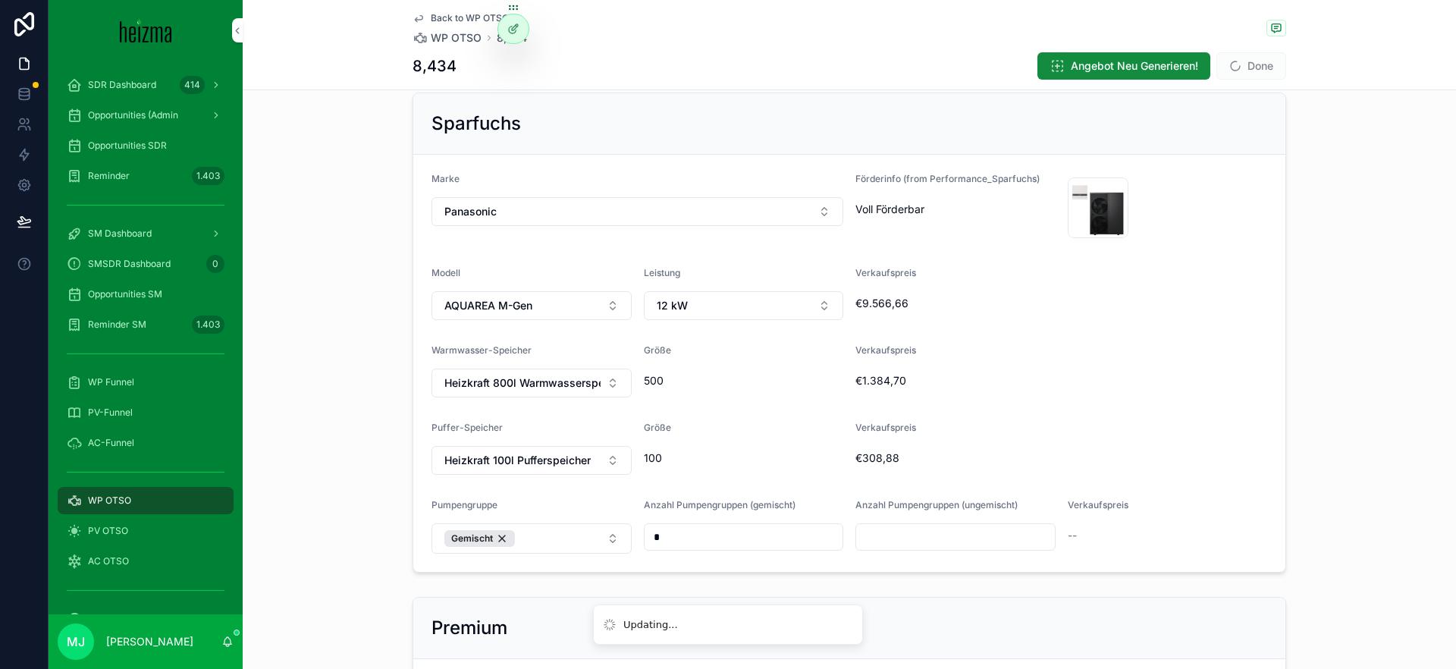
click at [680, 446] on div "100" at bounding box center [744, 458] width 200 height 24
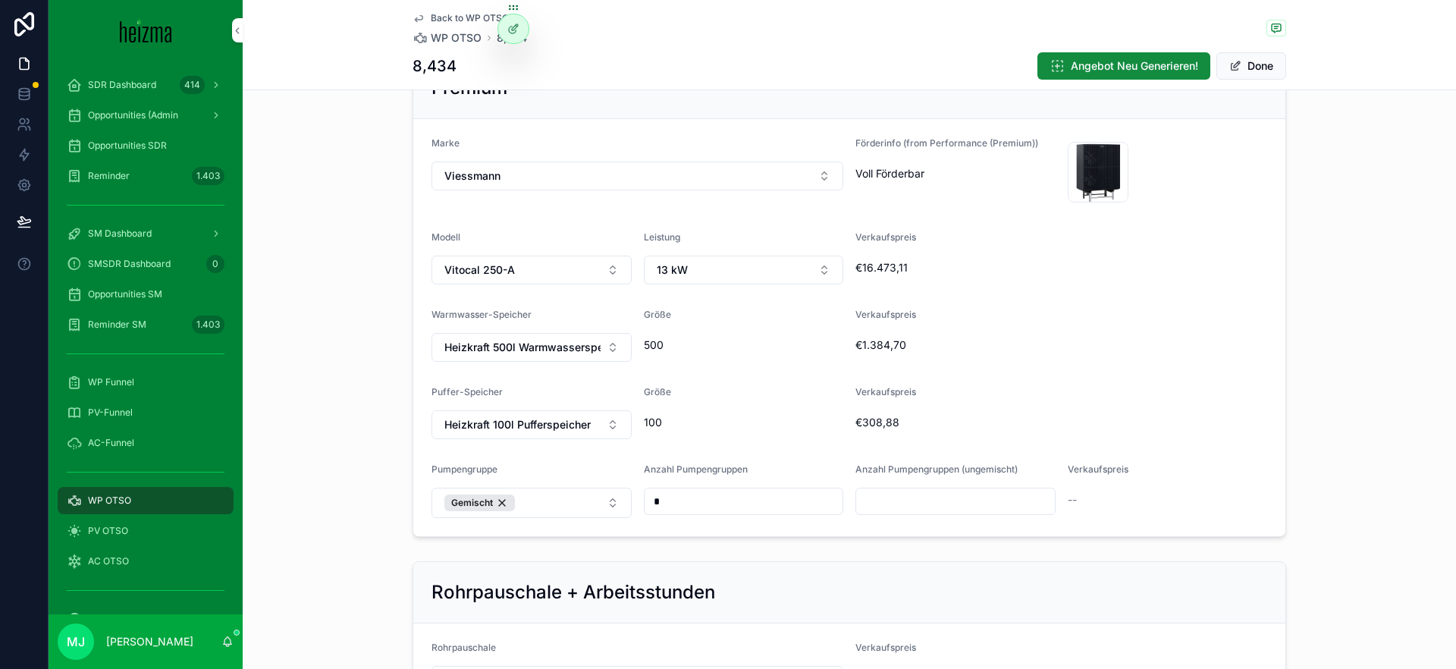
scroll to position [1479, 0]
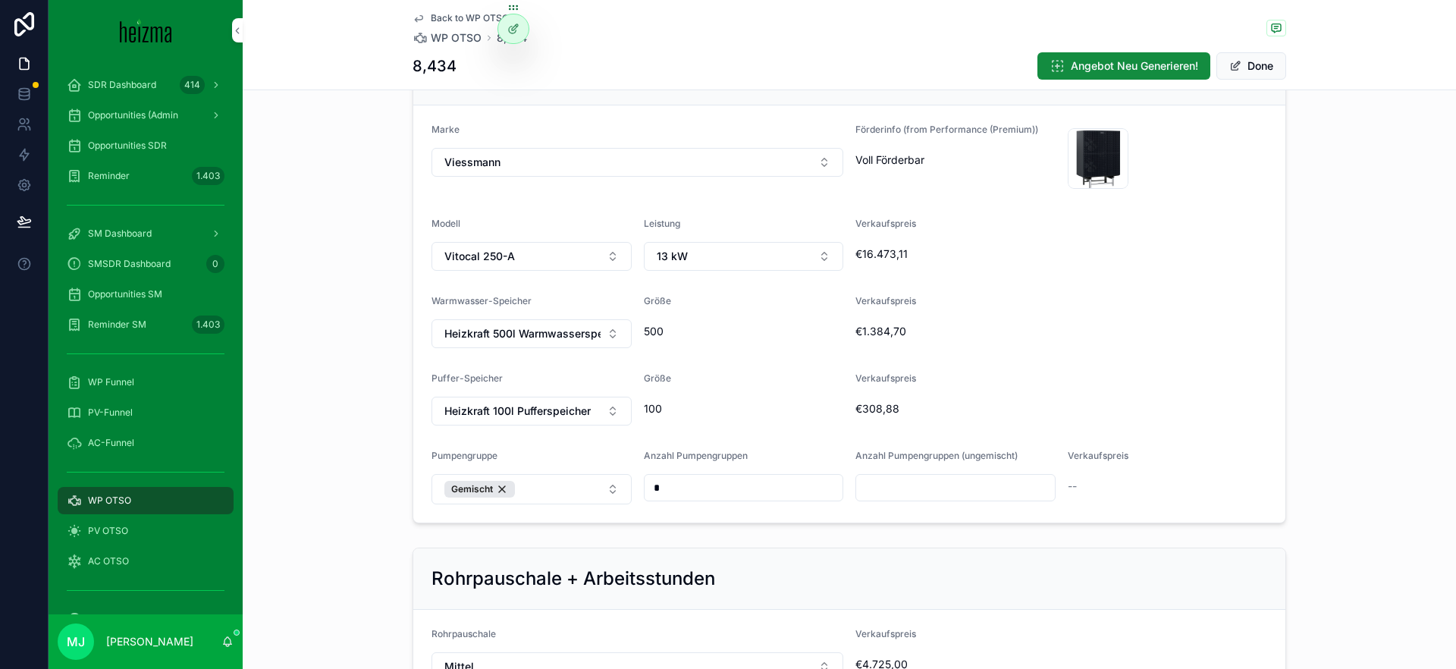
click at [582, 331] on span "Heizkraft 500l Warmwasserspeicher" at bounding box center [522, 333] width 156 height 15
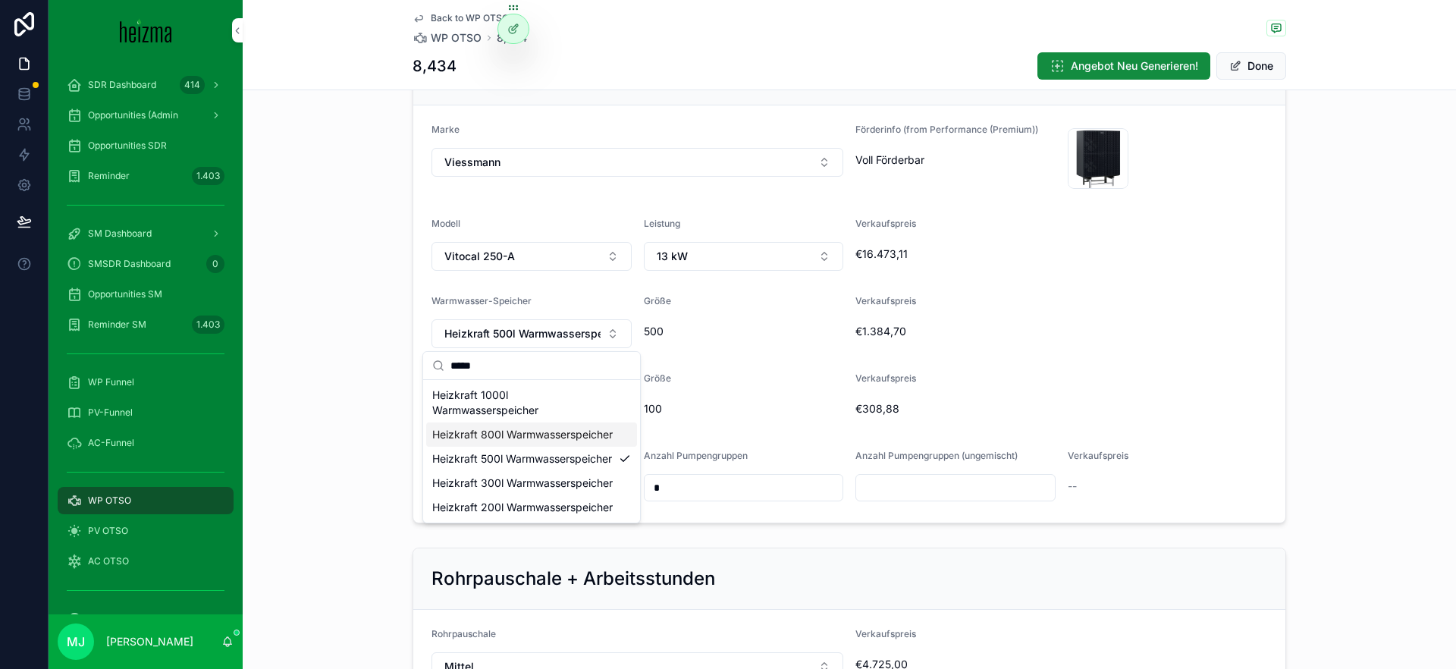
type input "*****"
click at [570, 442] on span "Heizkraft 800l Warmwasserspeicher" at bounding box center [522, 434] width 181 height 15
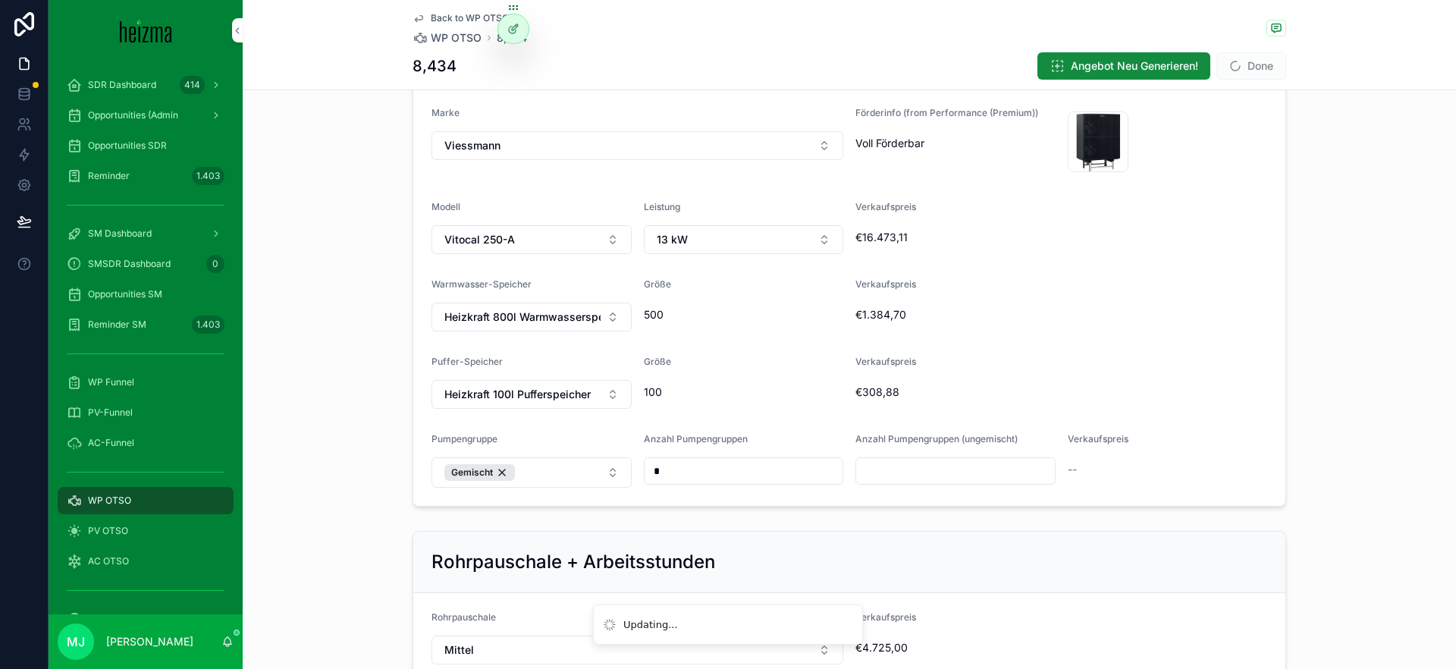
scroll to position [1498, 0]
click at [601, 394] on button "Heizkraft 100l Pufferspeicher" at bounding box center [532, 392] width 200 height 29
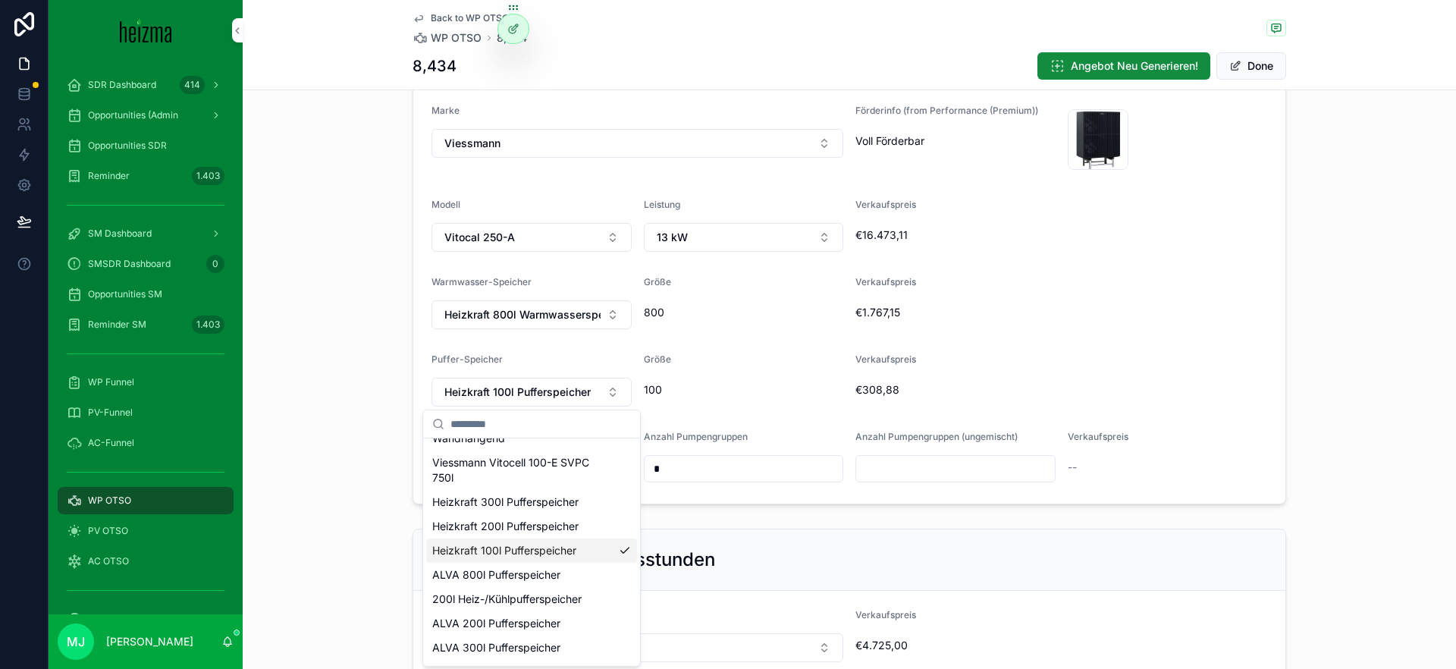
scroll to position [206, 0]
click at [571, 523] on span "Heizkraft 200l Pufferspeicher" at bounding box center [505, 520] width 146 height 15
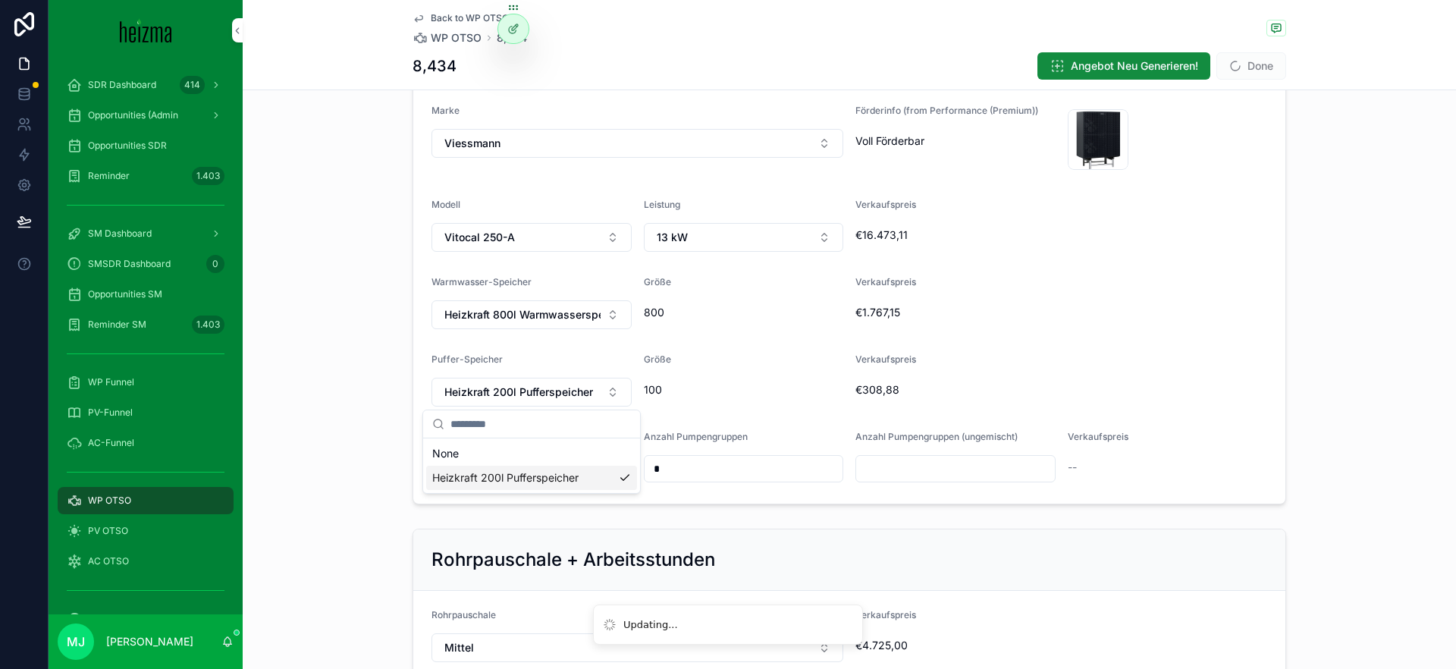
scroll to position [0, 0]
click at [748, 343] on form "Marke Viessmann Förderinfo (from Performance (Premium)) Voll Förderbar 8 .png M…" at bounding box center [849, 294] width 872 height 417
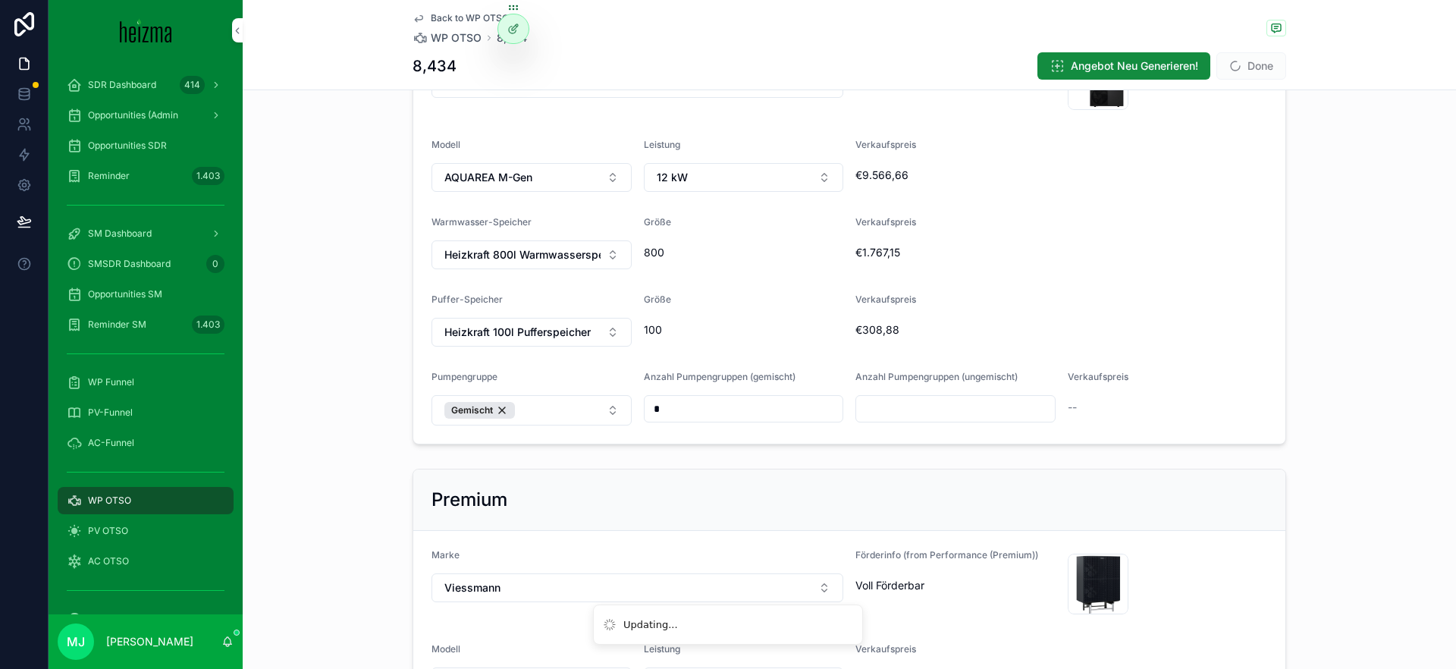
scroll to position [912, 0]
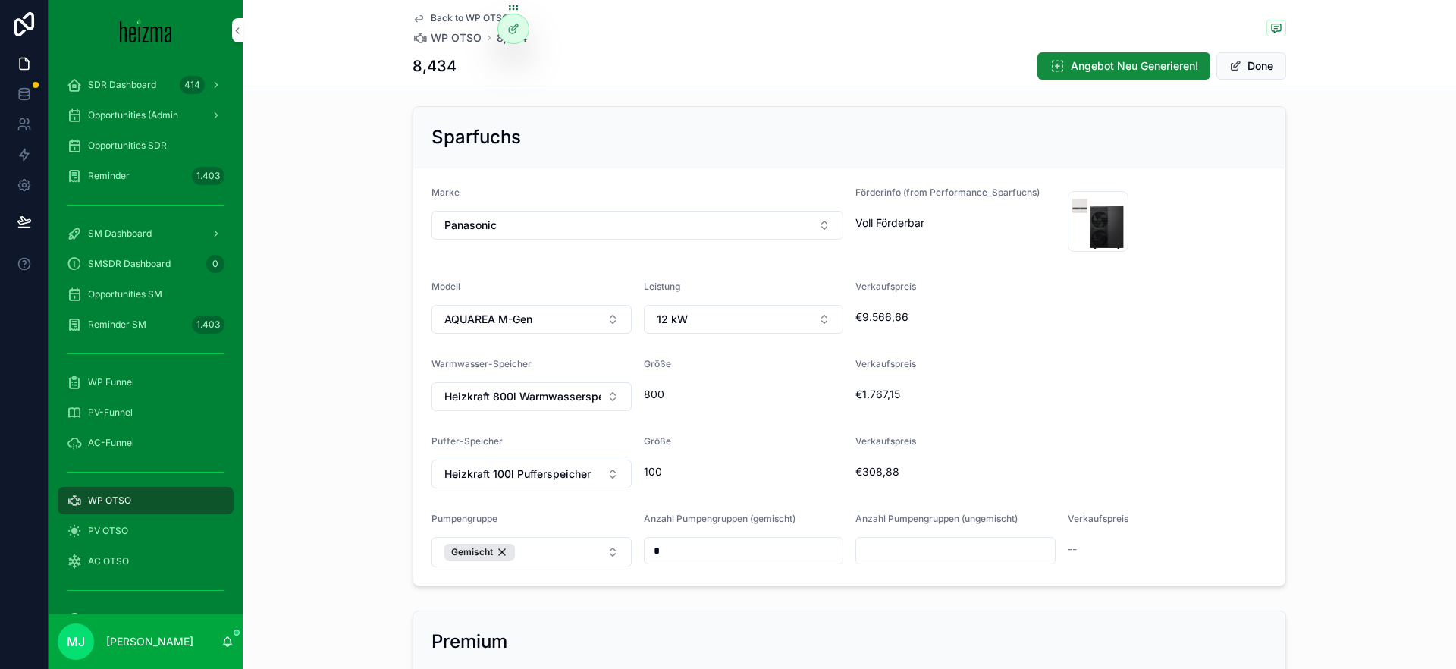
click at [571, 462] on button "Heizkraft 100l Pufferspeicher" at bounding box center [532, 474] width 200 height 29
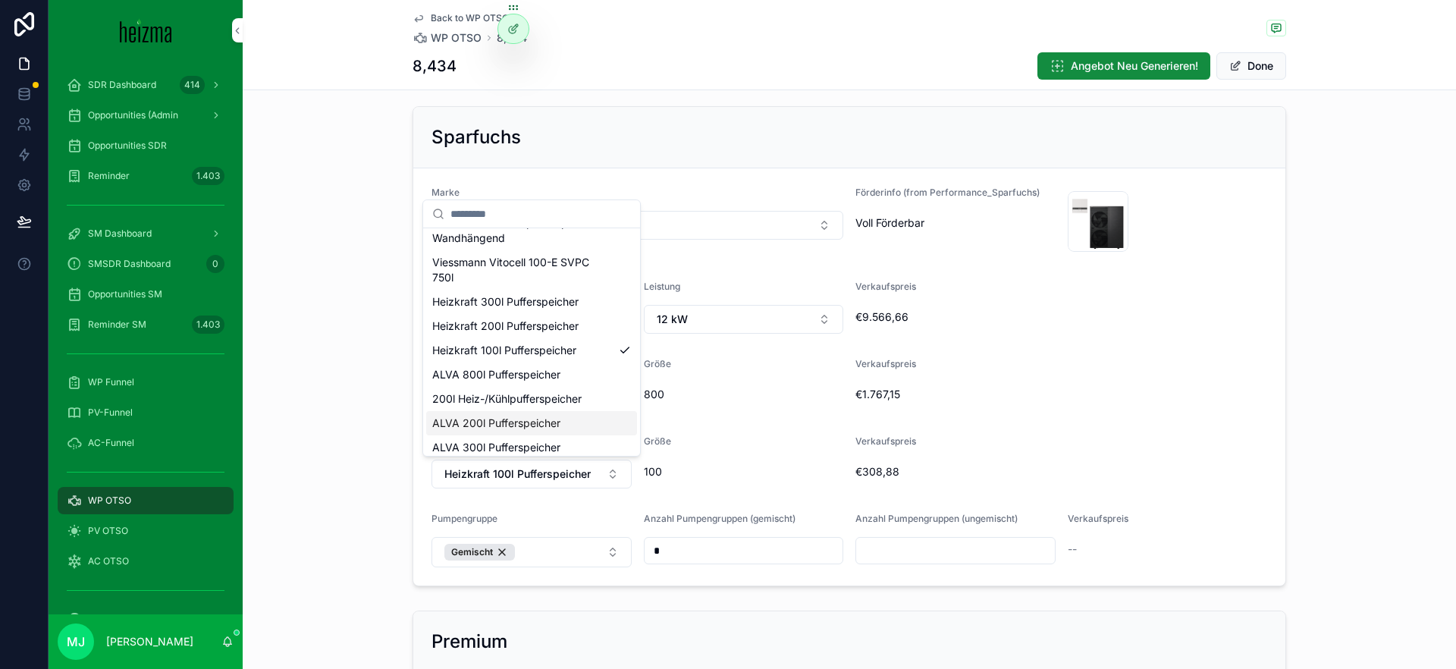
scroll to position [193, 0]
click at [551, 331] on div "Heizkraft 200l Pufferspeicher" at bounding box center [531, 323] width 211 height 24
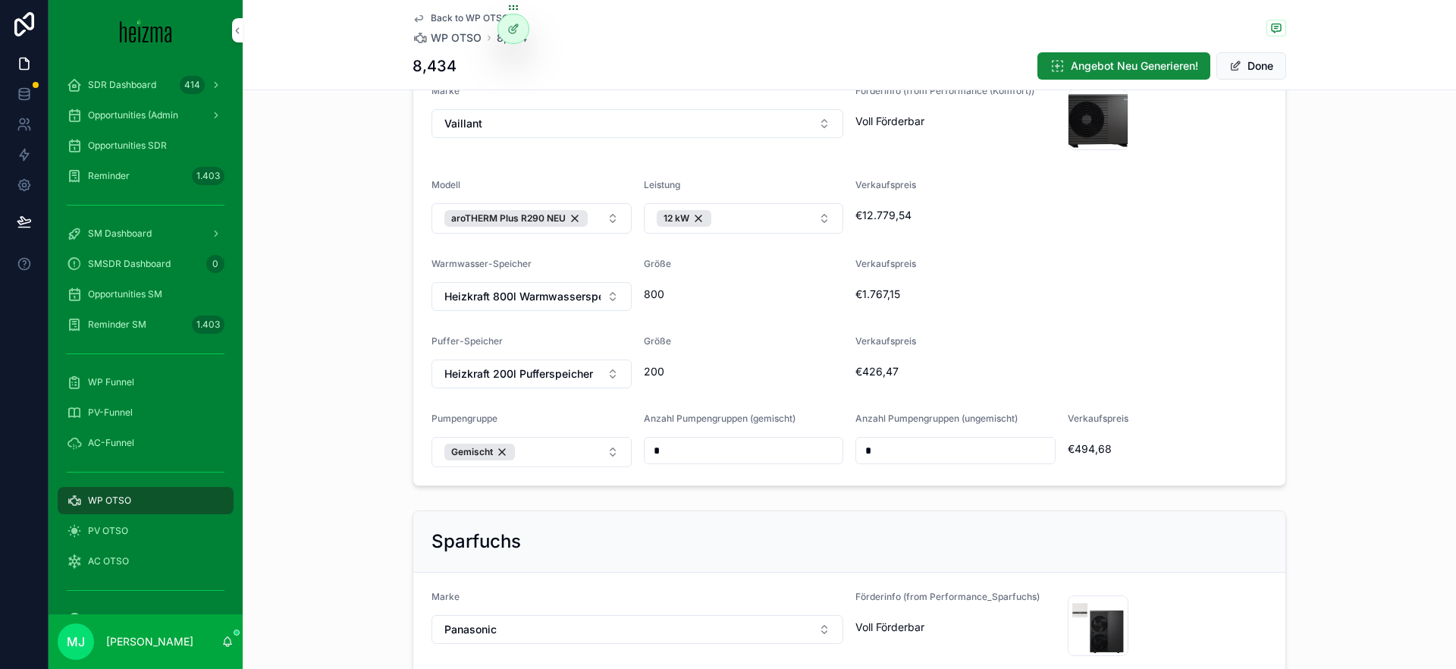
scroll to position [507, 0]
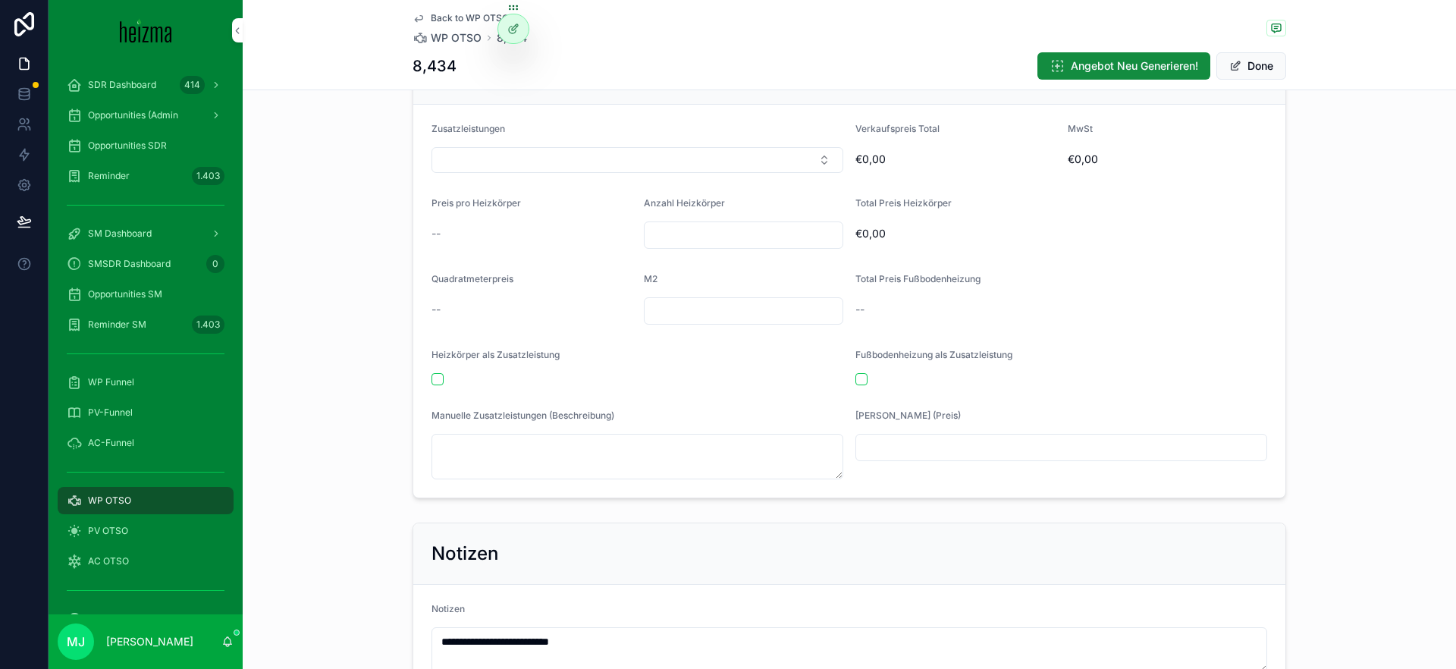
click at [1233, 64] on span "scrollable content" at bounding box center [1235, 66] width 12 height 12
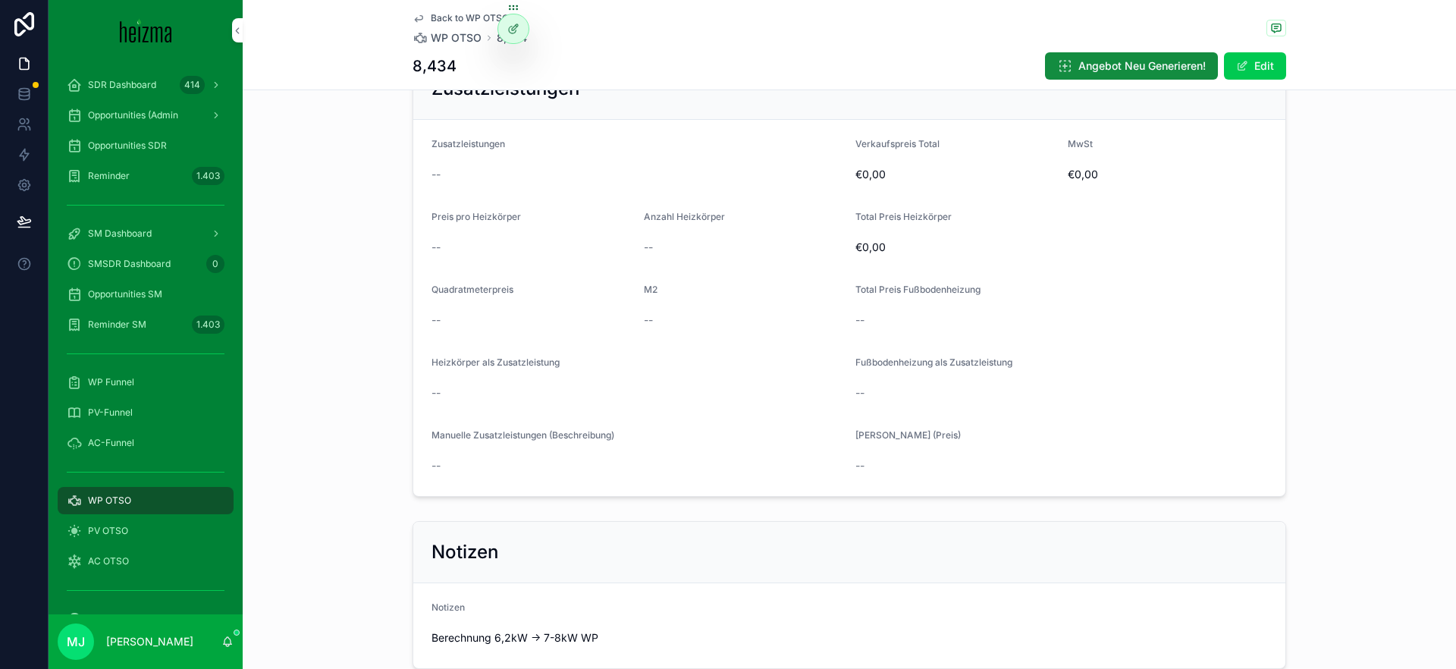
click at [1167, 77] on button "Angebot Neu Generieren!" at bounding box center [1131, 65] width 173 height 27
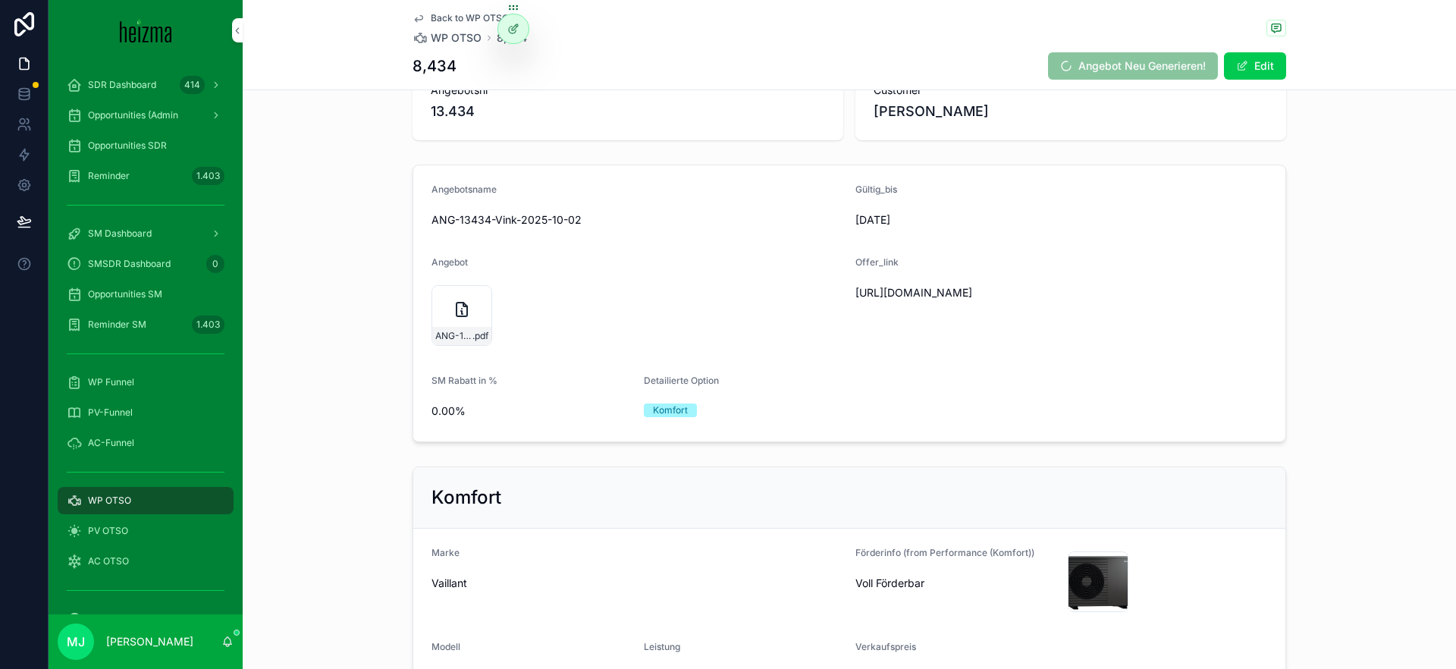
scroll to position [0, 0]
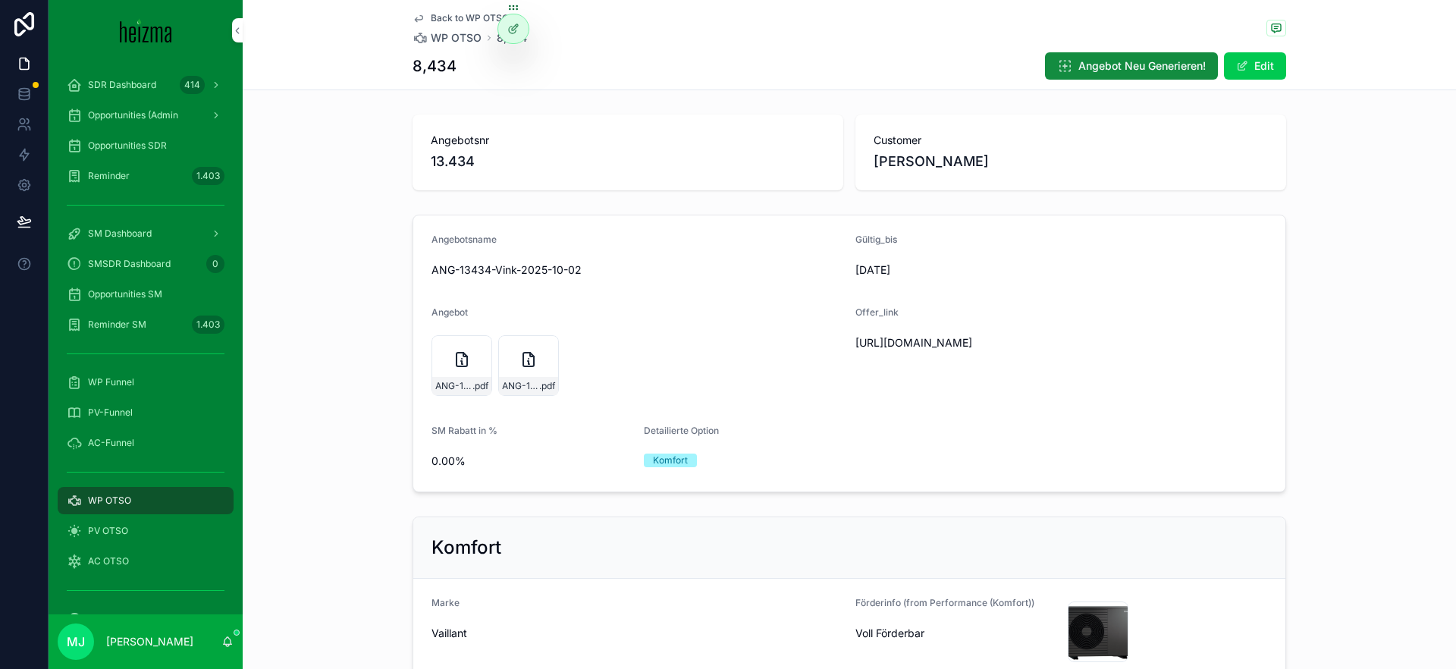
drag, startPoint x: 545, startPoint y: 350, endPoint x: 973, endPoint y: 241, distance: 442.0
click at [0, 0] on icon "scrollable content" at bounding box center [0, 0] width 0 height 0
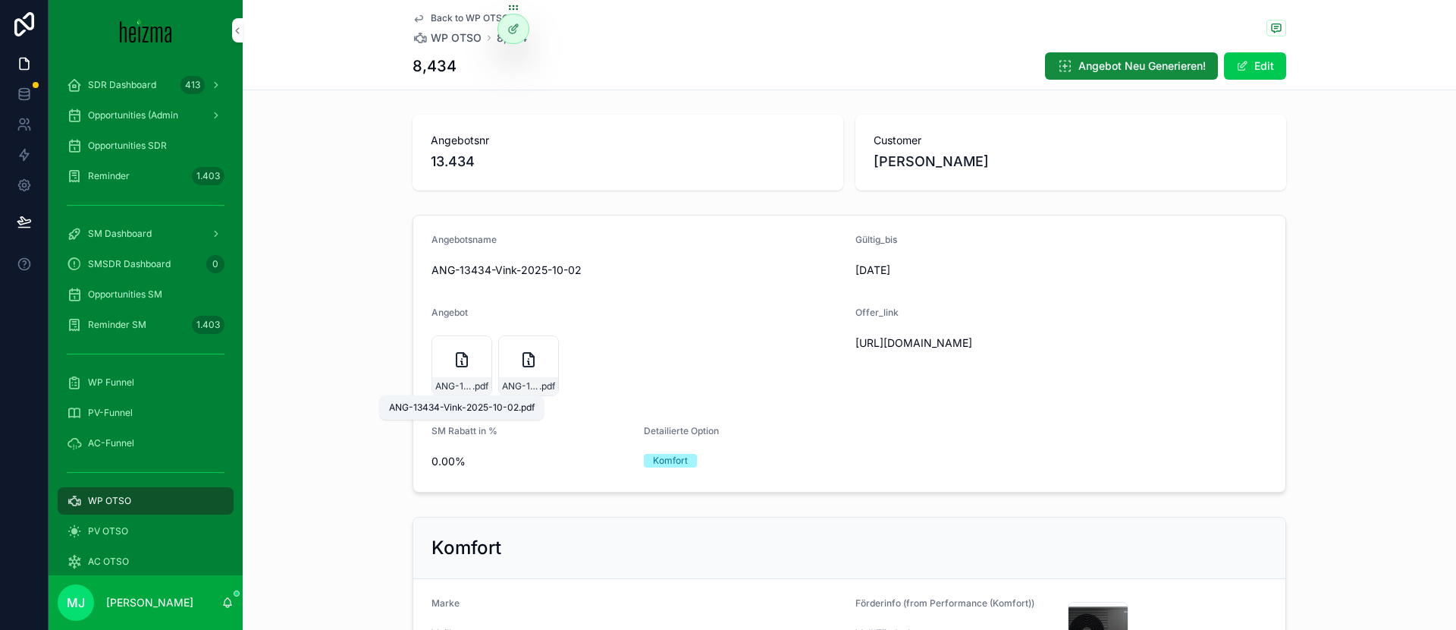
click at [469, 395] on div "ANG-13434-Vink-2025-10-02.pdf" at bounding box center [462, 407] width 164 height 24
click at [466, 388] on span "ANG-13434-Vink-2025-10-02" at bounding box center [453, 386] width 37 height 12
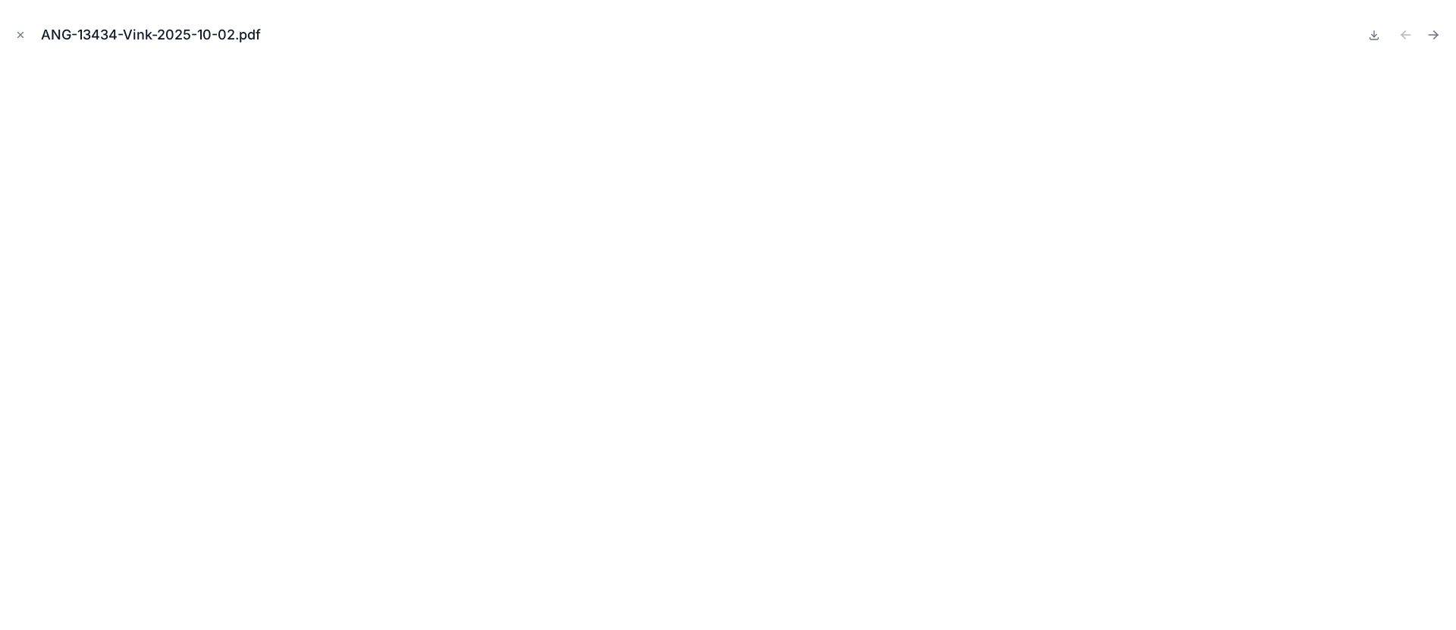
drag, startPoint x: 23, startPoint y: 33, endPoint x: 686, endPoint y: 231, distance: 692.0
click at [23, 33] on icon "Close modal" at bounding box center [20, 35] width 11 height 11
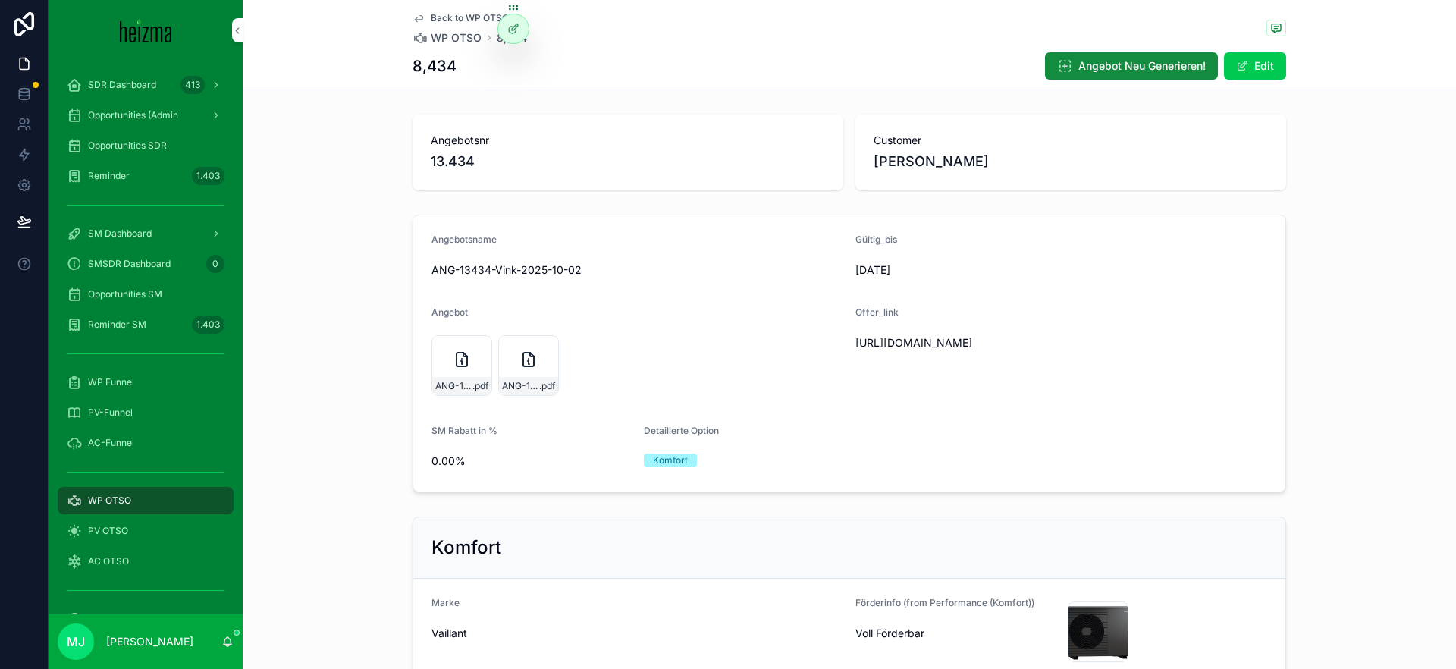
click at [0, 0] on icon "scrollable content" at bounding box center [0, 0] width 0 height 0
